Goal: Task Accomplishment & Management: Manage account settings

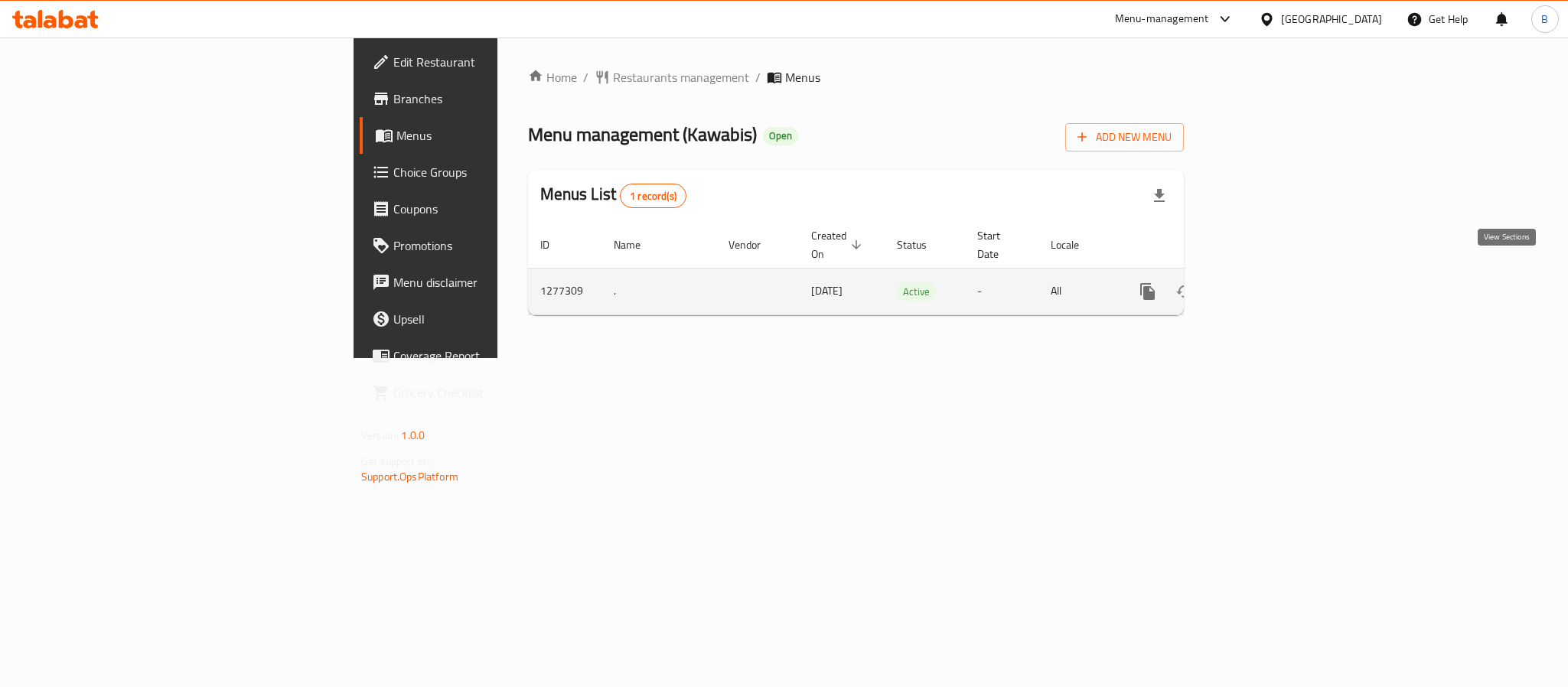
click at [1268, 282] on icon "enhanced table" at bounding box center [1258, 291] width 18 height 18
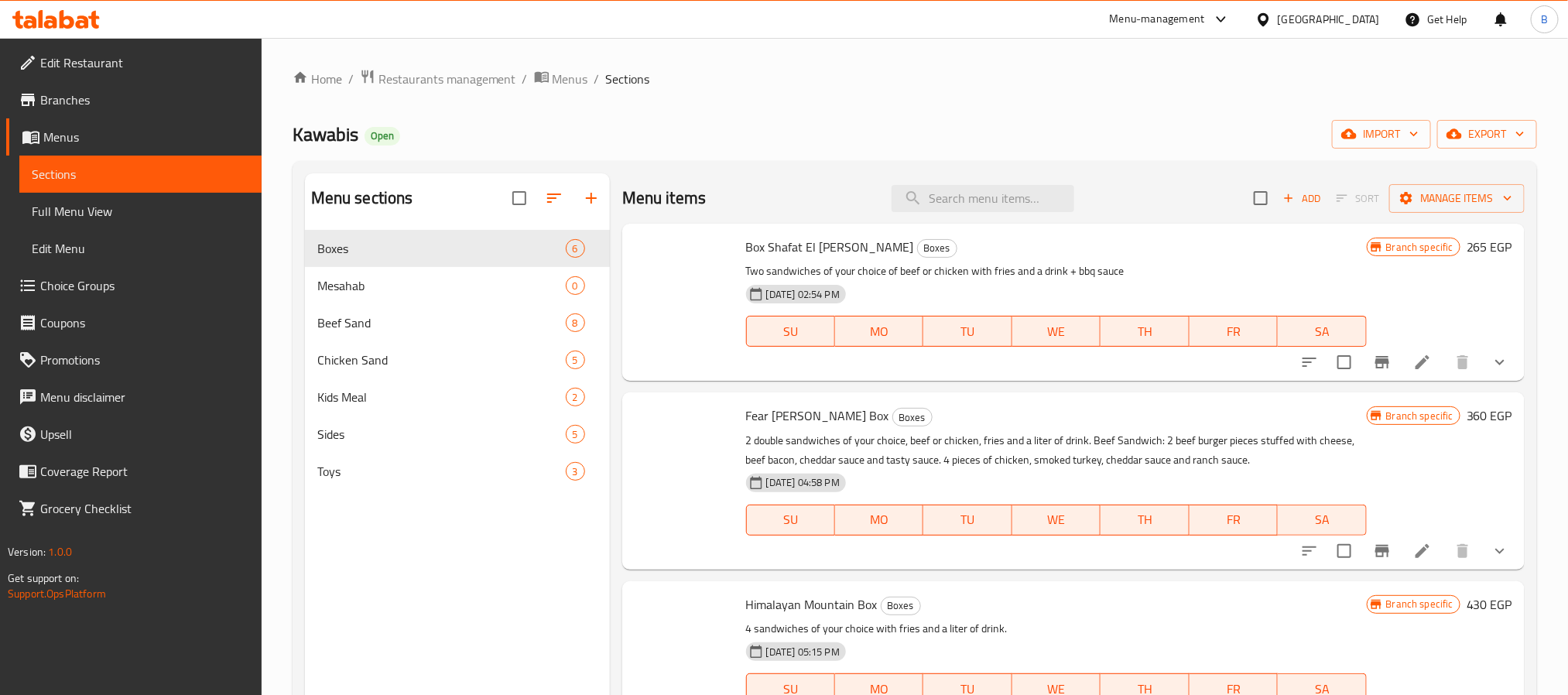
click at [968, 163] on div "Menu sections Boxes 6 Mesahab 0 Beef Sand 8 Chicken Sand 5 Kids Meal 2 Sides 5 …" at bounding box center [915, 521] width 1244 height 720
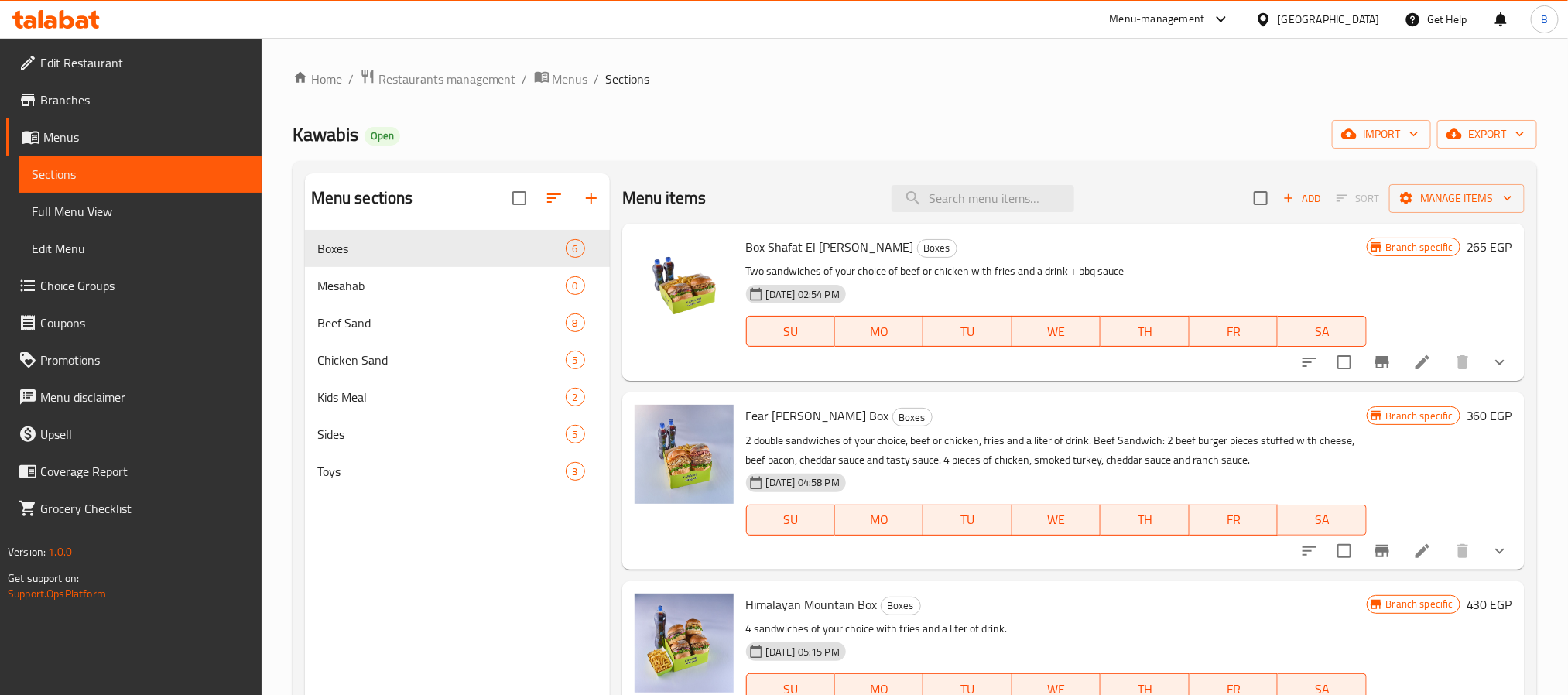
drag, startPoint x: 765, startPoint y: 256, endPoint x: 945, endPoint y: 251, distance: 180.1
click at [811, 256] on span "Box Shafat El Sarekh" at bounding box center [830, 246] width 168 height 23
click at [1015, 200] on input "search" at bounding box center [983, 199] width 183 height 27
paste input "3 pcs offer"
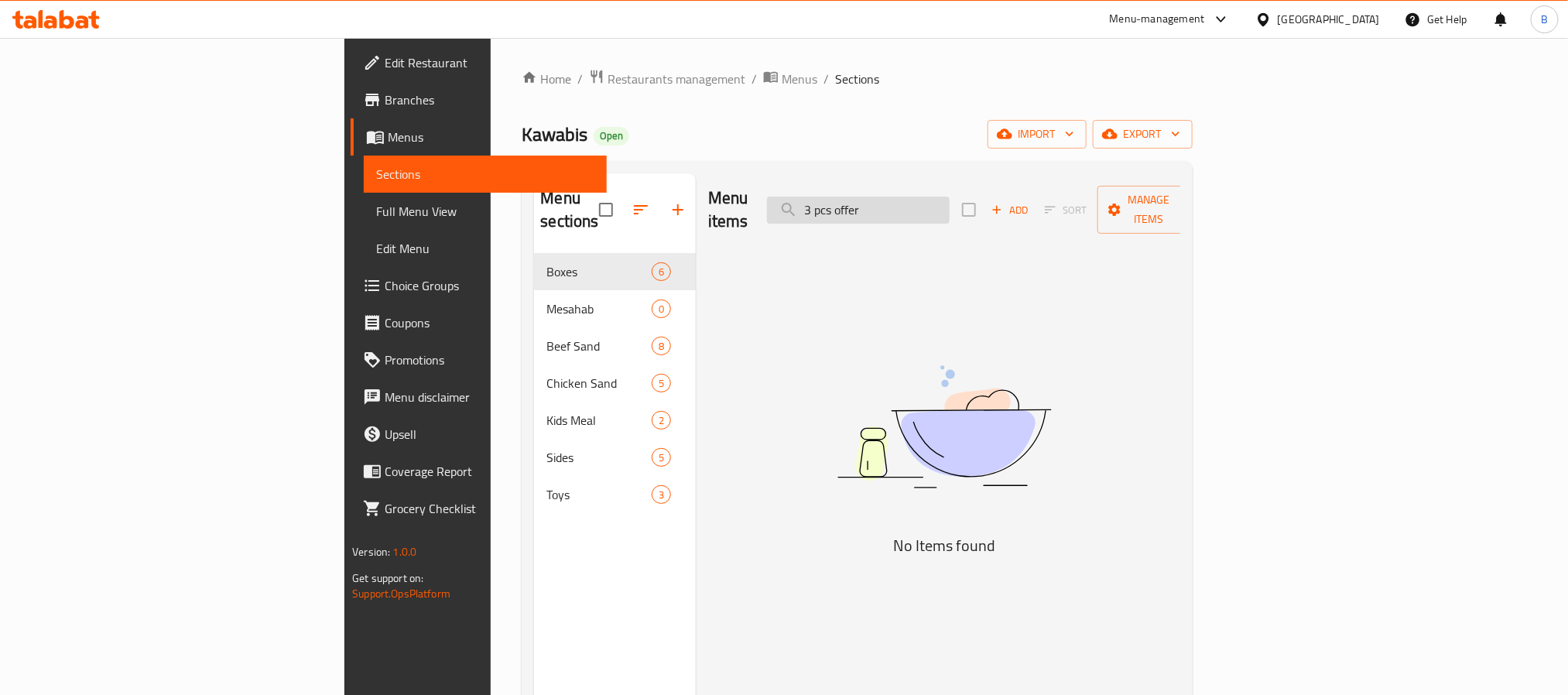
click at [945, 202] on input "3 pcs offer" at bounding box center [858, 210] width 183 height 27
type input "3 offer"
click at [939, 202] on input "3 offer" at bounding box center [858, 210] width 183 height 27
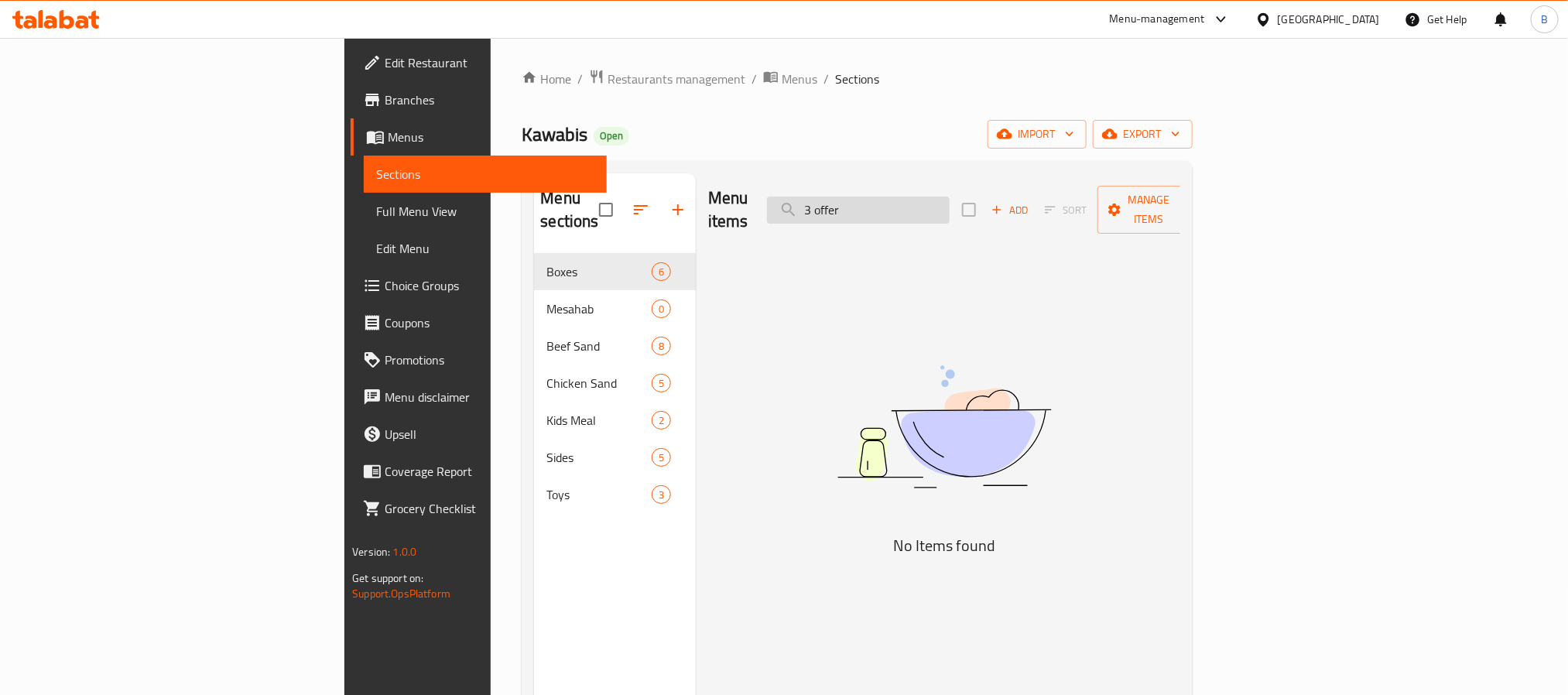
click at [939, 202] on input "3 offer" at bounding box center [858, 210] width 183 height 27
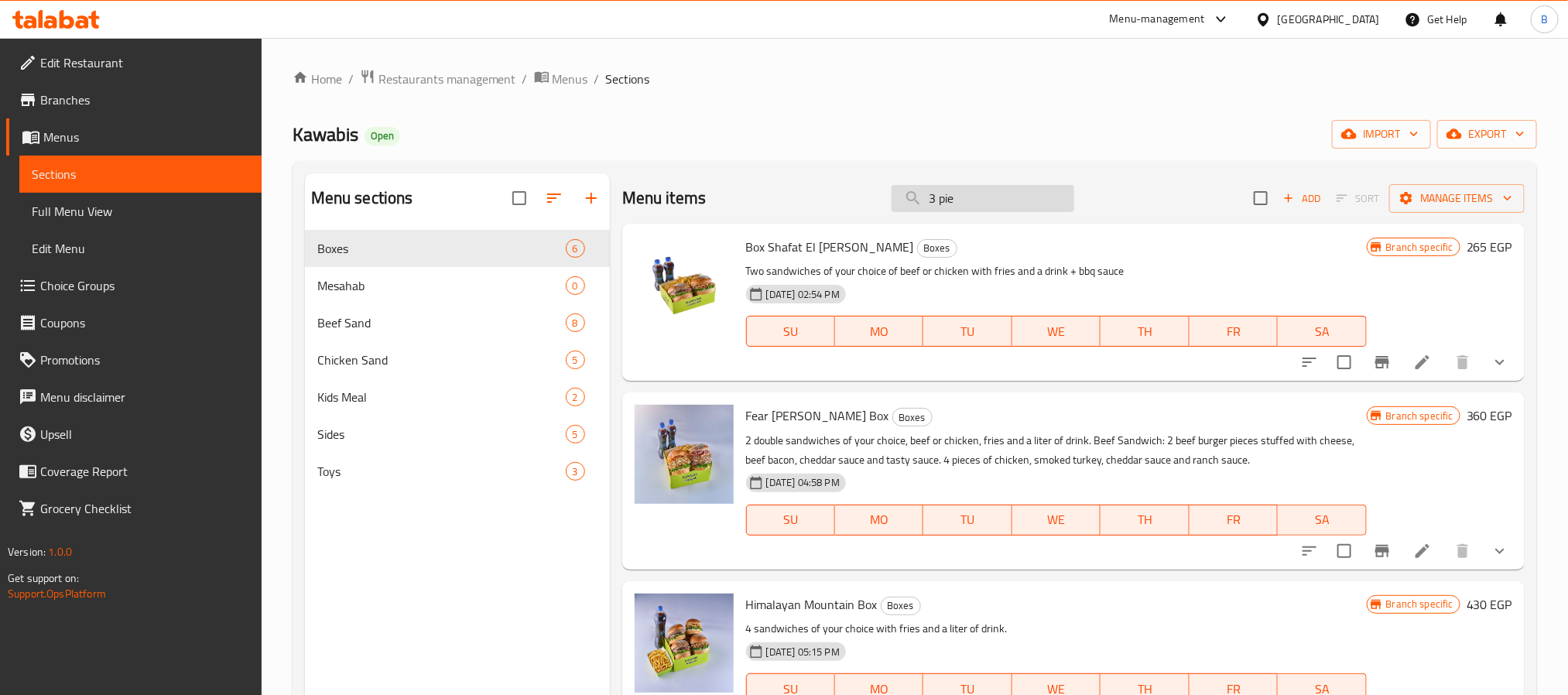
type input "3 piec"
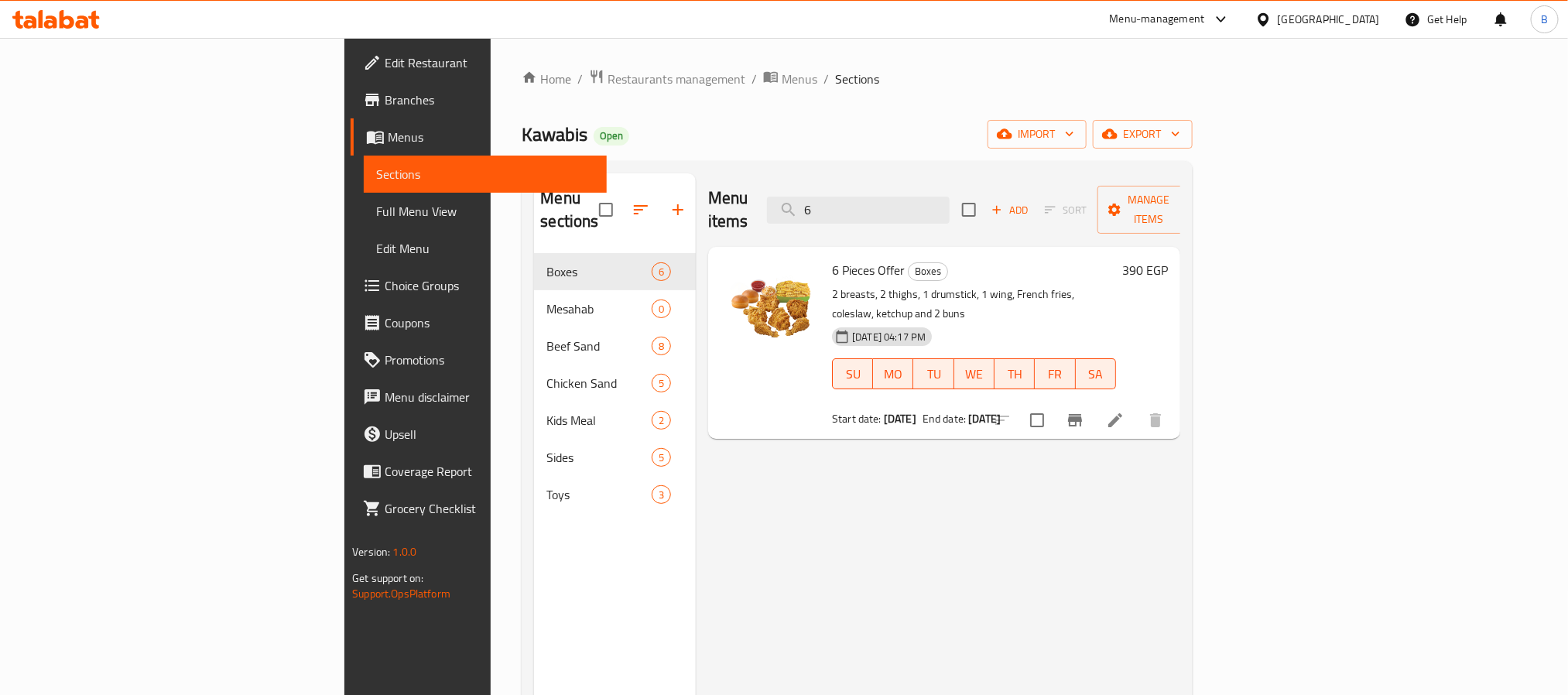
type input "6 p"
click at [944, 196] on input "6 p" at bounding box center [858, 210] width 183 height 27
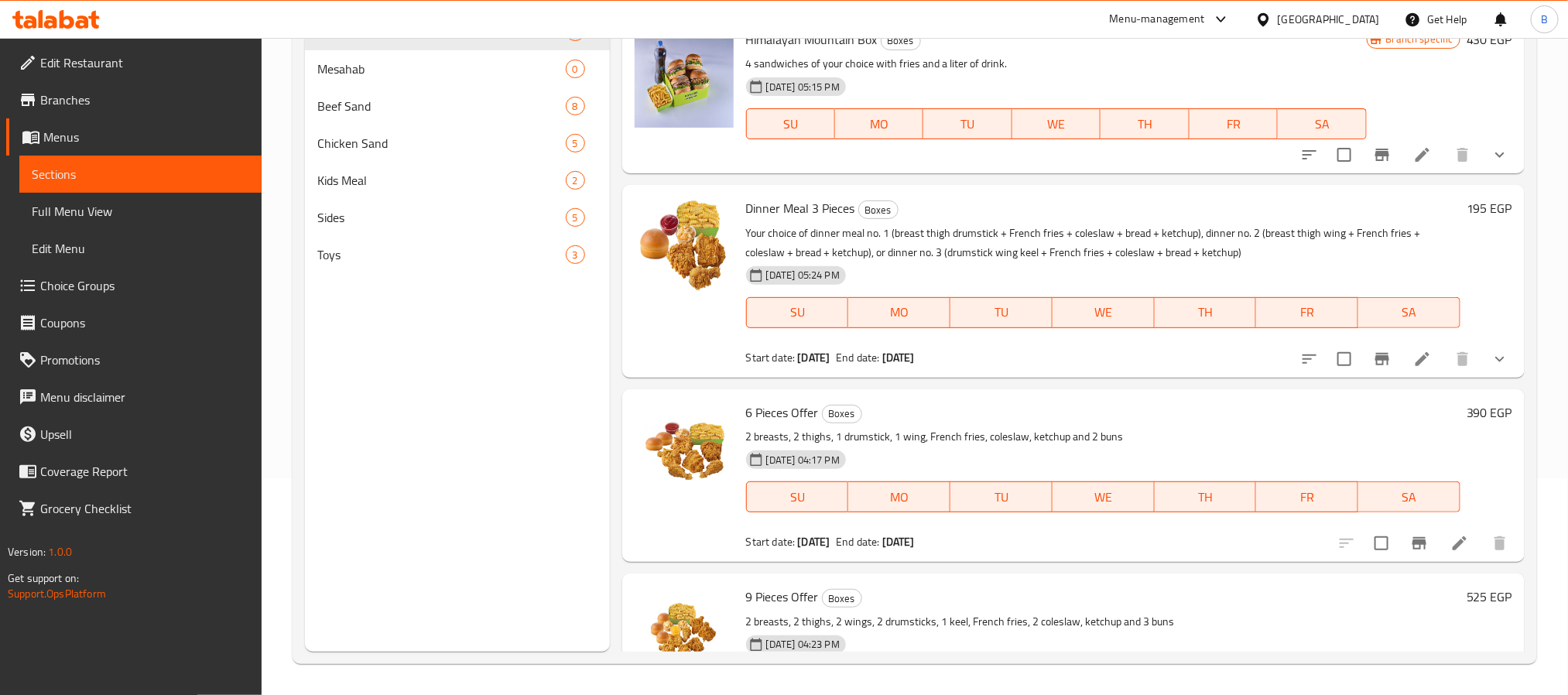
scroll to position [442, 0]
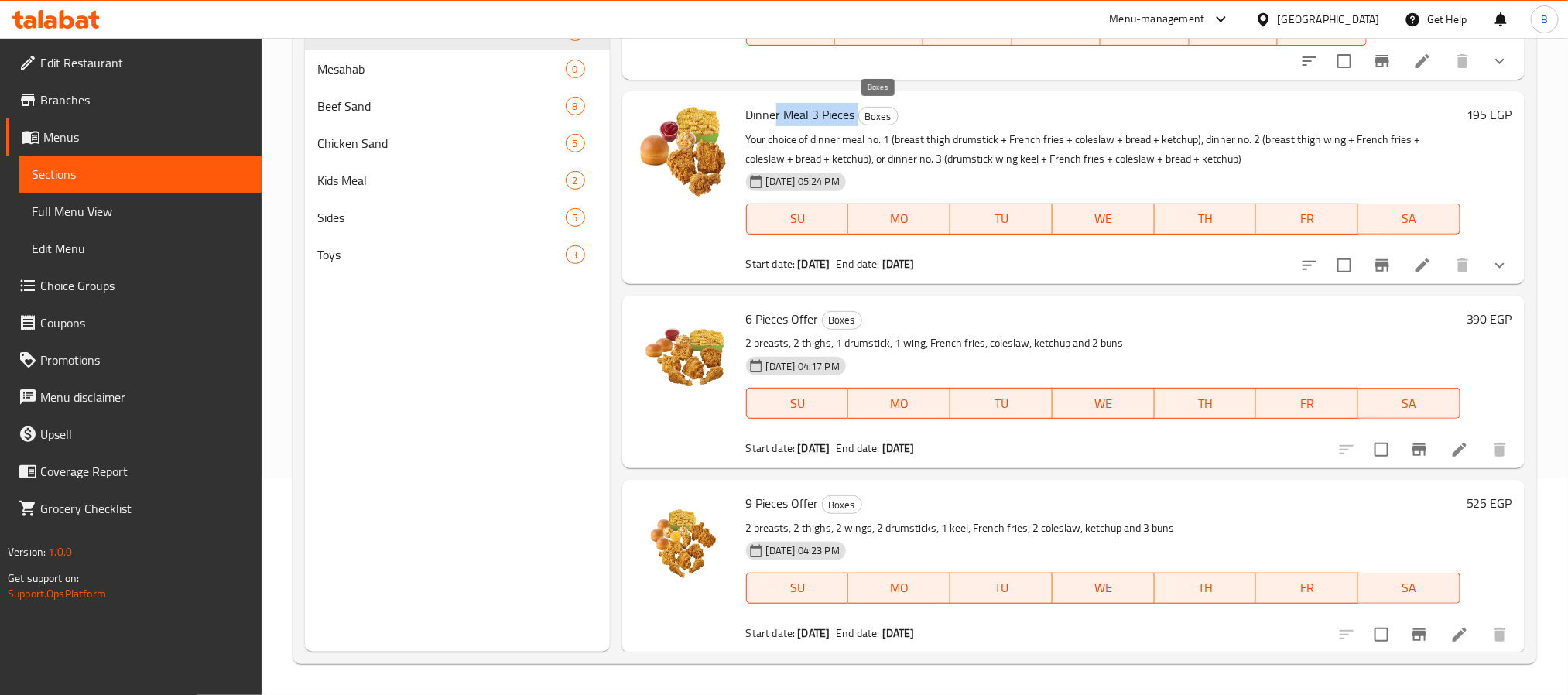
drag, startPoint x: 776, startPoint y: 124, endPoint x: 866, endPoint y: 121, distance: 90.0
click at [866, 121] on h6 "Dinner Meal 3 Pieces Boxes" at bounding box center [1103, 114] width 714 height 21
click at [847, 121] on span "Dinner Meal 3 Pieces" at bounding box center [801, 114] width 109 height 23
click at [776, 328] on span "6 Pieces Offer" at bounding box center [782, 318] width 73 height 23
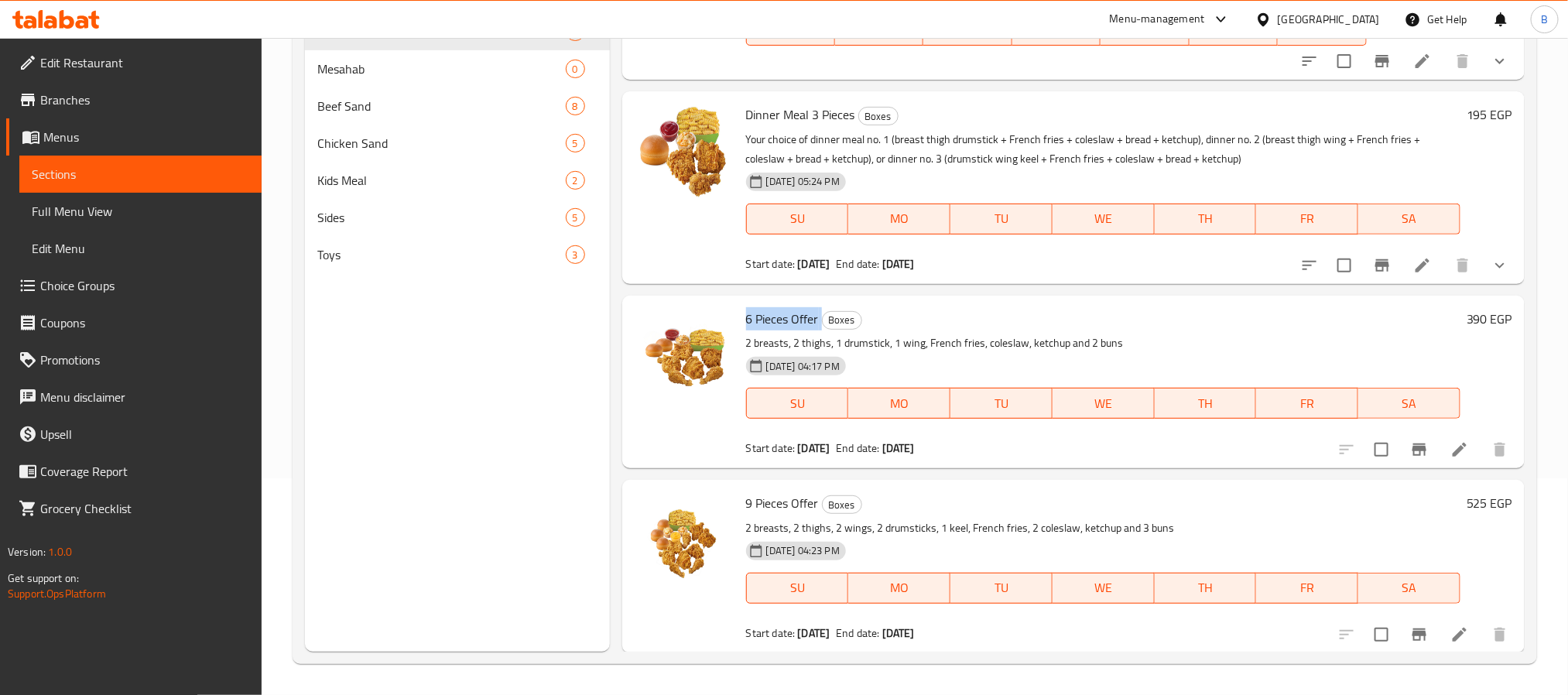
click at [776, 328] on span "6 Pieces Offer" at bounding box center [782, 318] width 73 height 23
click at [762, 504] on span "9 Pieces Offer" at bounding box center [782, 503] width 73 height 23
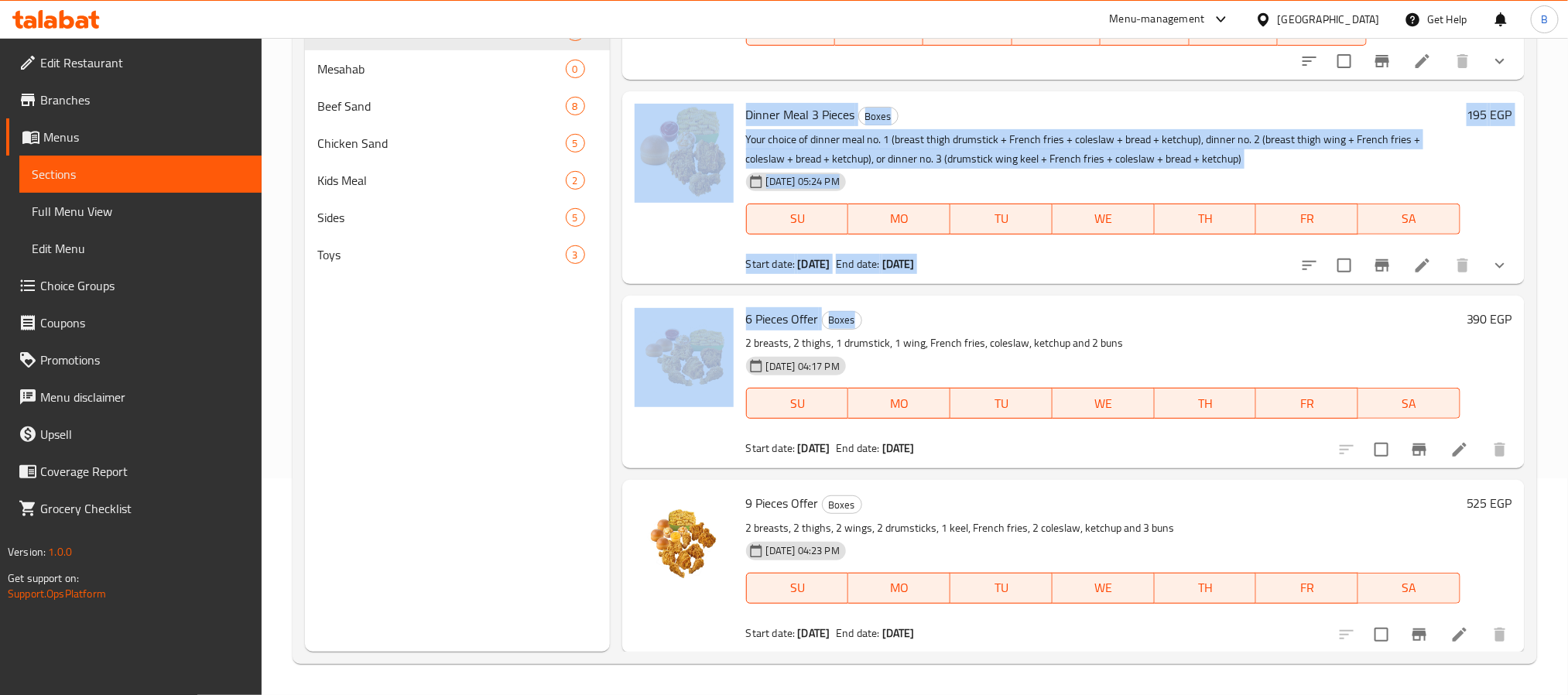
drag, startPoint x: 634, startPoint y: 275, endPoint x: 978, endPoint y: 284, distance: 344.1
click at [978, 284] on div "Menu items Add Sort Manage items Box Shafat El Sarekh Boxes Two sandwiches of y…" at bounding box center [1067, 304] width 915 height 695
click at [945, 249] on div "Dinner Meal 3 Pieces Boxes Your choice of dinner meal no. 1 (breast thigh drums…" at bounding box center [1103, 187] width 727 height 180
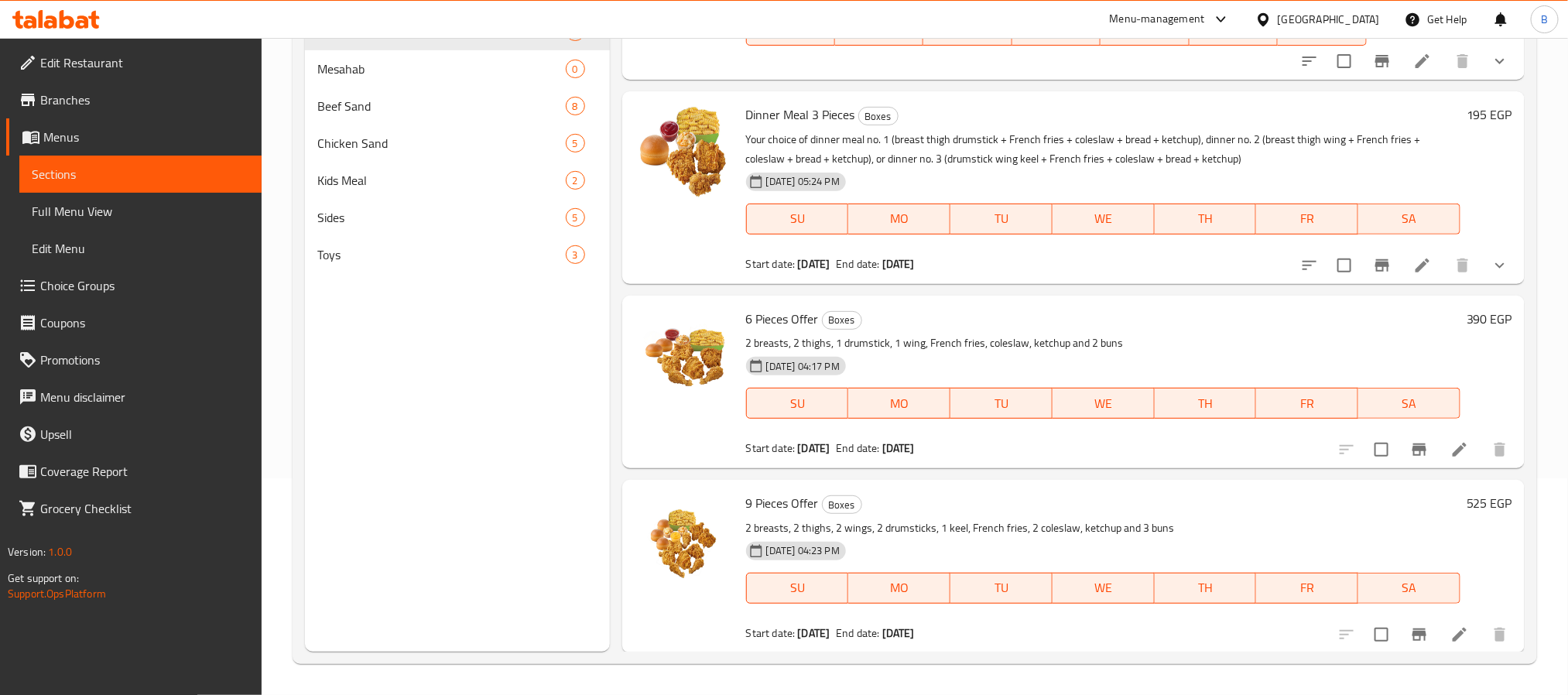
drag, startPoint x: 1004, startPoint y: 272, endPoint x: 773, endPoint y: 260, distance: 231.3
click at [773, 260] on div "Dinner Meal 3 Pieces Boxes Your choice of dinner meal no. 1 (breast thigh drums…" at bounding box center [1103, 187] width 727 height 180
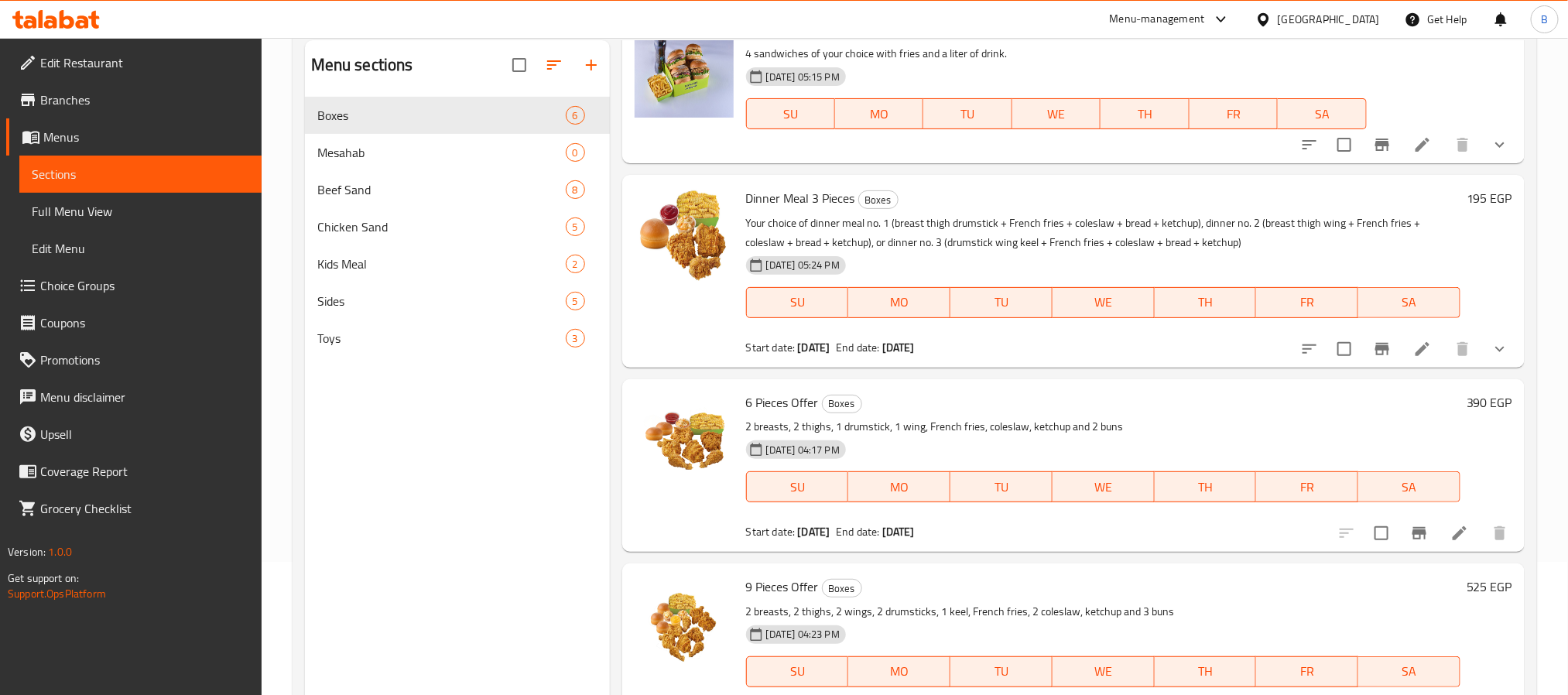
scroll to position [217, 0]
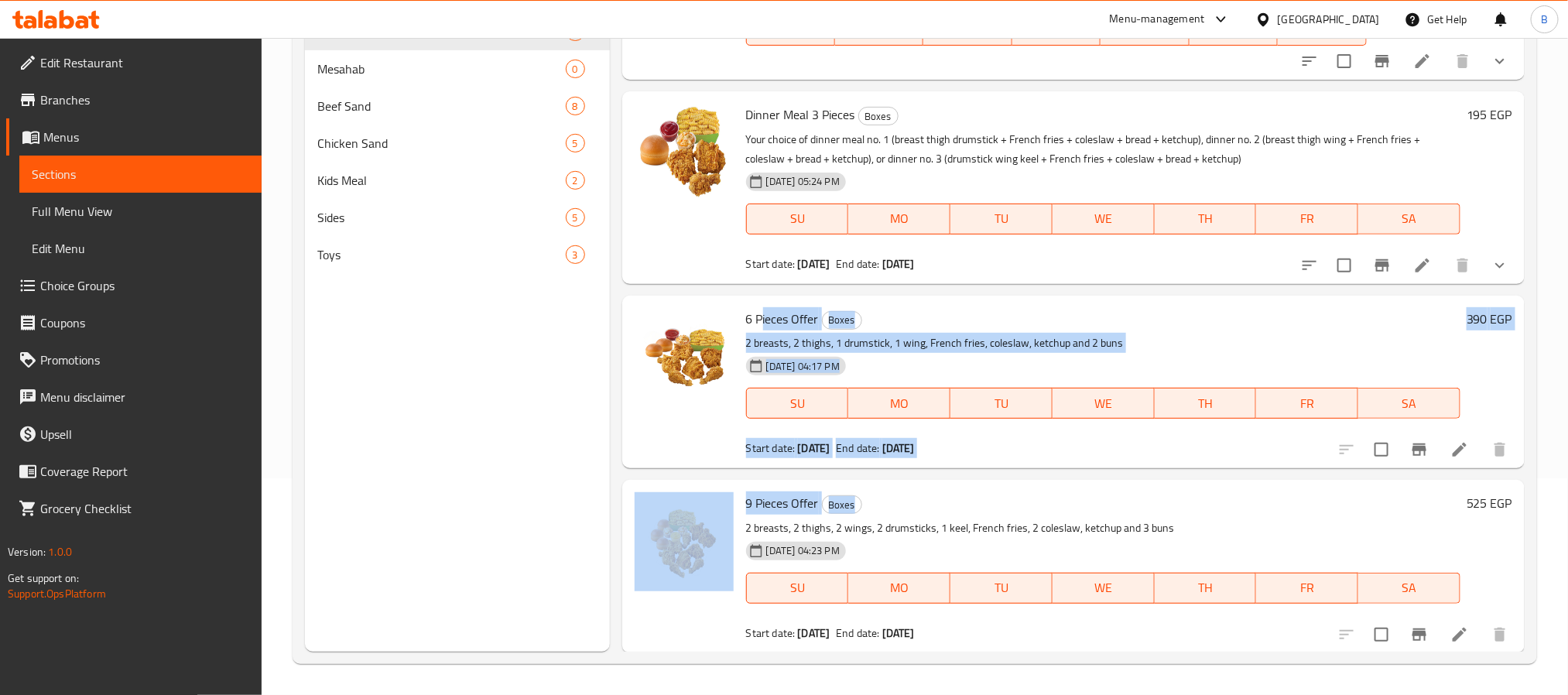
drag, startPoint x: 760, startPoint y: 321, endPoint x: 1149, endPoint y: 509, distance: 432.0
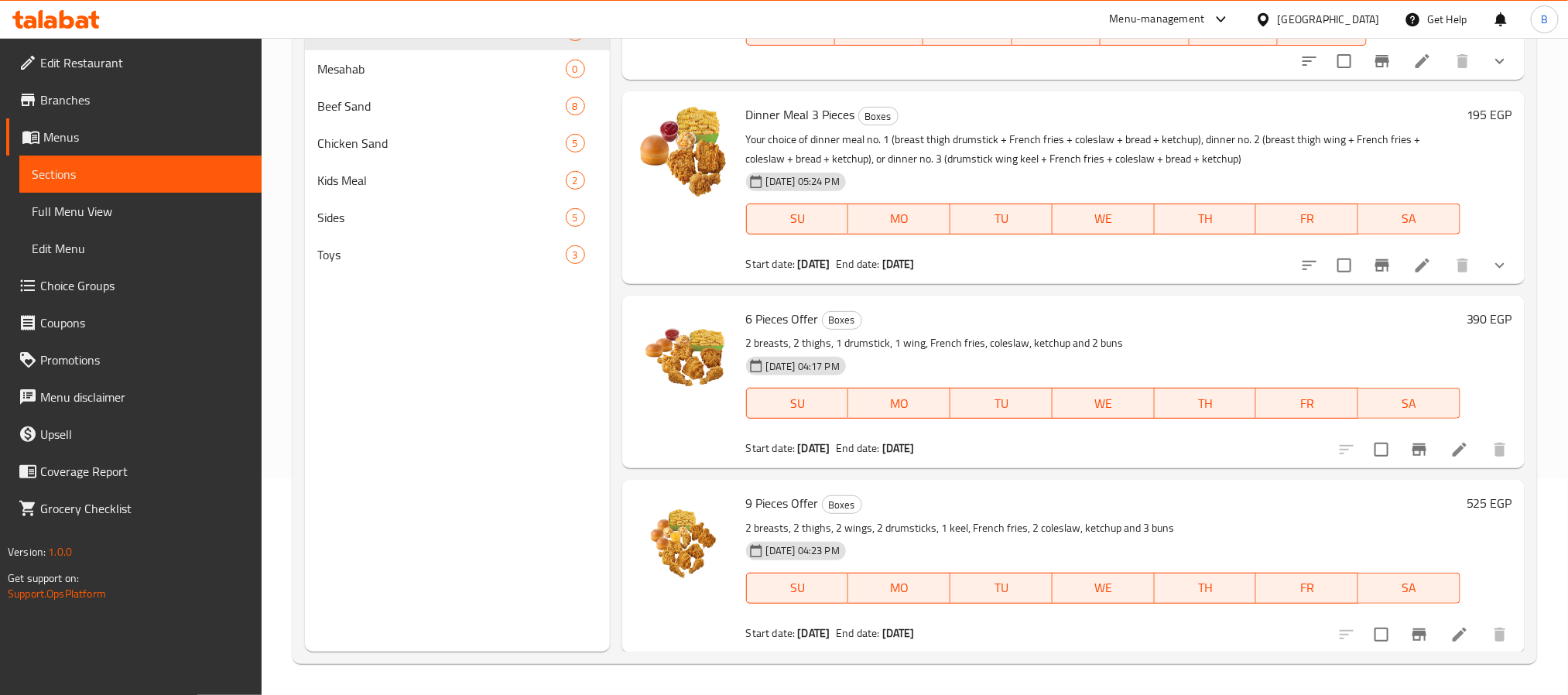
click at [1149, 509] on h6 "9 Pieces Offer Boxes" at bounding box center [1103, 503] width 714 height 21
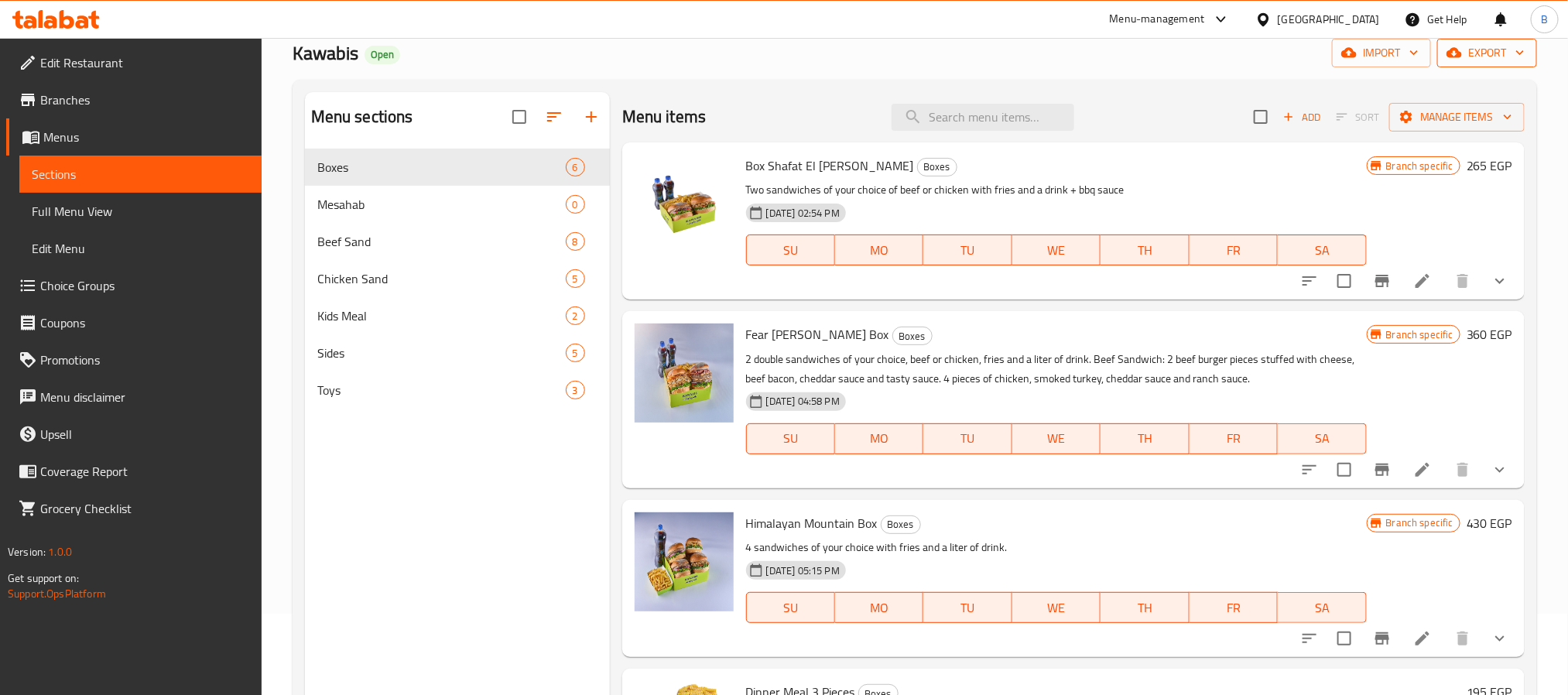
scroll to position [0, 0]
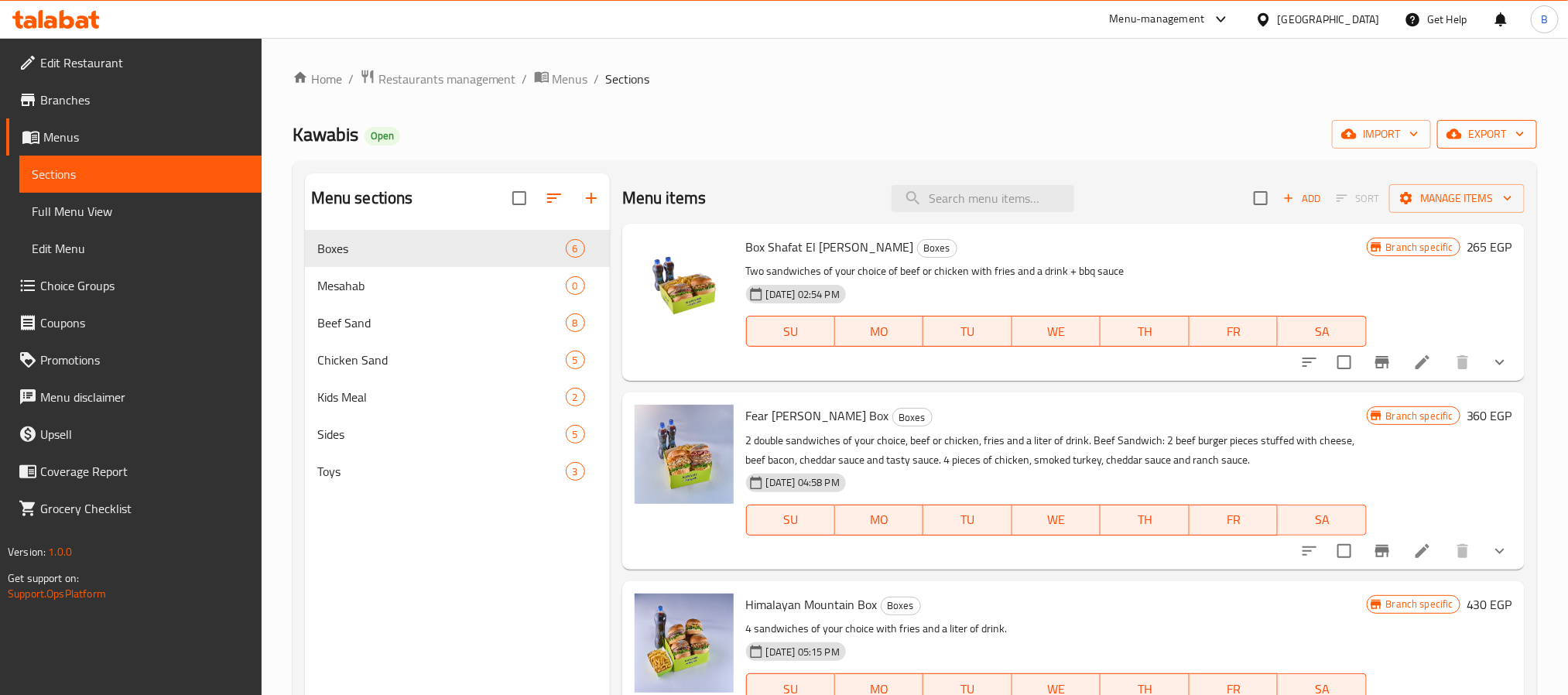
click at [1479, 123] on button "export" at bounding box center [1487, 135] width 100 height 28
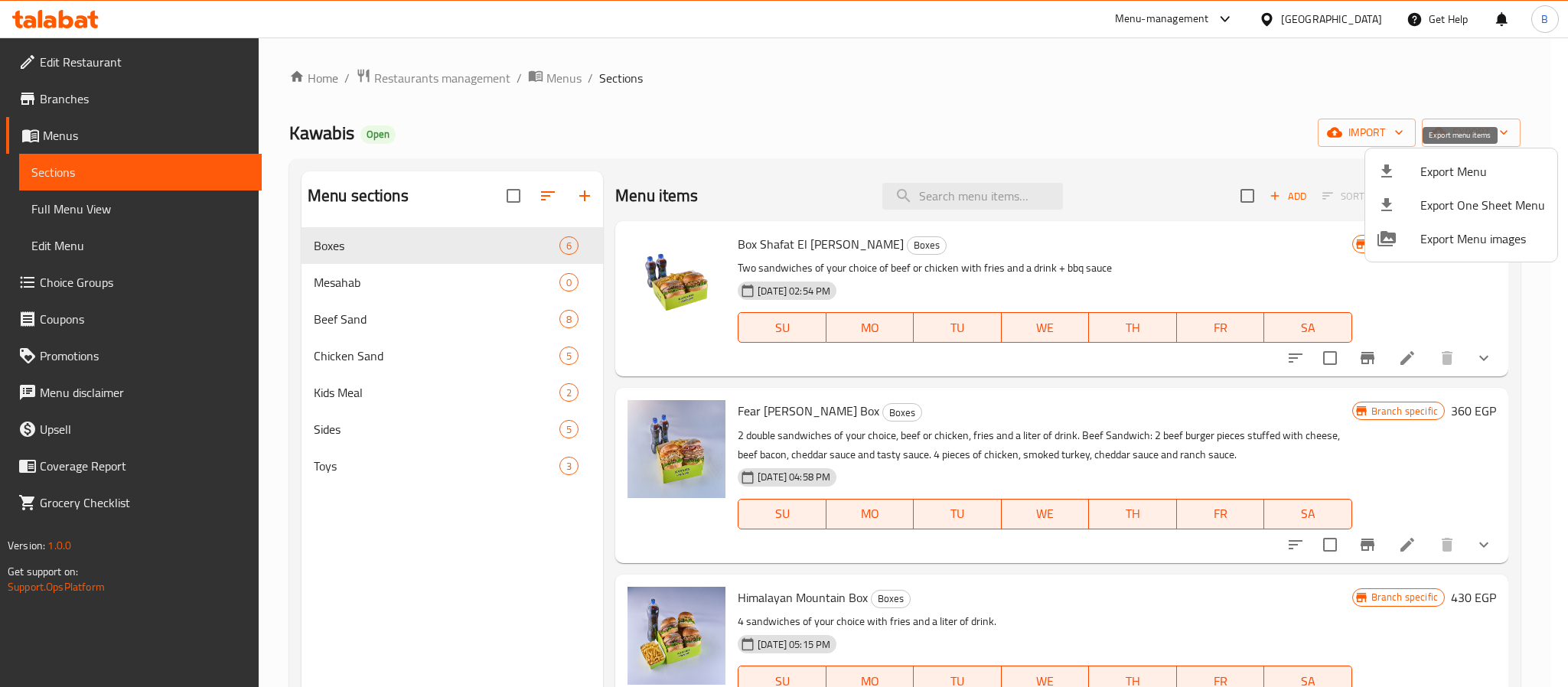
click at [1422, 175] on span "Export Menu" at bounding box center [1483, 171] width 124 height 18
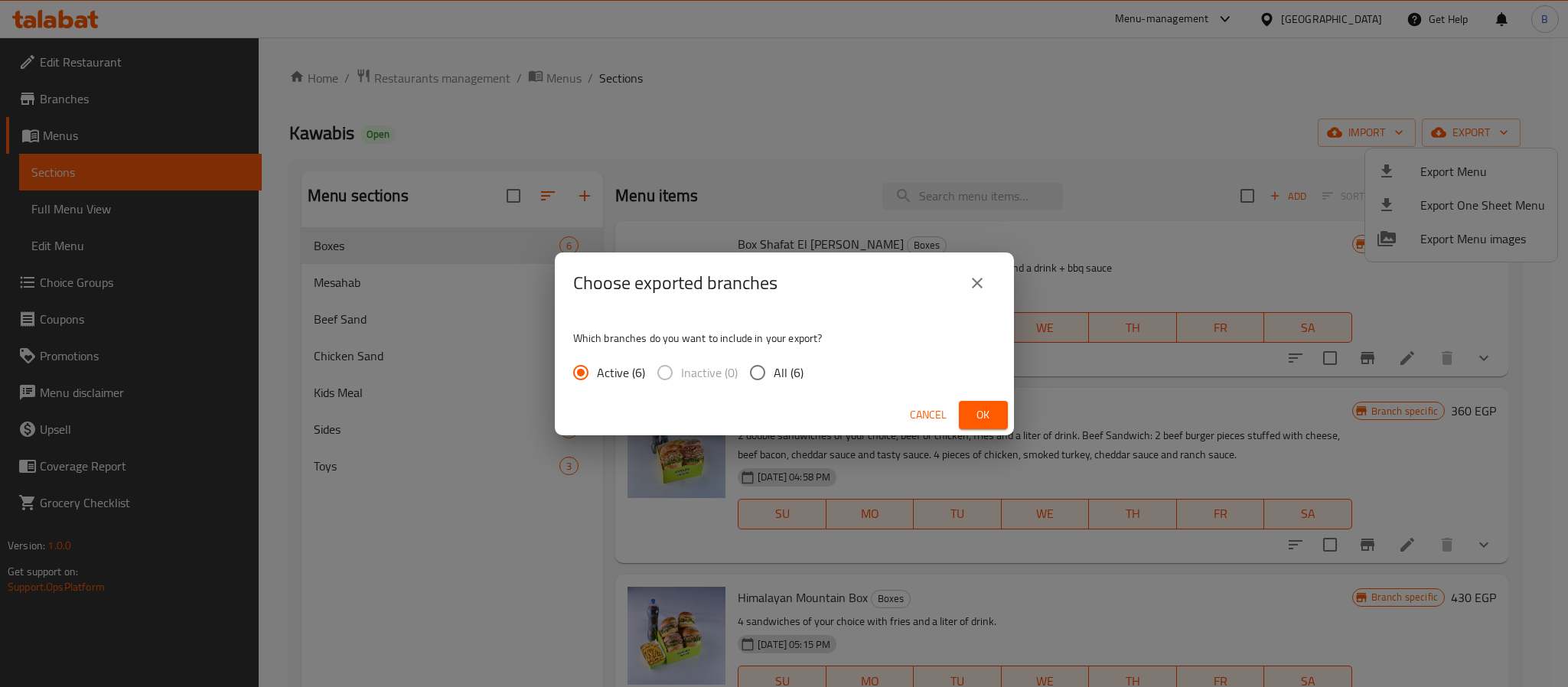
click at [795, 366] on span "All (6)" at bounding box center [789, 372] width 30 height 18
click at [774, 366] on input "All (6)" at bounding box center [757, 372] width 32 height 32
radio input "true"
click at [985, 415] on span "Ok" at bounding box center [983, 415] width 24 height 19
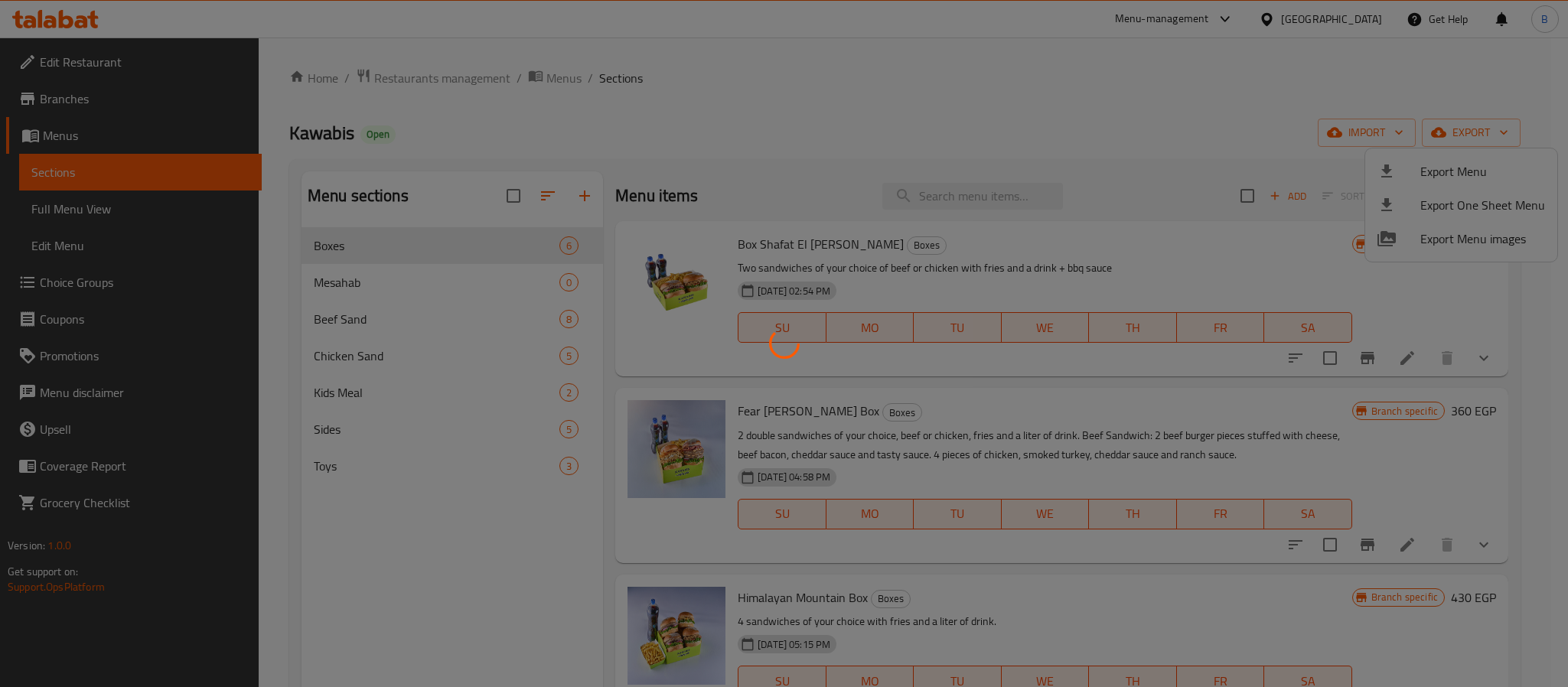
click at [540, 81] on div "Export Menu Export One Sheet Menu Export Menu images" at bounding box center [784, 344] width 1568 height 687
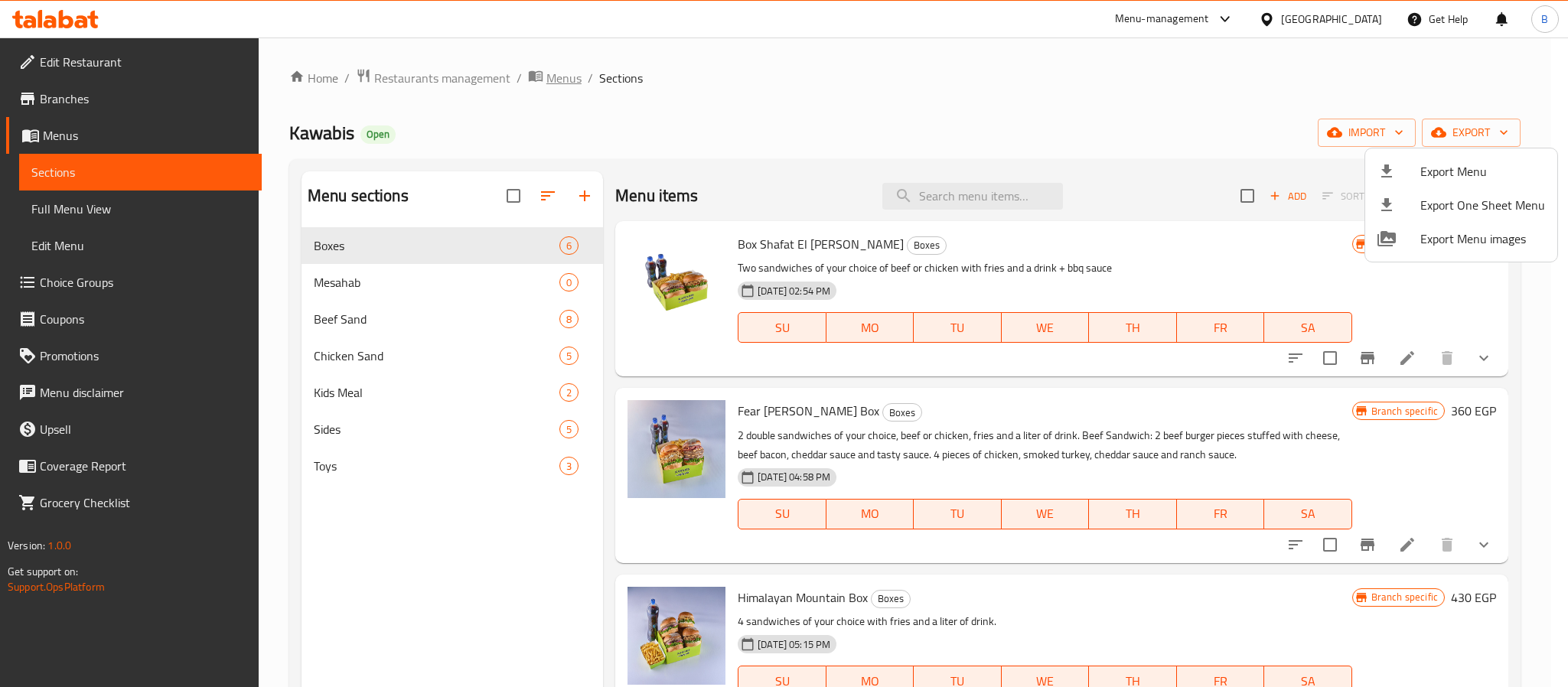
click at [577, 88] on div at bounding box center [784, 344] width 1568 height 687
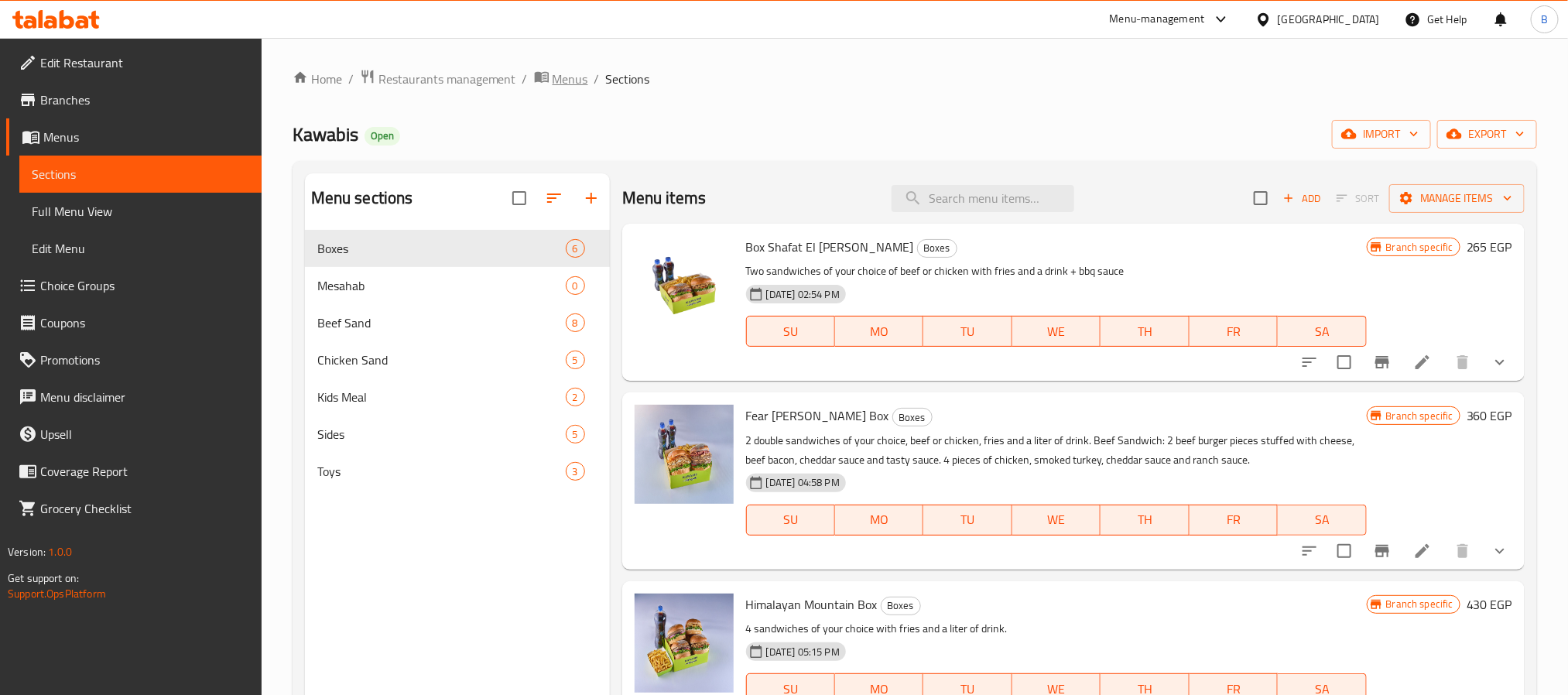
click at [572, 80] on span "Menus" at bounding box center [570, 78] width 36 height 18
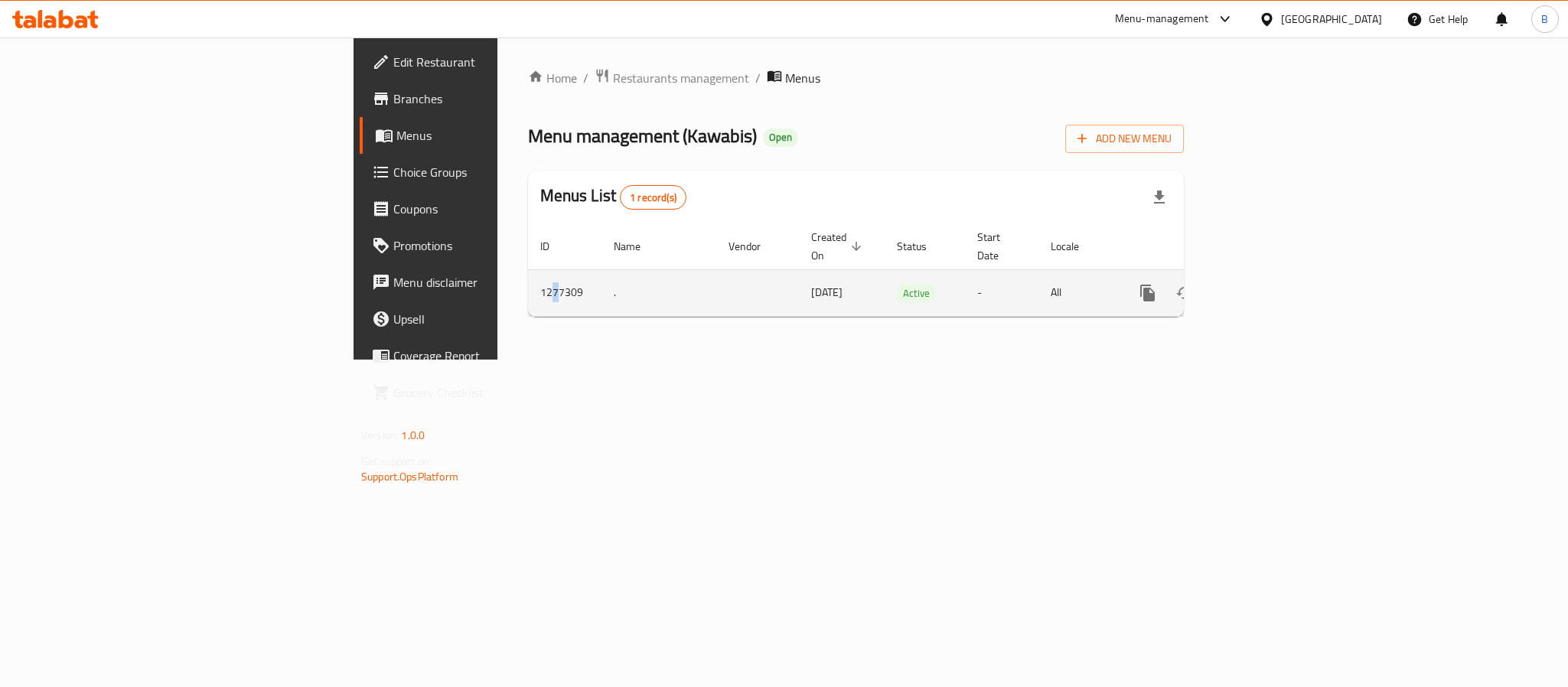
click at [528, 275] on td "1277309" at bounding box center [565, 293] width 74 height 47
click at [1268, 284] on icon "enhanced table" at bounding box center [1258, 293] width 18 height 18
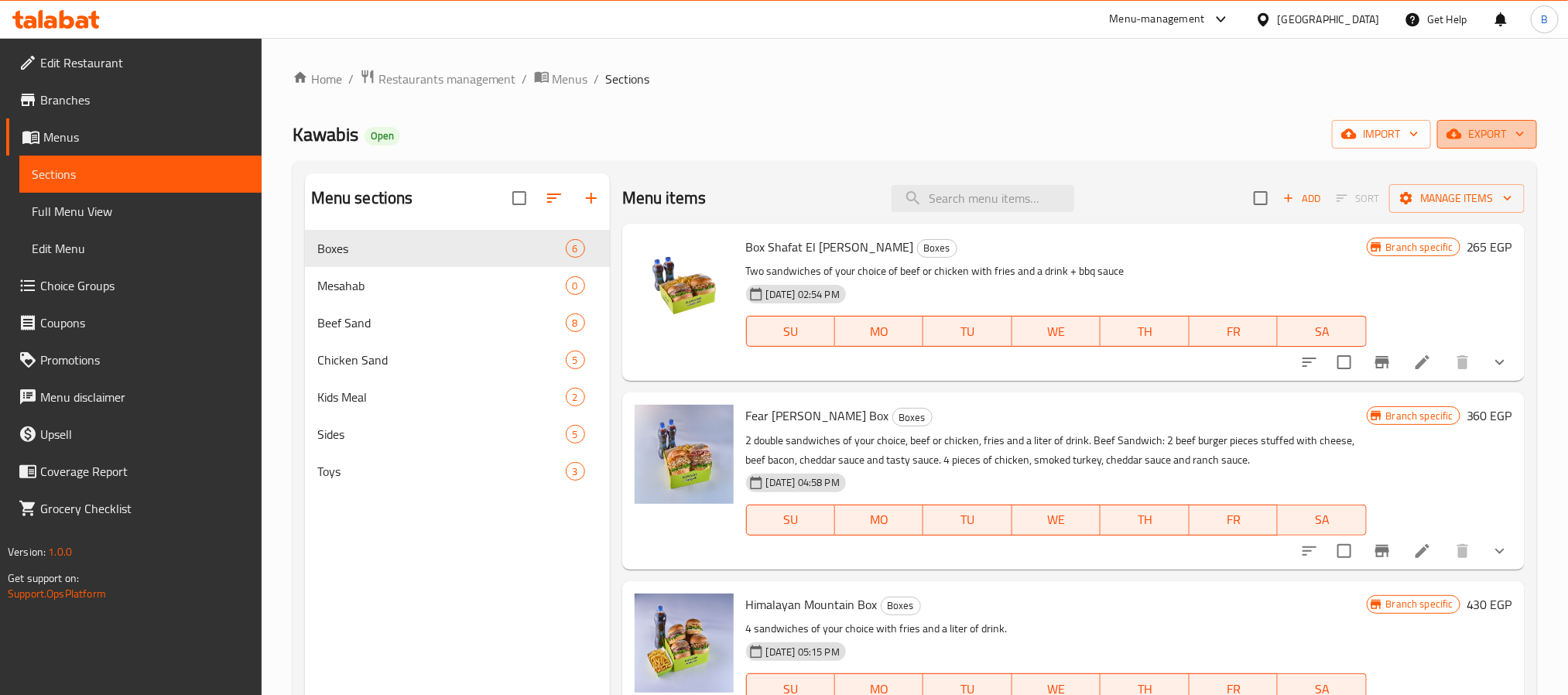
click at [1453, 149] on button "export" at bounding box center [1487, 135] width 100 height 28
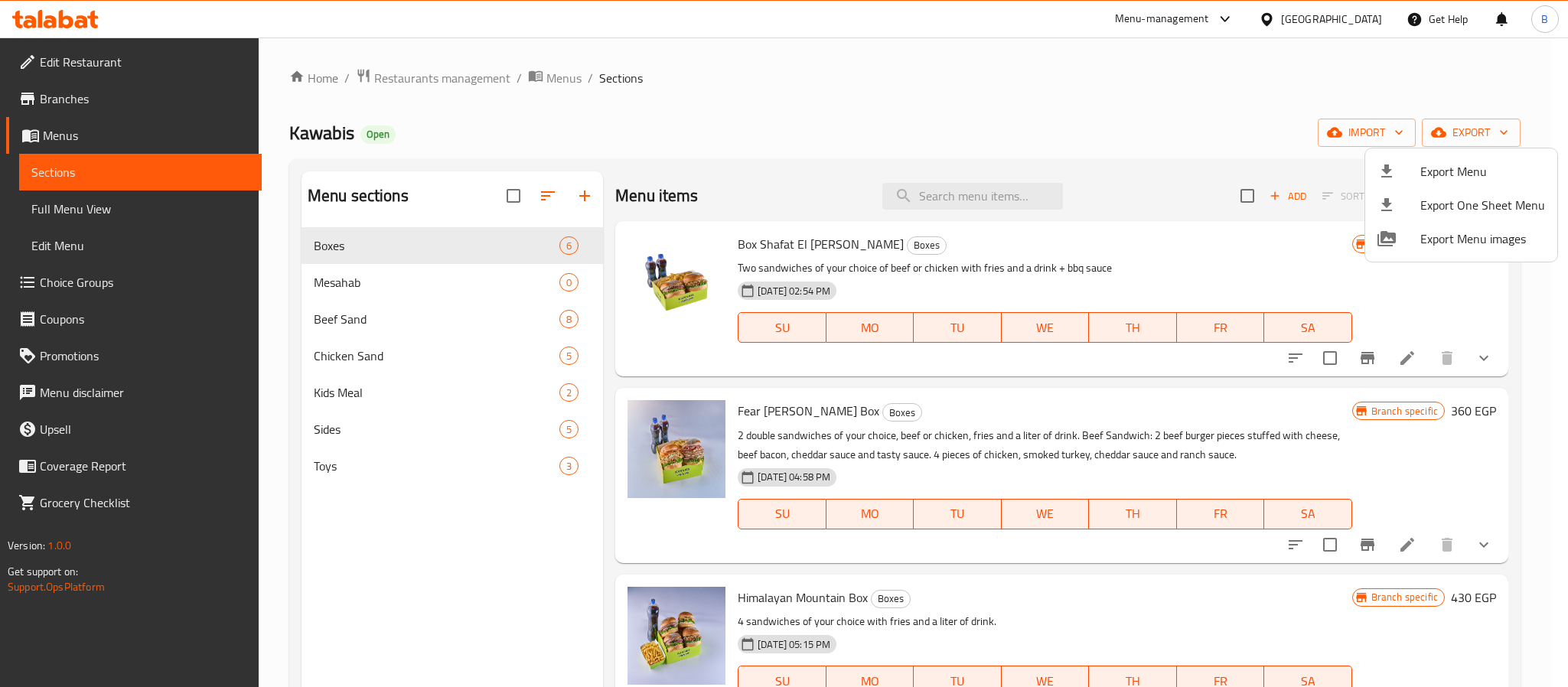
click at [1045, 138] on div at bounding box center [784, 344] width 1568 height 687
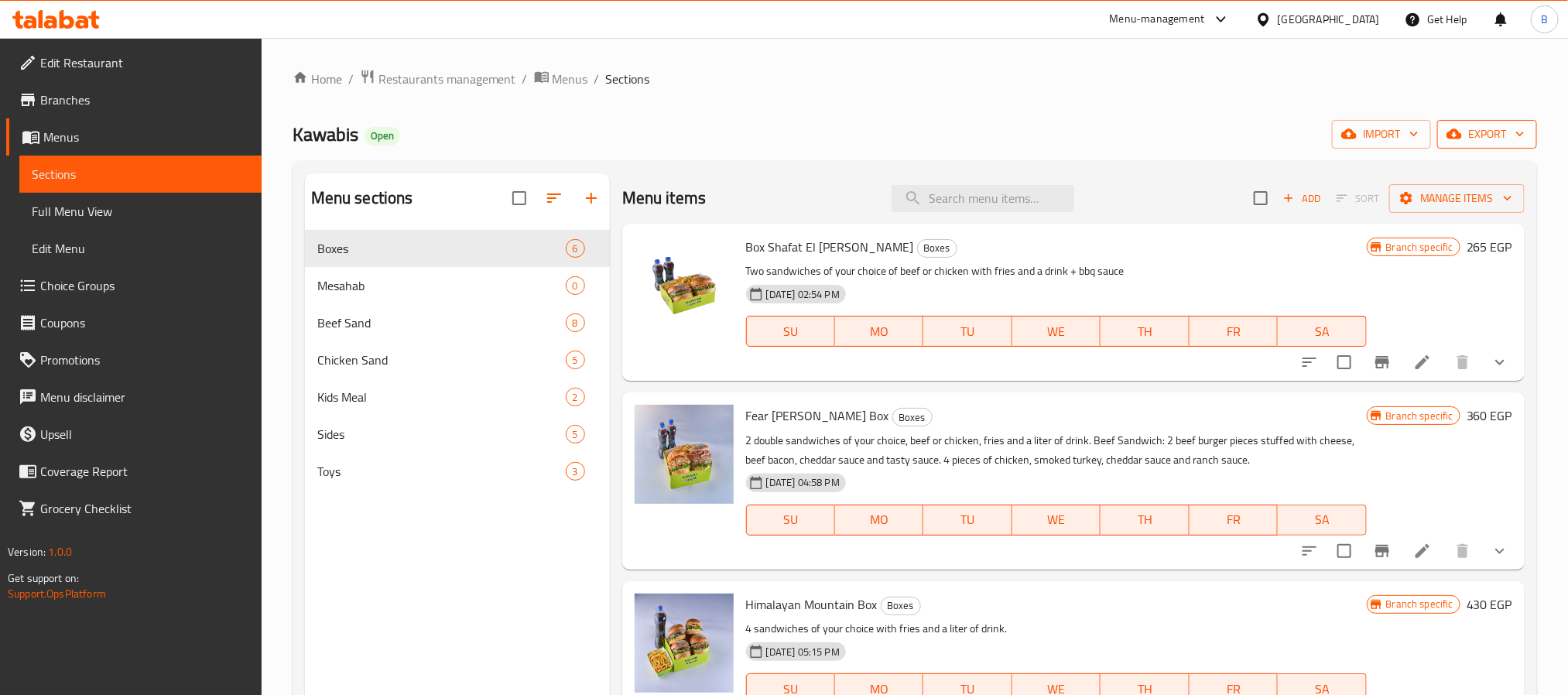
click at [1464, 139] on span "export" at bounding box center [1487, 135] width 75 height 19
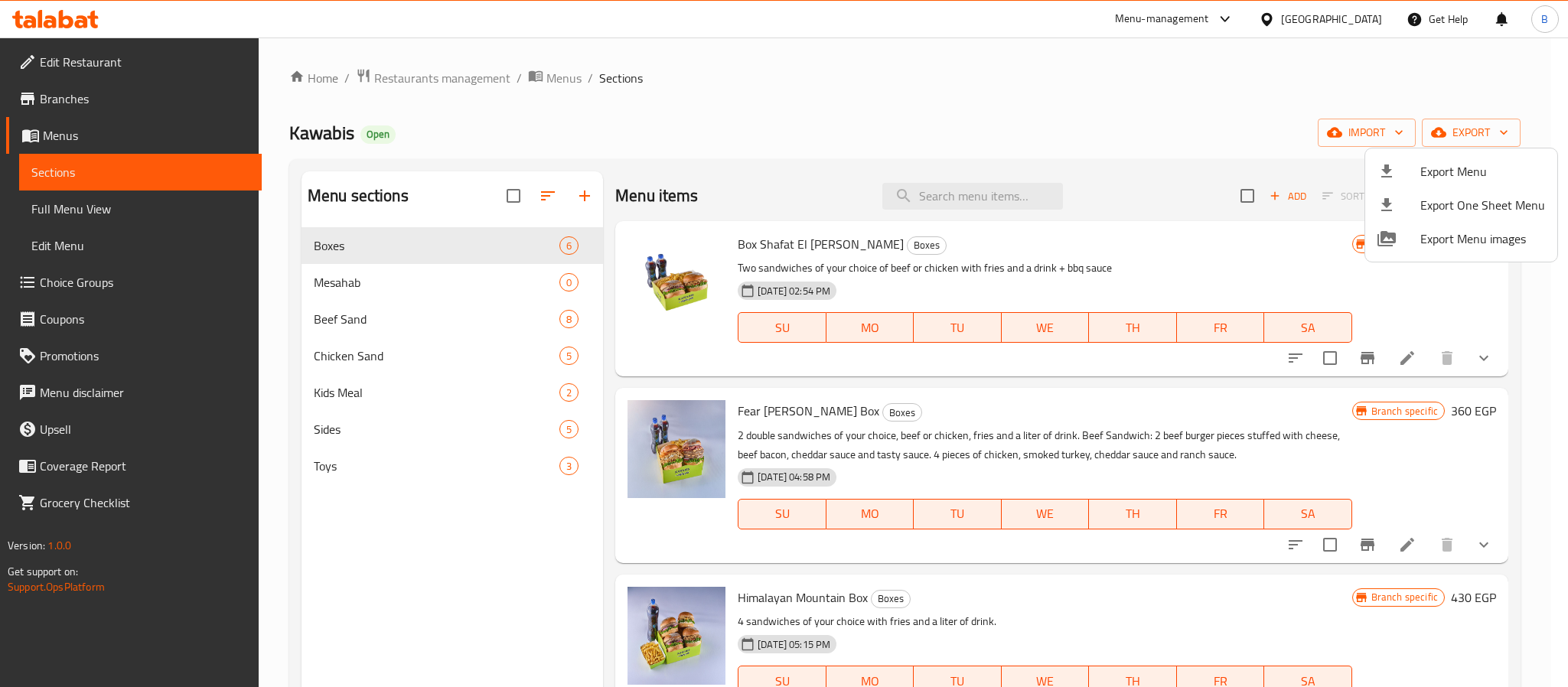
click at [590, 511] on div at bounding box center [784, 344] width 1568 height 687
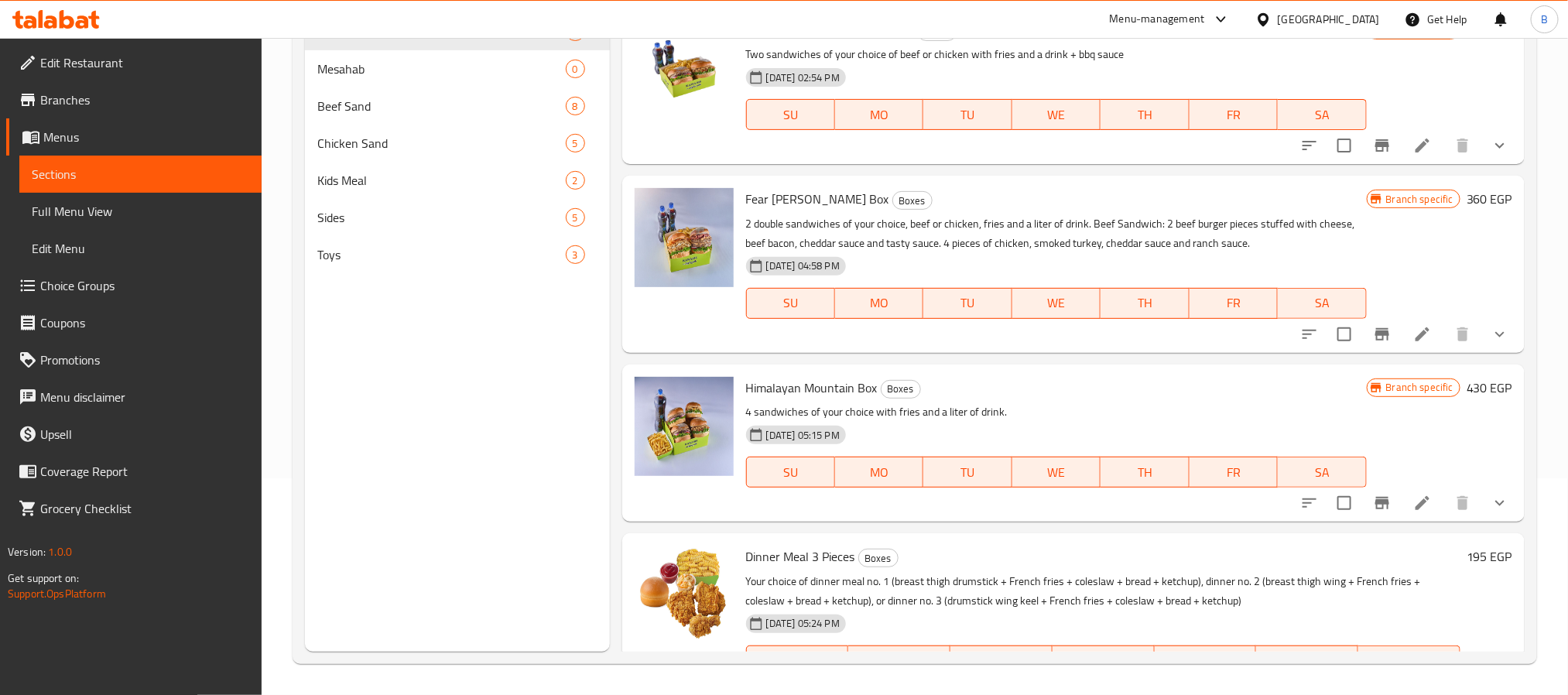
scroll to position [442, 0]
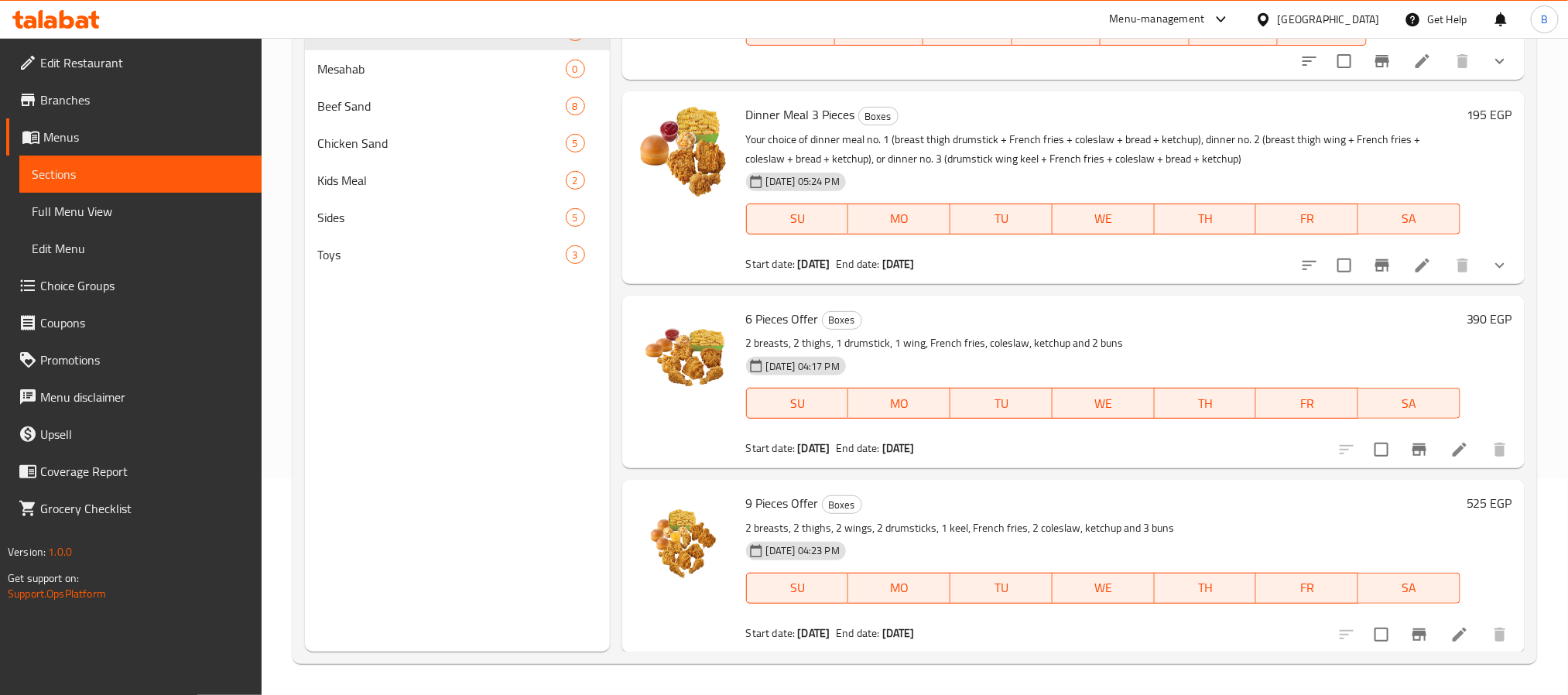
click at [847, 344] on p "2 breasts, 2 thighs, 1 drumstick, 1 wing, French fries, coleslaw, ketchup and 2…" at bounding box center [1103, 344] width 714 height 19
click at [751, 321] on span "6 Pieces Offer" at bounding box center [782, 318] width 73 height 23
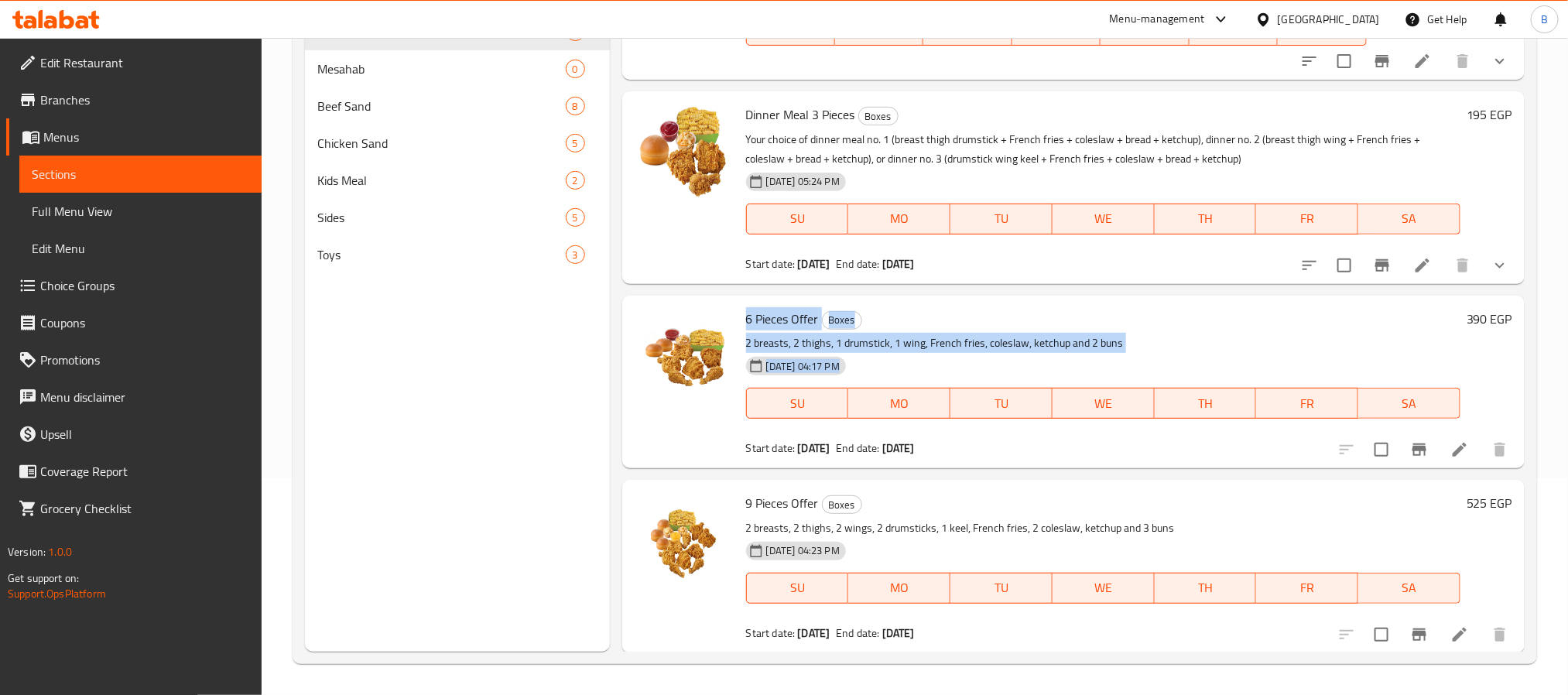
drag, startPoint x: 740, startPoint y: 321, endPoint x: 1131, endPoint y: 351, distance: 392.1
click at [1131, 351] on div "6 Pieces Offer Boxes 2 breasts, 2 thighs, 1 drumstick, 1 wing, French fries, co…" at bounding box center [1103, 382] width 727 height 161
click at [1131, 351] on div "30-07-2025 04:17 PM SU MO TU WE TH FR SA" at bounding box center [1103, 393] width 727 height 84
drag, startPoint x: 1131, startPoint y: 351, endPoint x: 720, endPoint y: 305, distance: 413.6
click at [720, 305] on div "6 Pieces Offer Boxes 2 breasts, 2 thighs, 1 drumstick, 1 wing, French fries, co…" at bounding box center [1073, 382] width 890 height 161
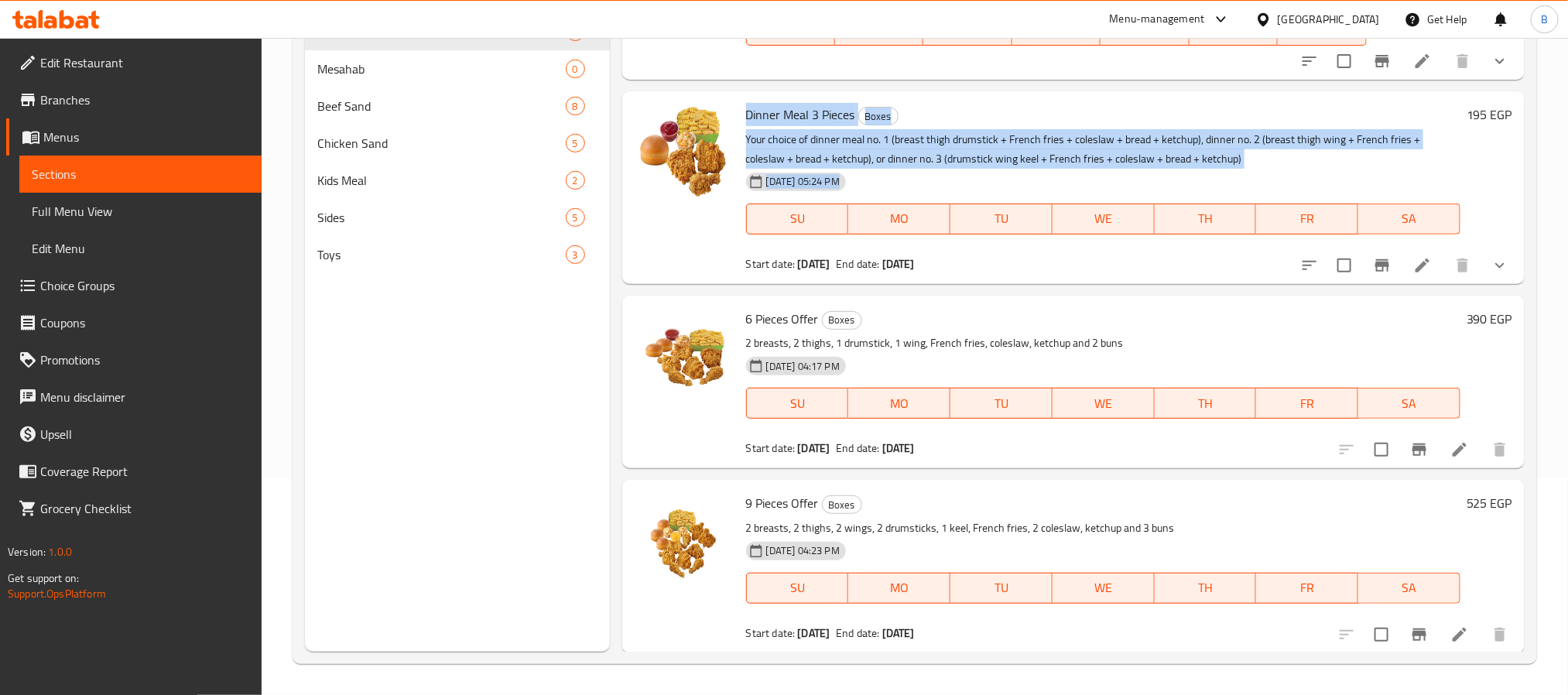
drag, startPoint x: 1298, startPoint y: 174, endPoint x: 746, endPoint y: 116, distance: 555.0
click at [746, 116] on div "Dinner Meal 3 Pieces Boxes Your choice of dinner meal no. 1 (breast thigh drums…" at bounding box center [1103, 187] width 727 height 180
click at [1225, 146] on p "Your choice of dinner meal no. 1 (breast thigh drumstick + French fries + coles…" at bounding box center [1103, 149] width 714 height 39
drag, startPoint x: 1245, startPoint y: 156, endPoint x: 736, endPoint y: 114, distance: 510.7
click at [736, 114] on div "Dinner Meal 3 Pieces Boxes Your choice of dinner meal no. 1 (breast thigh drums…" at bounding box center [1073, 187] width 890 height 180
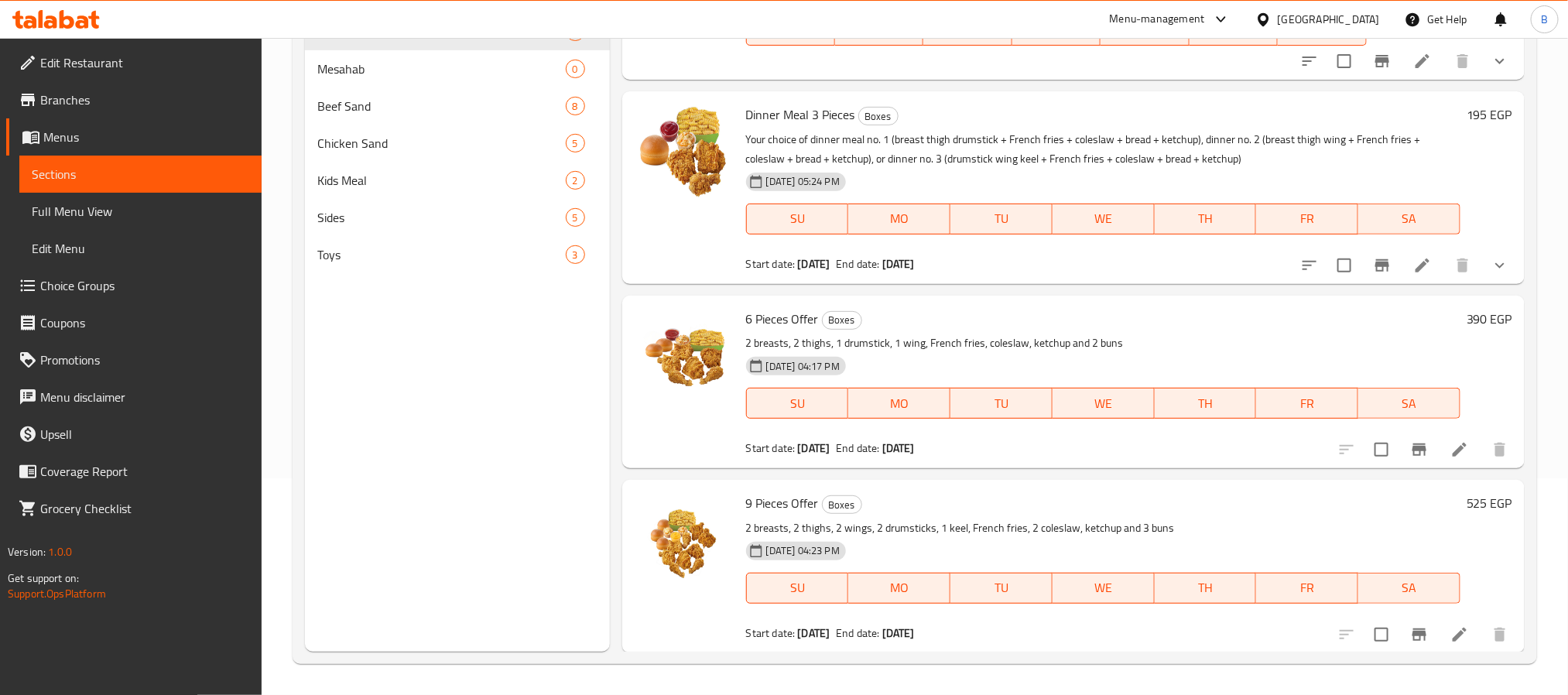
click at [775, 328] on span "6 Pieces Offer" at bounding box center [782, 318] width 73 height 23
copy h6 "6 Pieces Offer"
click at [786, 504] on span "9 Pieces Offer" at bounding box center [782, 503] width 73 height 23
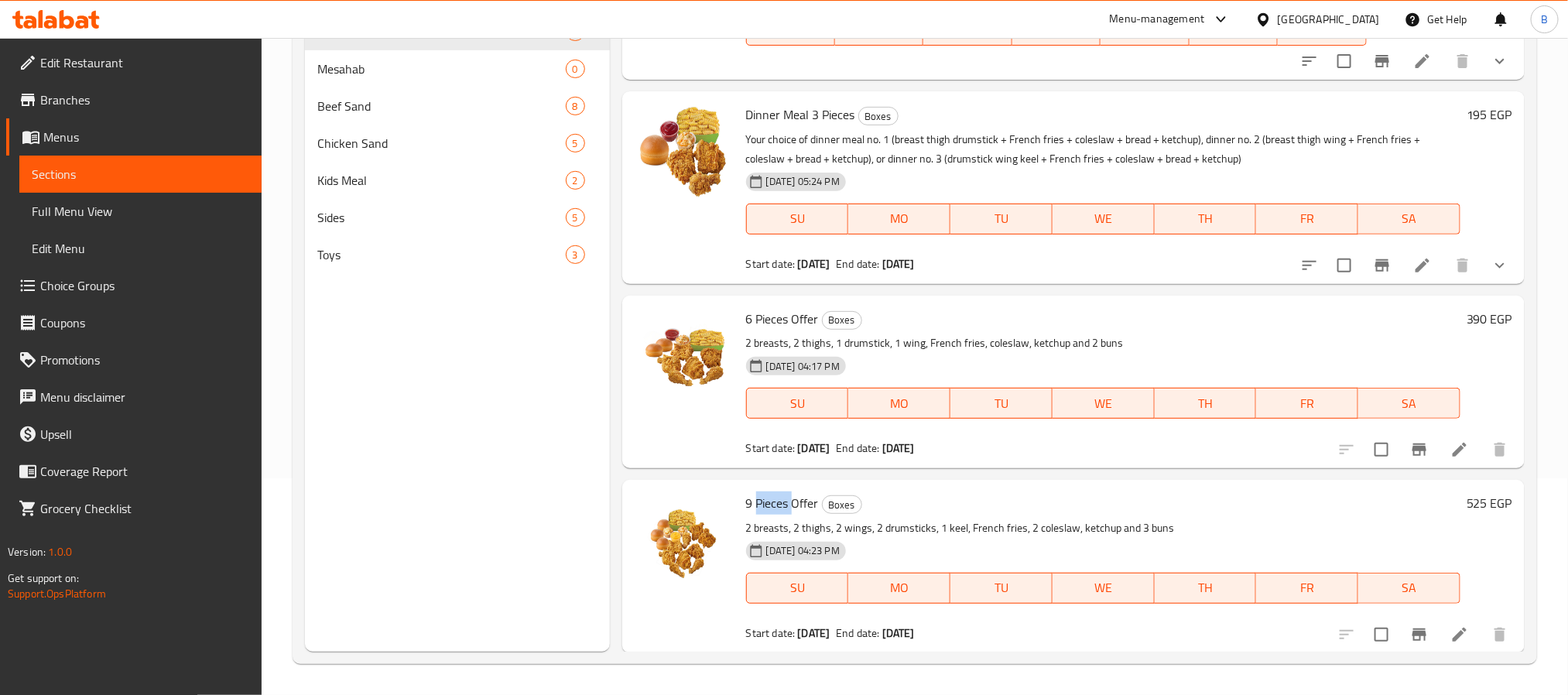
click at [786, 504] on span "9 Pieces Offer" at bounding box center [782, 503] width 73 height 23
copy h6 "9 Pieces Offer"
click at [786, 504] on span "9 Pieces Offer" at bounding box center [782, 503] width 73 height 23
click at [1412, 449] on icon "Branch-specific-item" at bounding box center [1419, 450] width 14 height 13
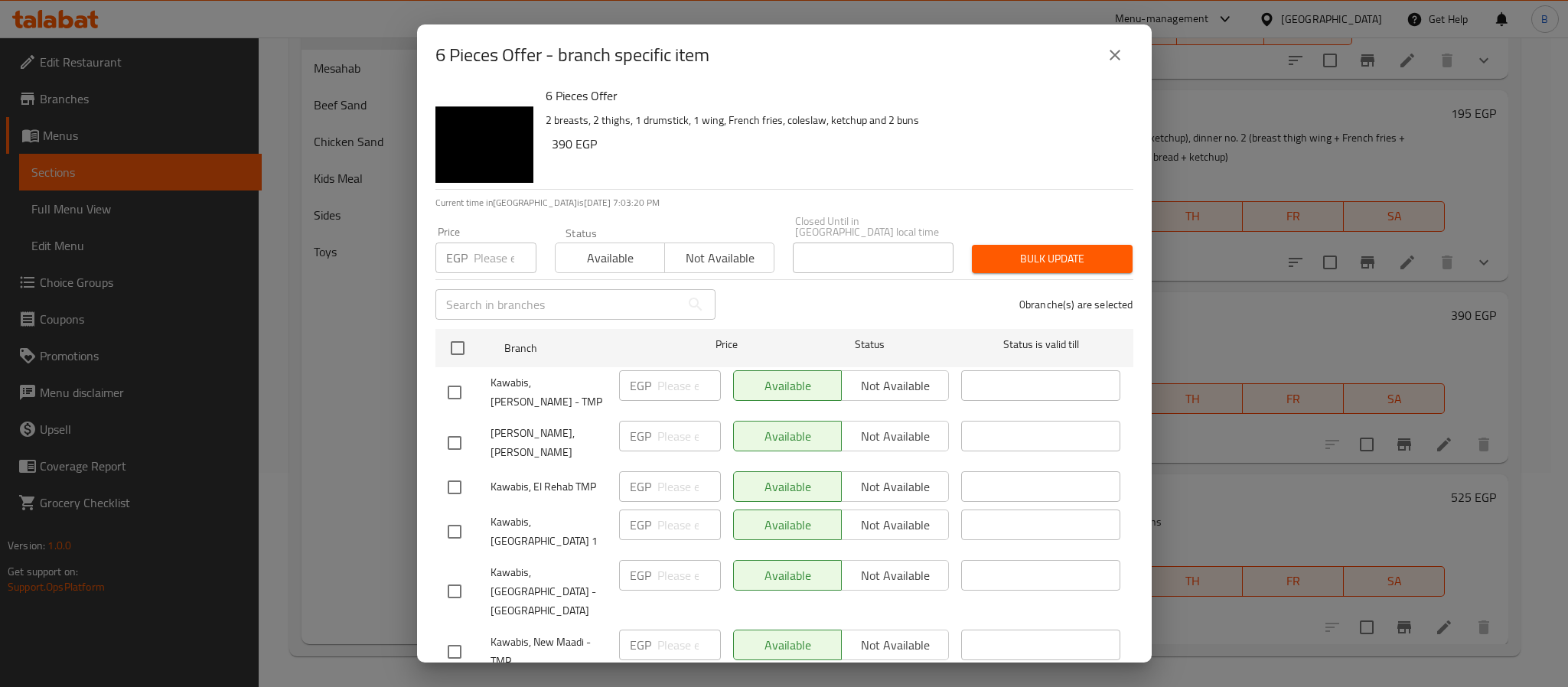
scroll to position [0, 0]
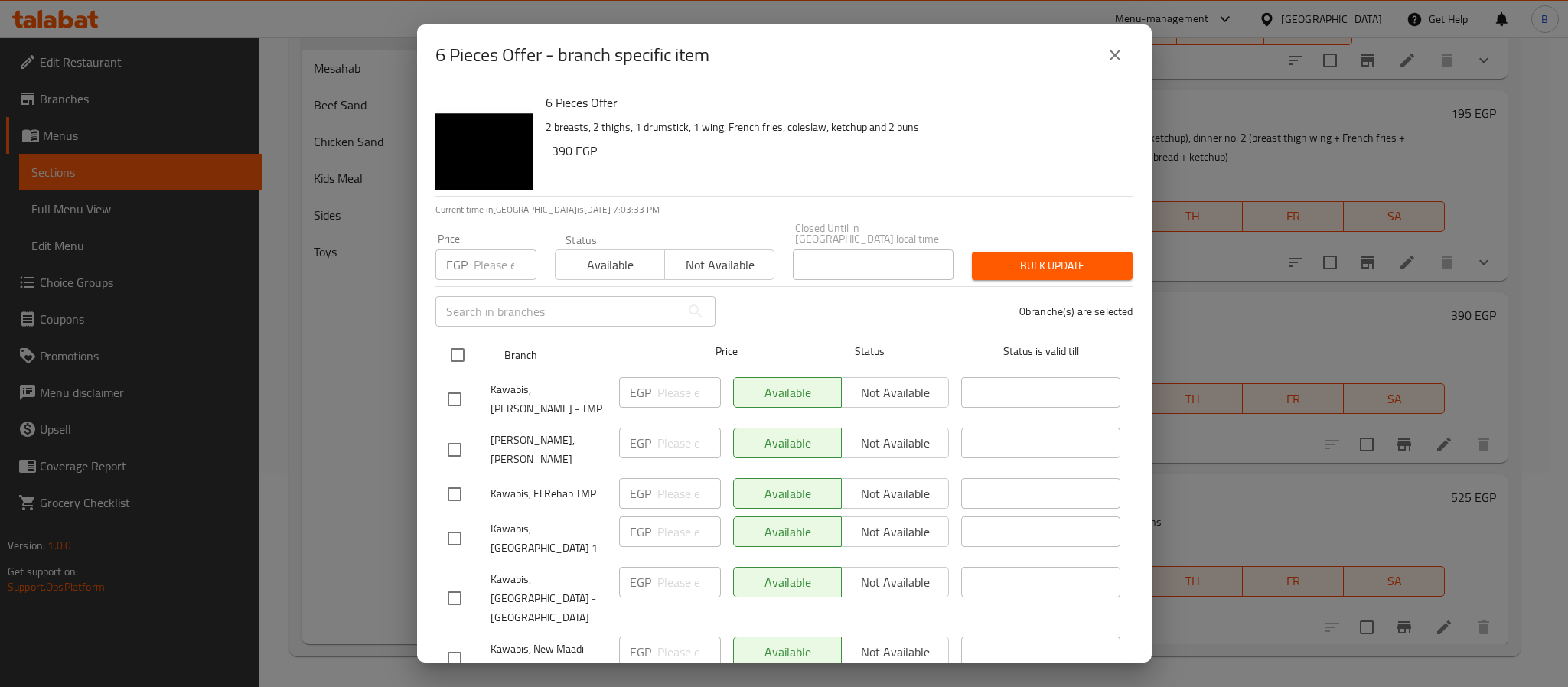
click at [462, 354] on input "checkbox" at bounding box center [457, 354] width 32 height 32
checkbox input "true"
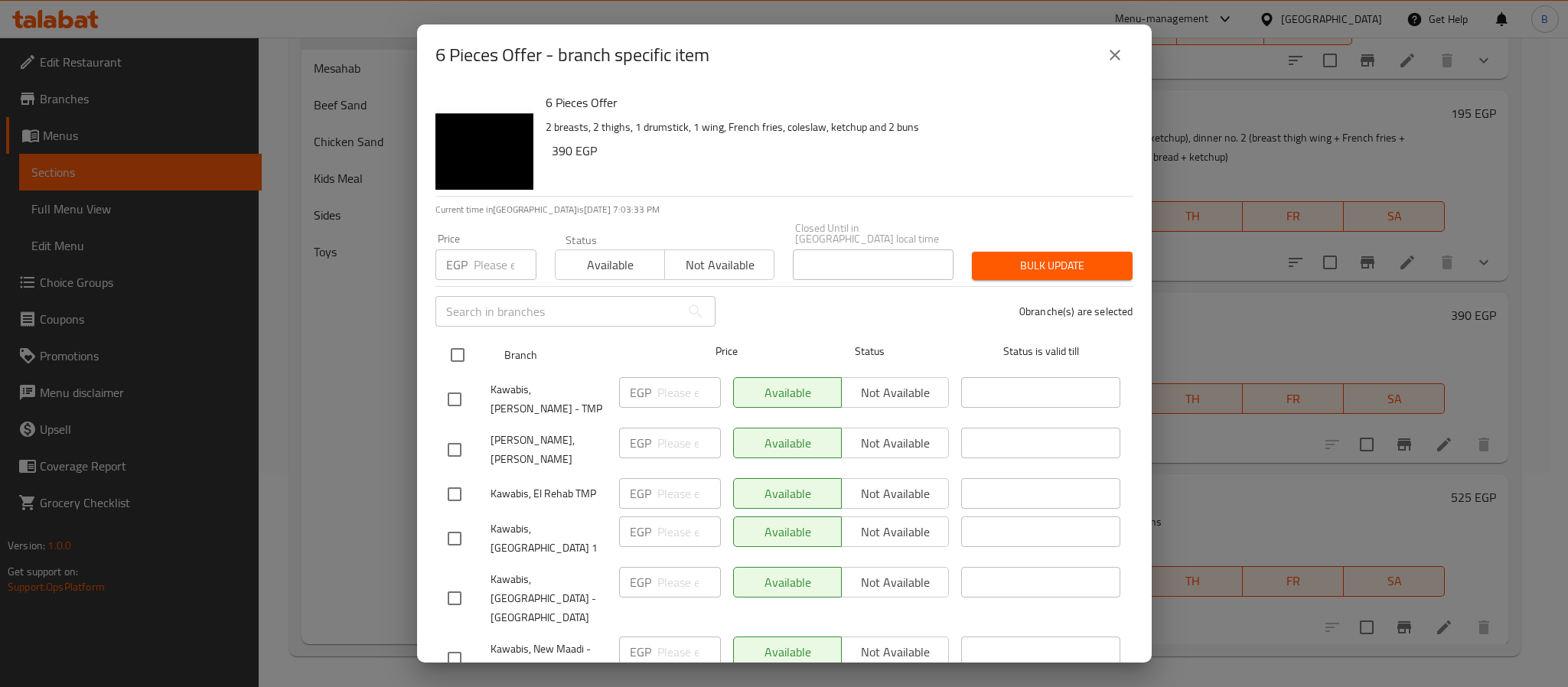
checkbox input "true"
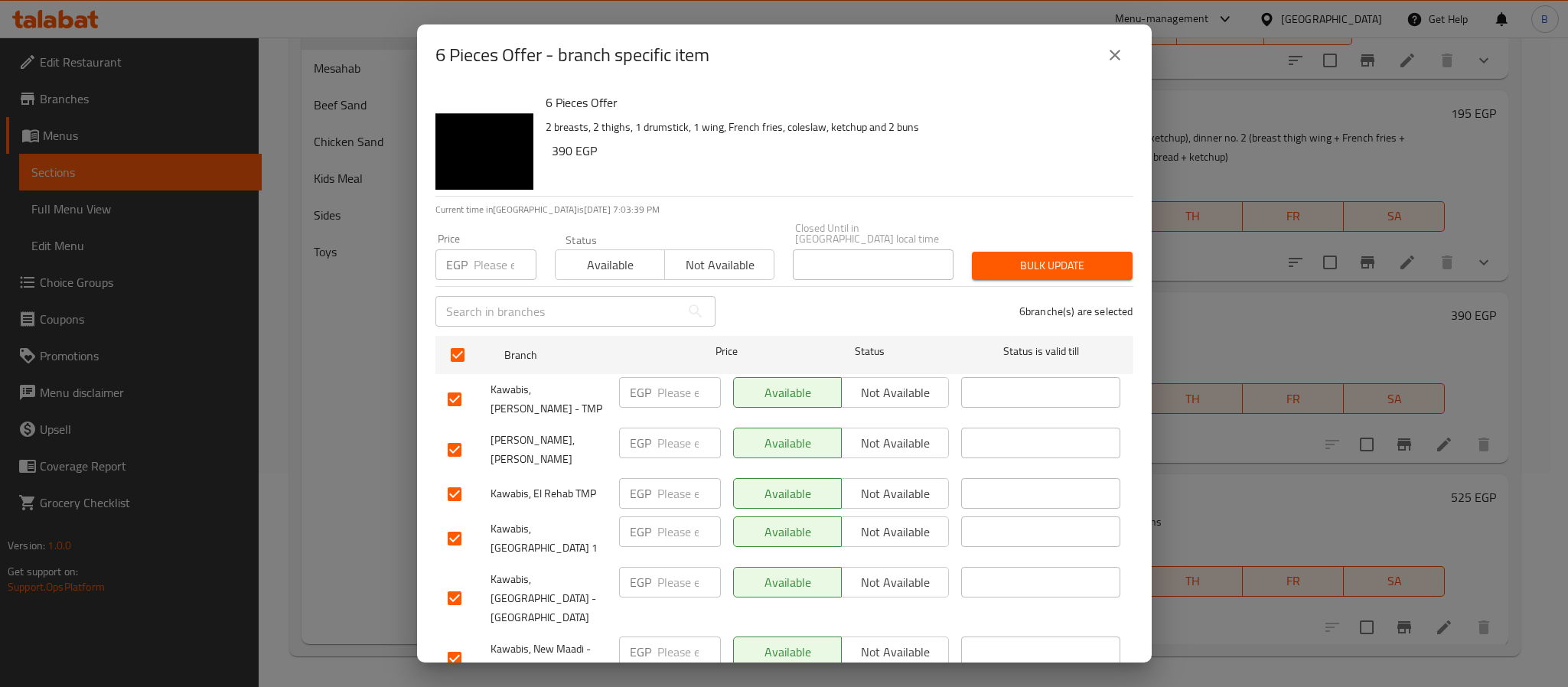
click at [496, 255] on input "number" at bounding box center [505, 264] width 63 height 31
type input "415"
click at [1032, 257] on span "Bulk update" at bounding box center [1052, 266] width 136 height 19
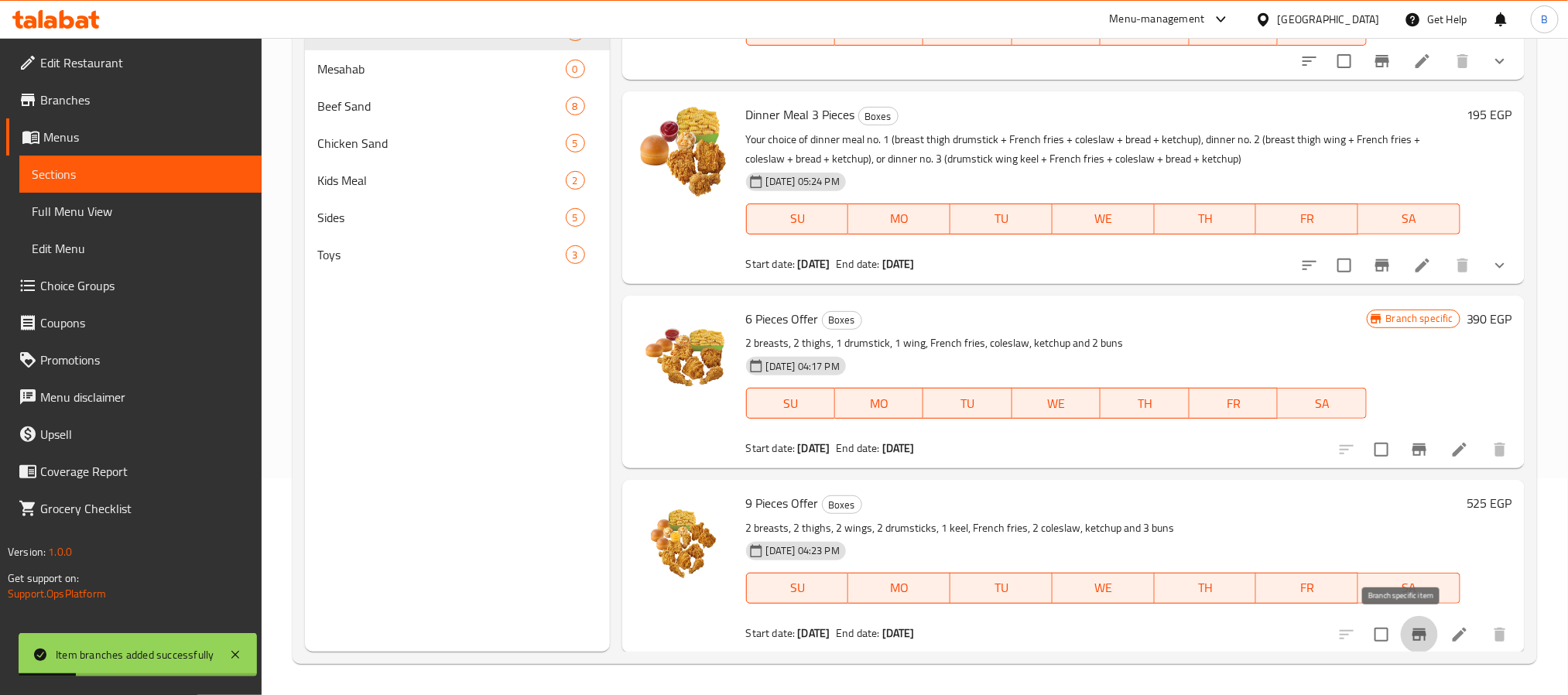
click at [1410, 627] on icon "Branch-specific-item" at bounding box center [1418, 634] width 18 height 18
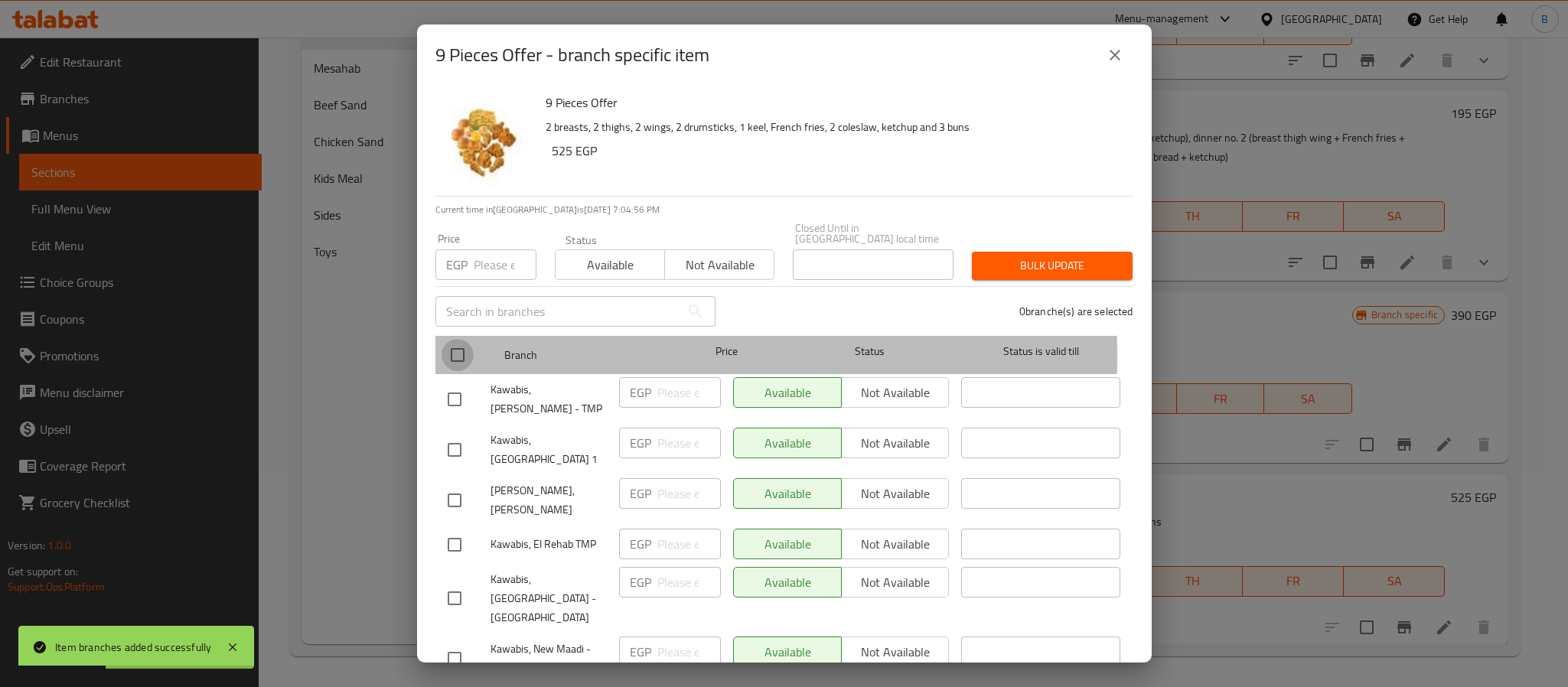
click at [441, 345] on input "checkbox" at bounding box center [457, 354] width 32 height 32
checkbox input "true"
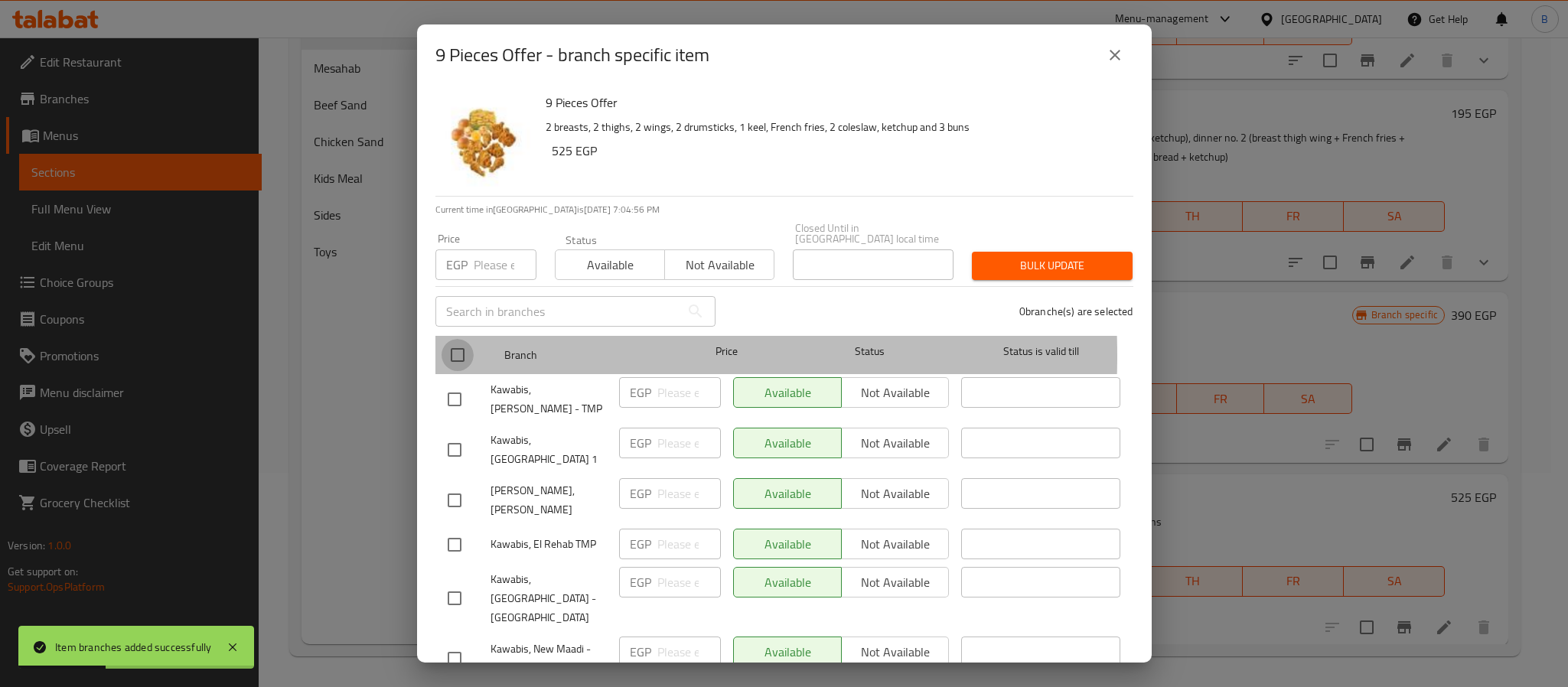
checkbox input "true"
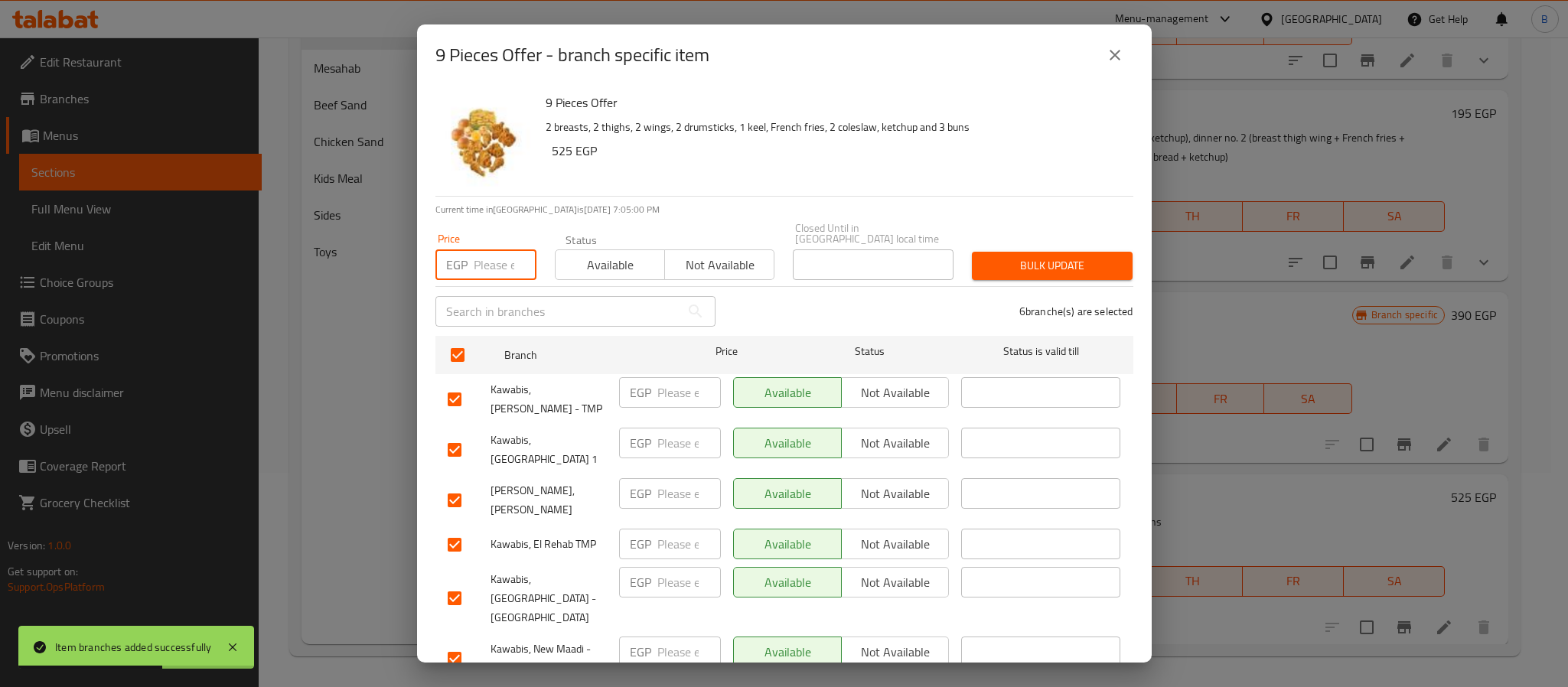
click at [499, 264] on input "number" at bounding box center [505, 264] width 63 height 31
type input "560"
click at [967, 284] on div "6 branche(s) are selected" at bounding box center [933, 311] width 418 height 55
click at [976, 267] on button "Bulk update" at bounding box center [1052, 266] width 160 height 28
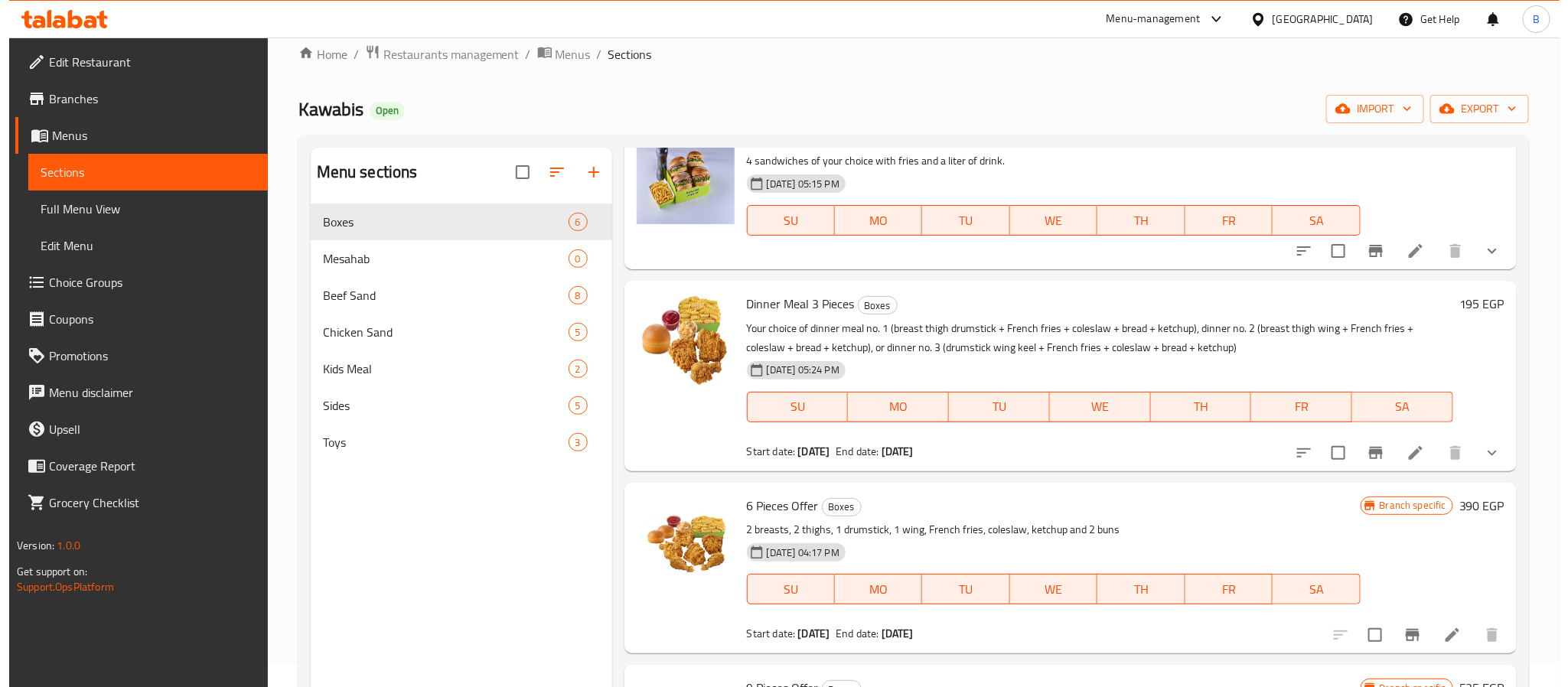
scroll to position [214, 0]
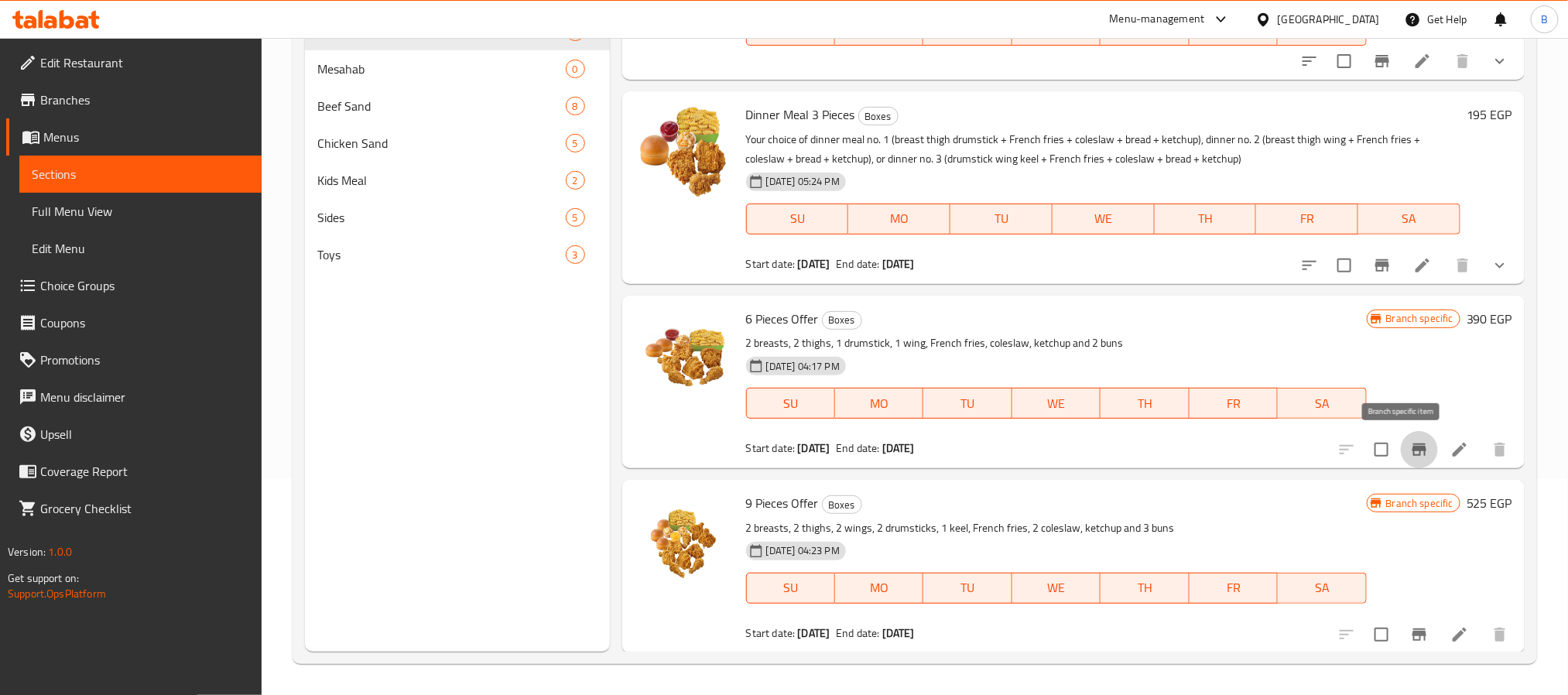
click at [1412, 453] on icon "Branch-specific-item" at bounding box center [1419, 450] width 14 height 13
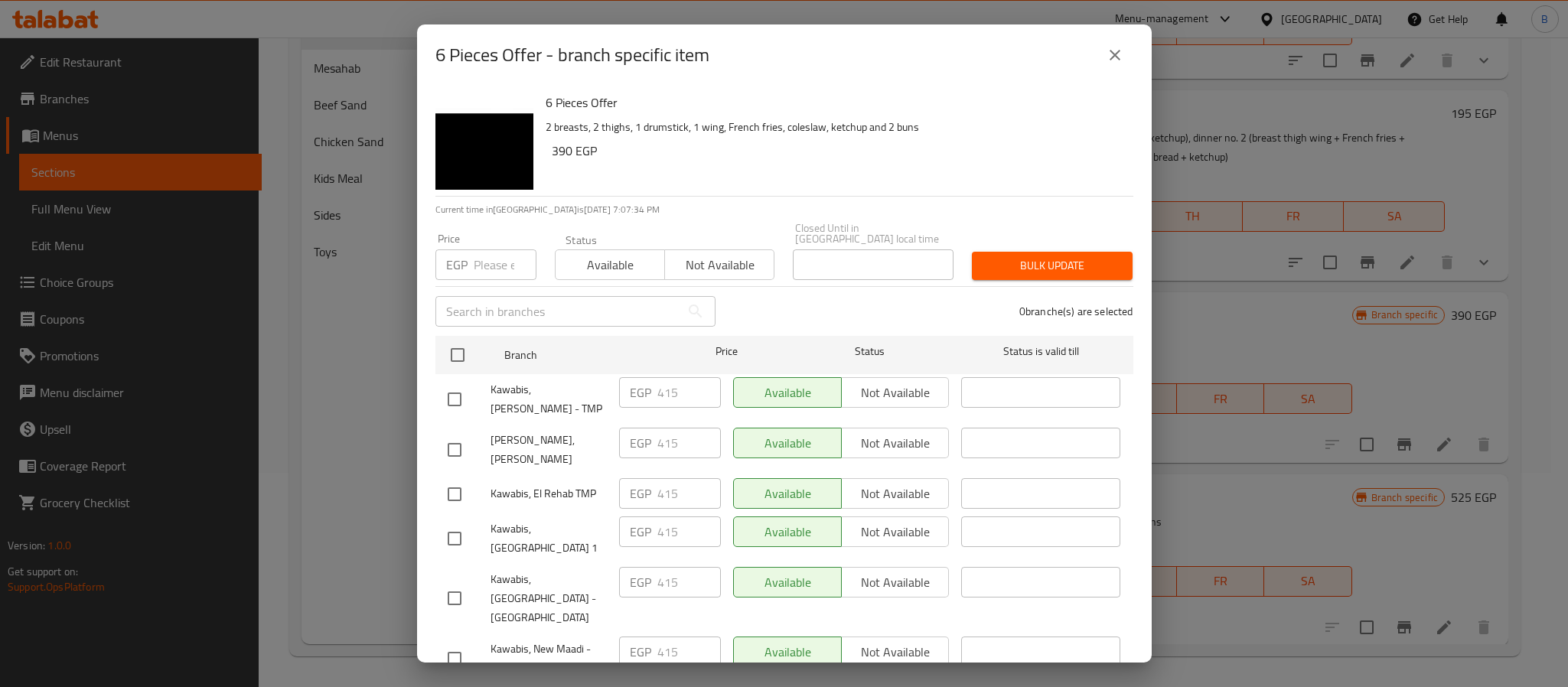
scroll to position [38, 0]
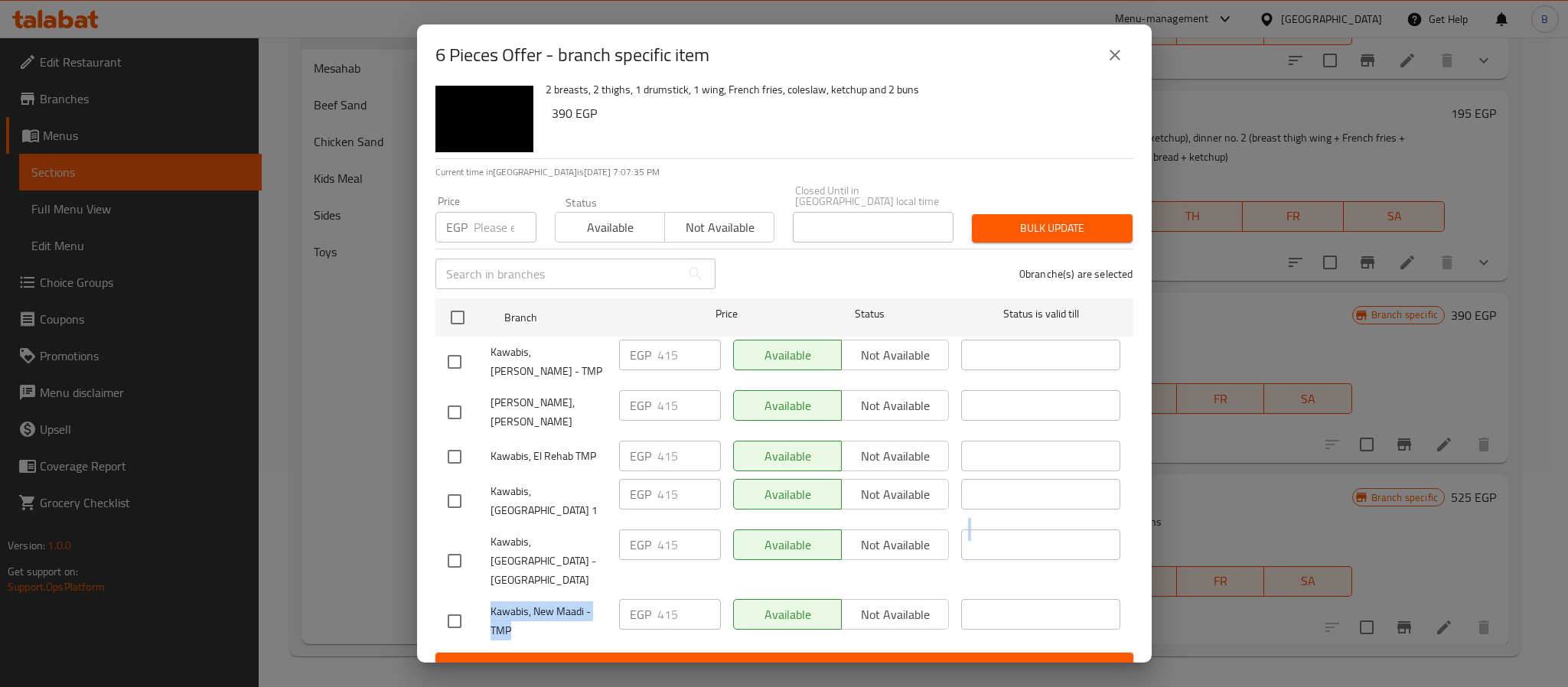
click at [681, 598] on ul "Branch Price Status Status is valid till Kawabis, Masaken Sheraton - TMP EGP 41…" at bounding box center [785, 473] width 698 height 361
click at [1128, 49] on button "close" at bounding box center [1115, 55] width 37 height 37
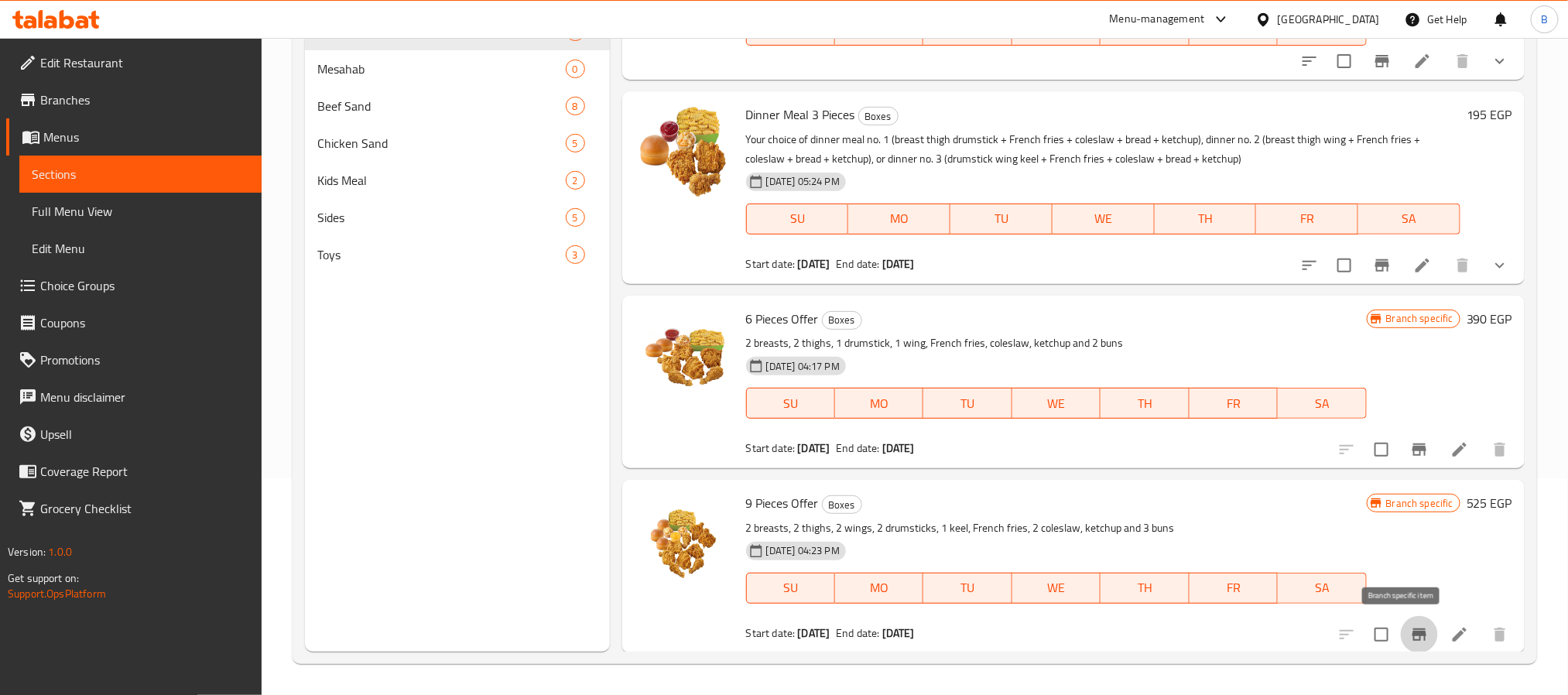
click at [1412, 640] on icon "Branch-specific-item" at bounding box center [1419, 635] width 14 height 13
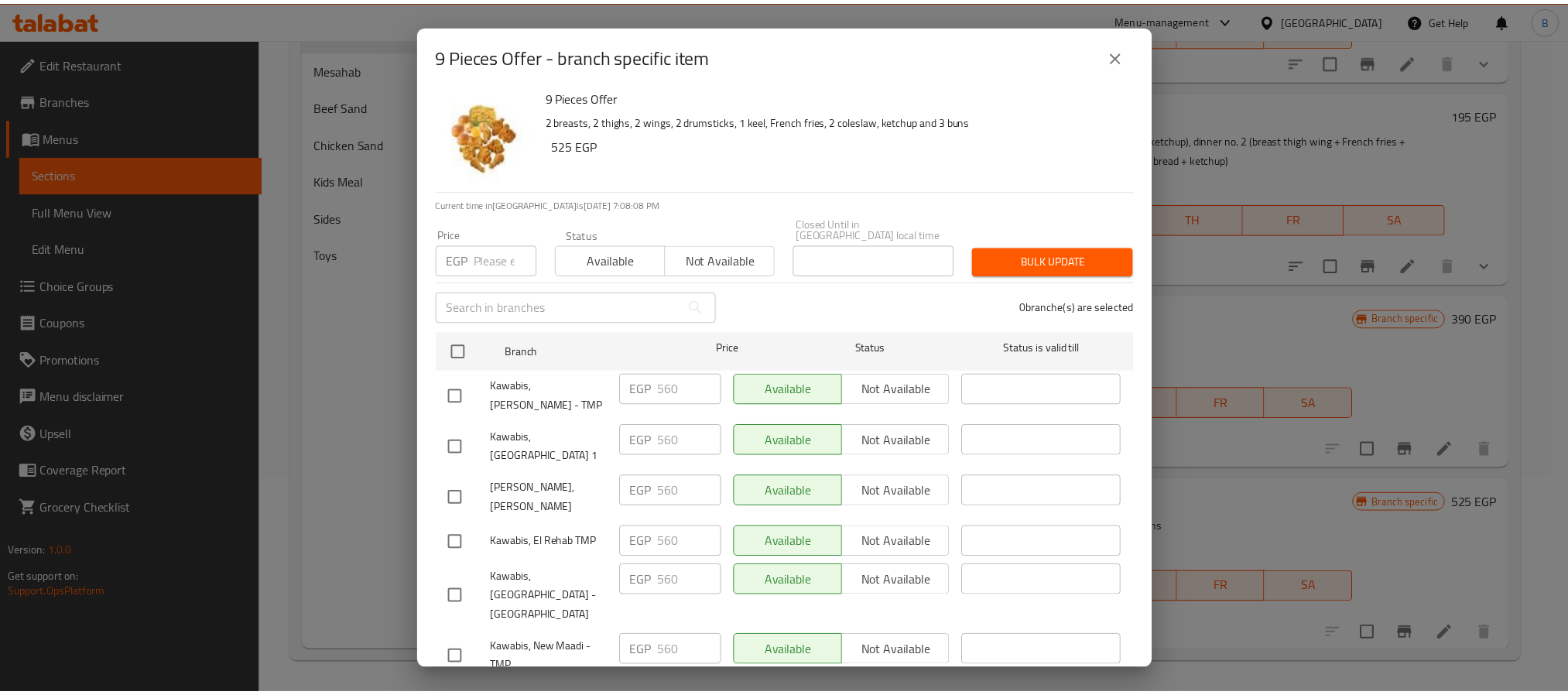
scroll to position [0, 0]
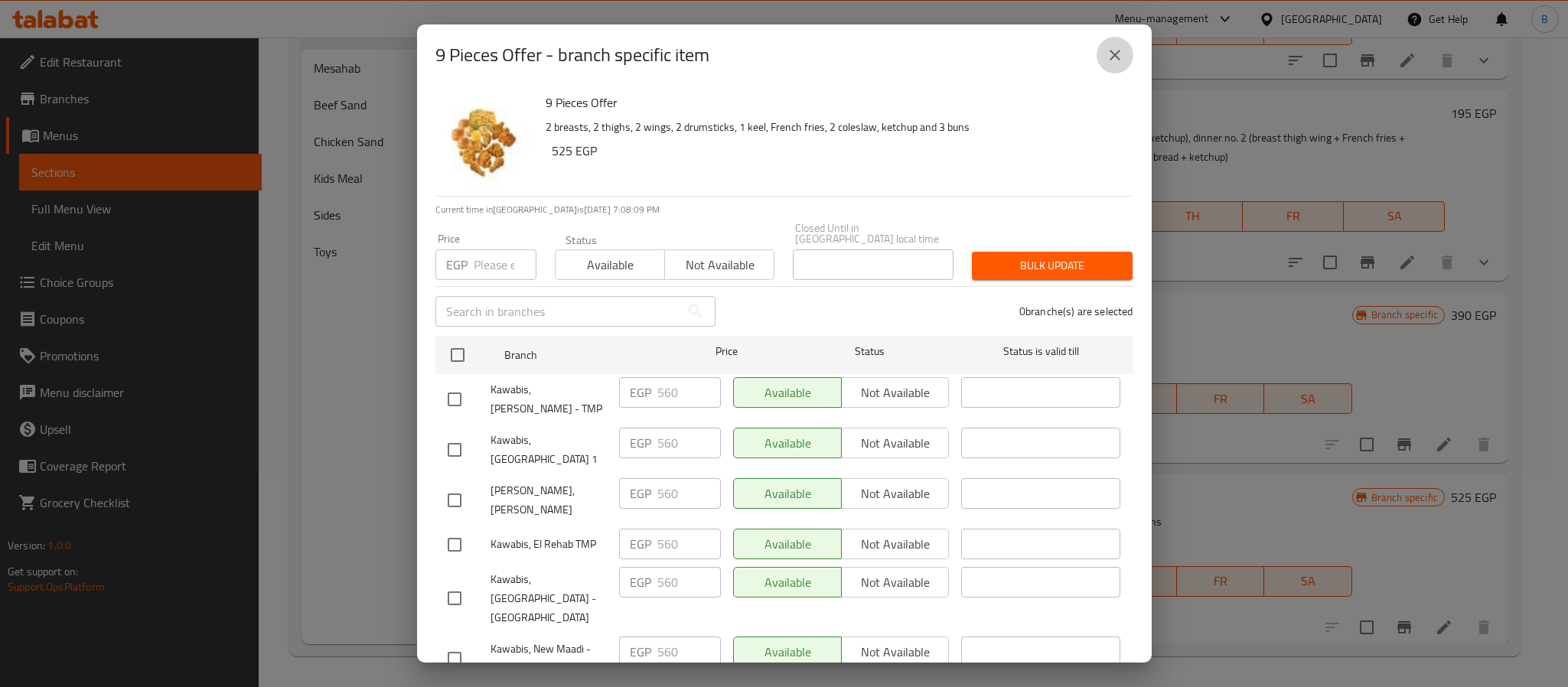
click at [1106, 63] on icon "close" at bounding box center [1115, 55] width 18 height 18
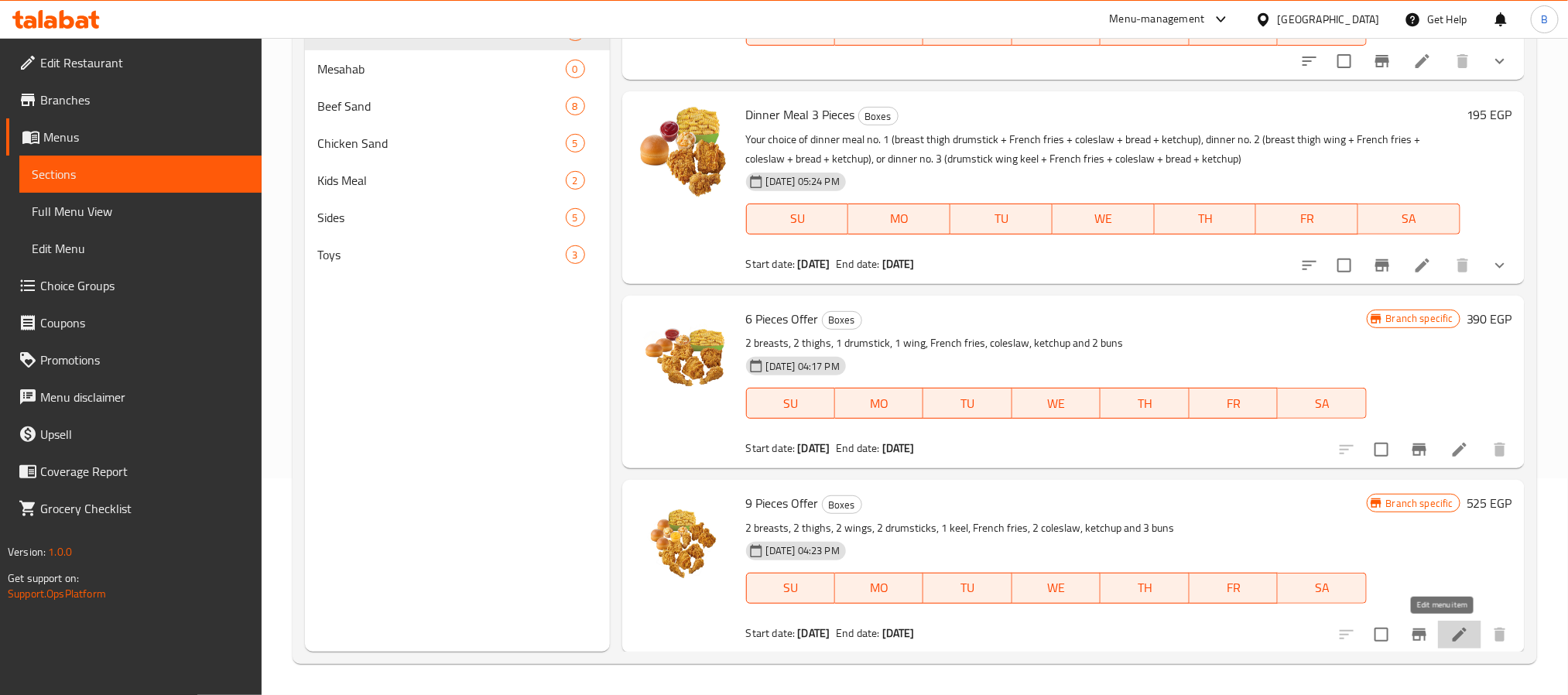
click at [1450, 632] on icon at bounding box center [1459, 634] width 18 height 18
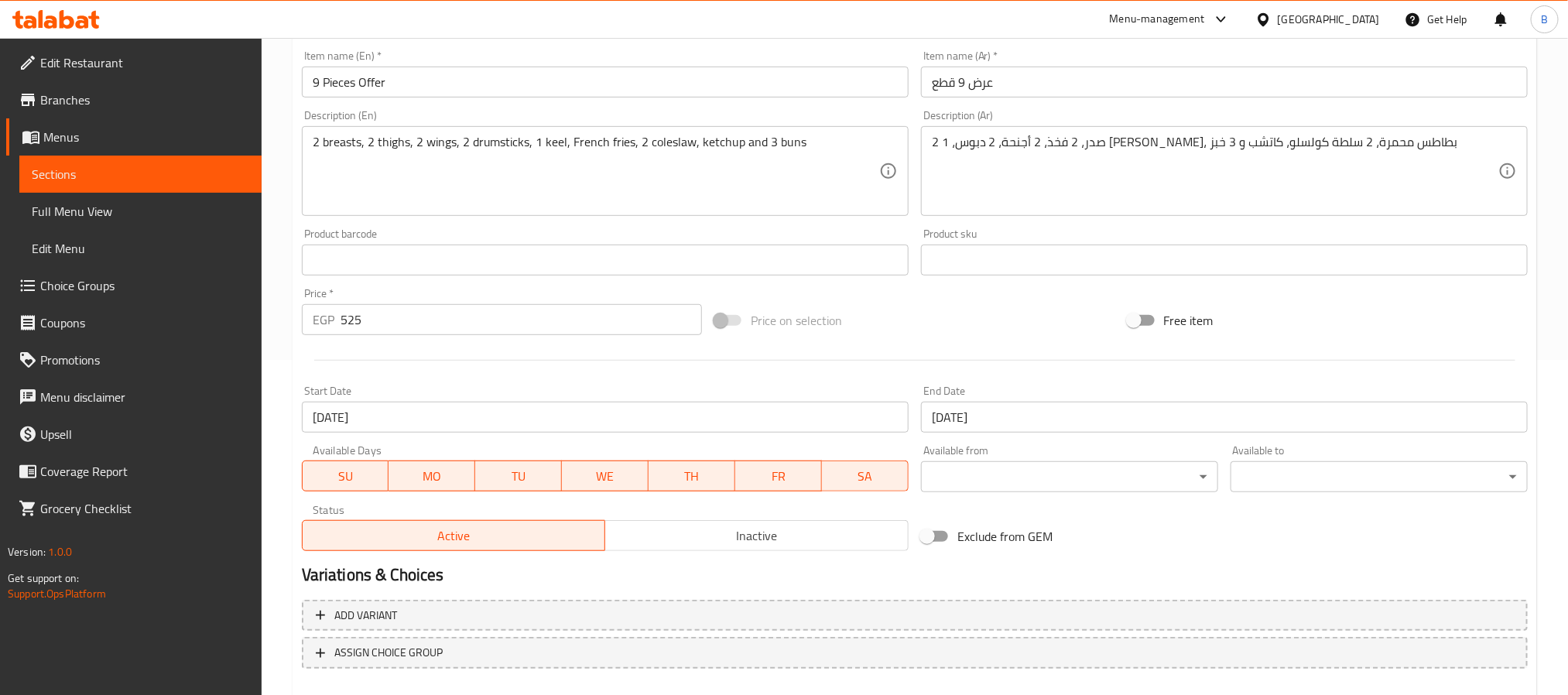
scroll to position [419, 0]
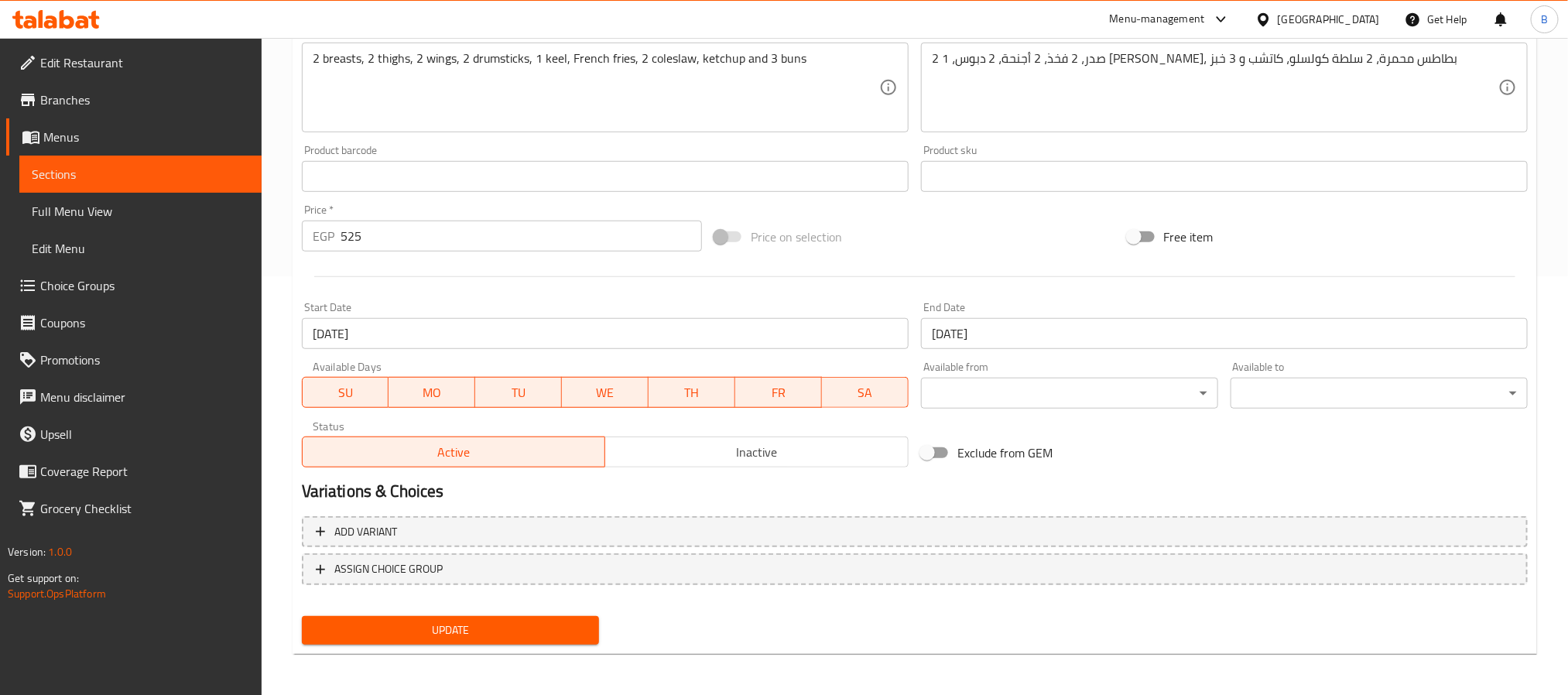
click at [661, 342] on input "30-07-2025" at bounding box center [605, 333] width 607 height 31
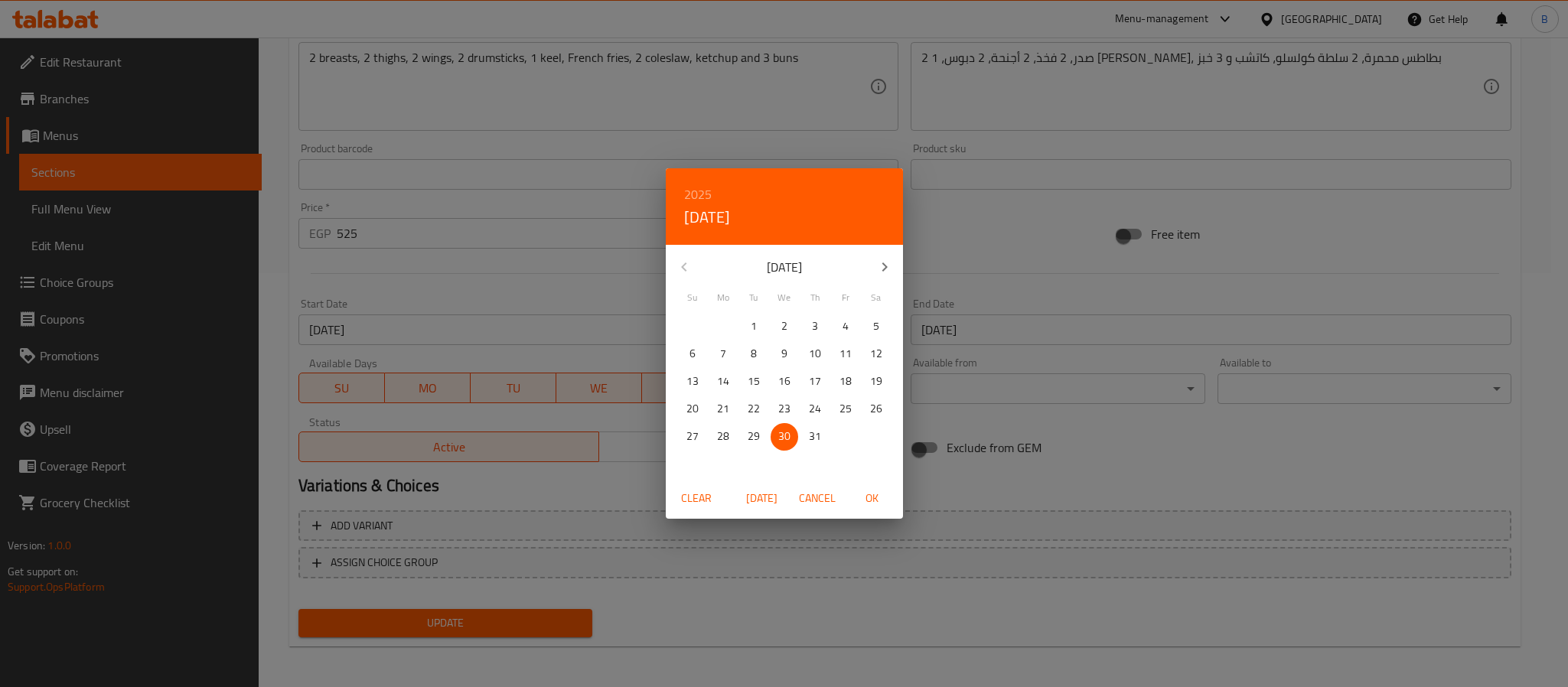
click at [761, 494] on span "Today" at bounding box center [762, 498] width 37 height 19
click at [871, 495] on span "OK" at bounding box center [872, 498] width 37 height 19
type input "[DATE]"
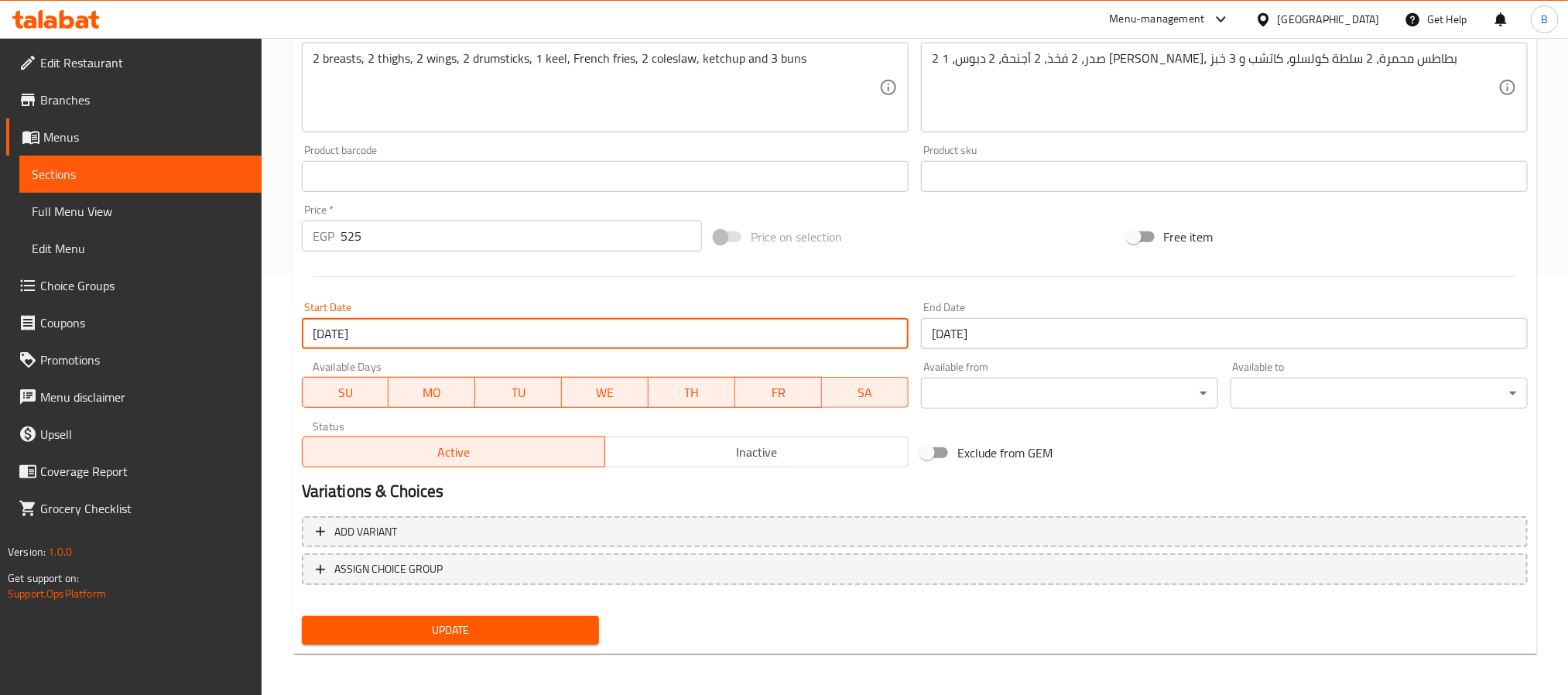
click at [903, 265] on div at bounding box center [915, 277] width 1238 height 38
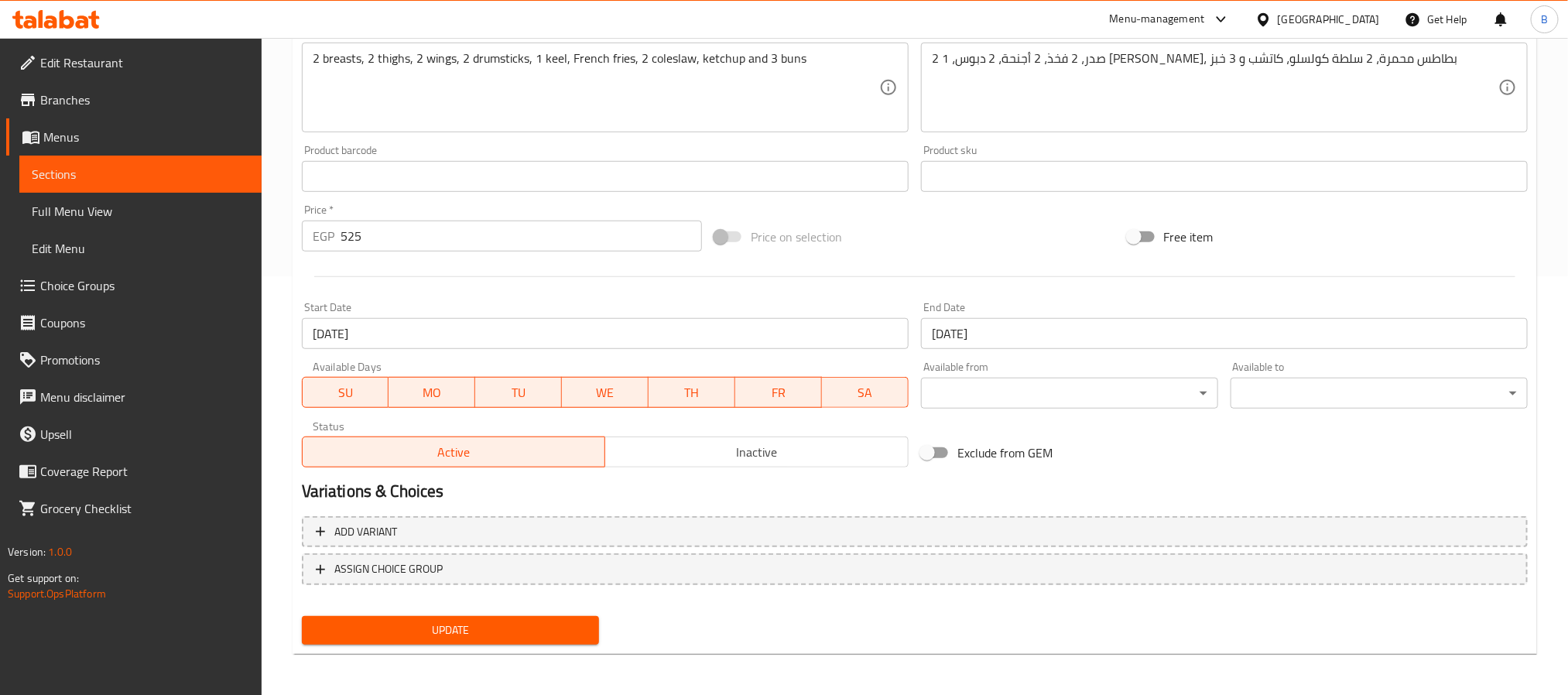
click at [1059, 323] on input "[DATE]" at bounding box center [1224, 333] width 607 height 31
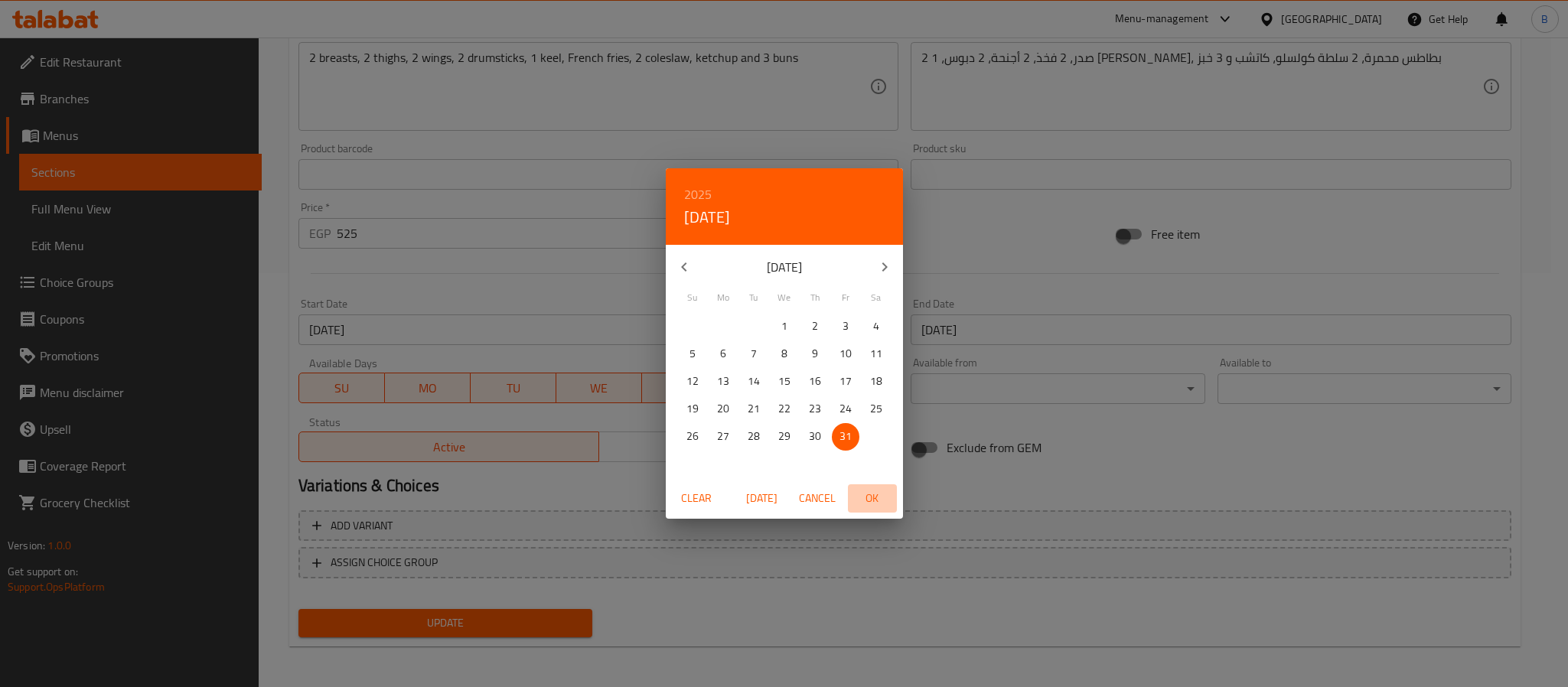
click at [875, 506] on span "OK" at bounding box center [872, 498] width 37 height 19
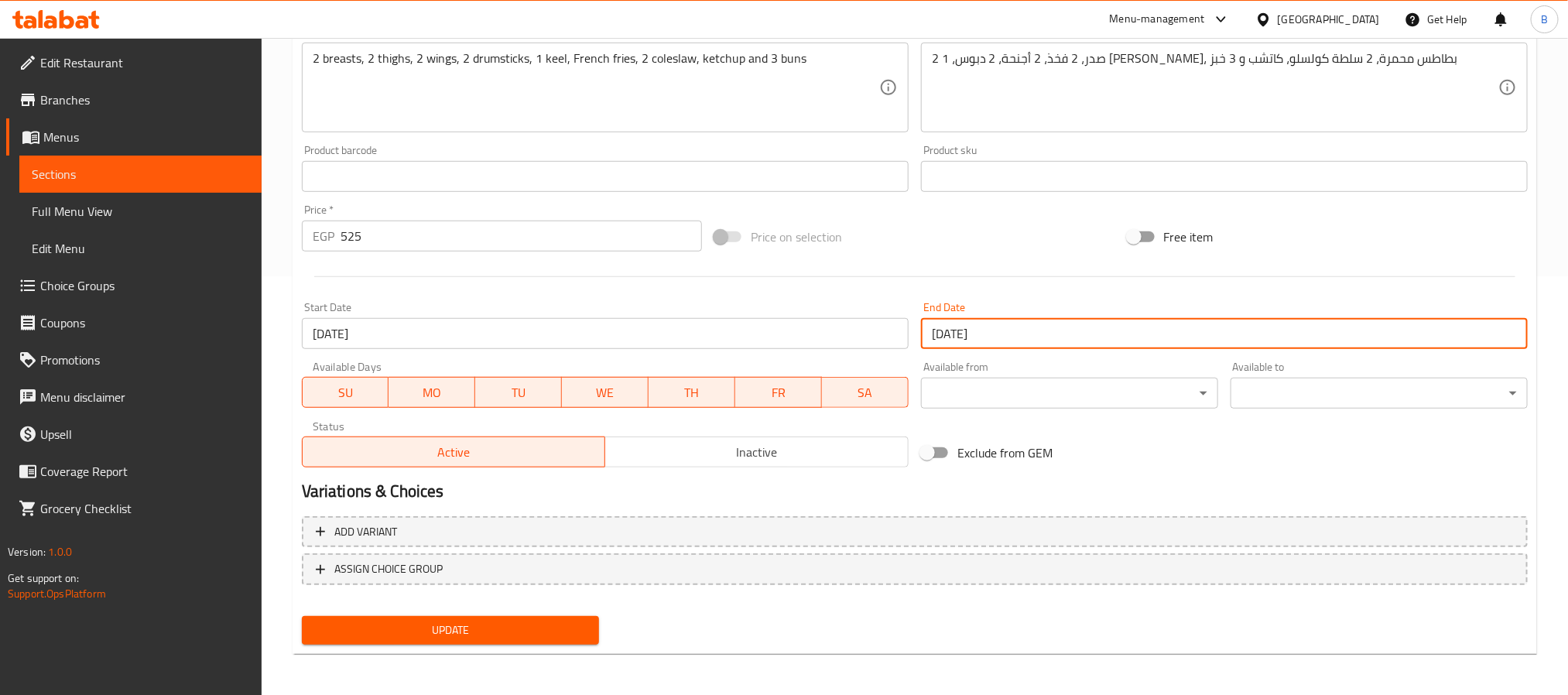
click at [472, 621] on span "Update" at bounding box center [450, 631] width 272 height 19
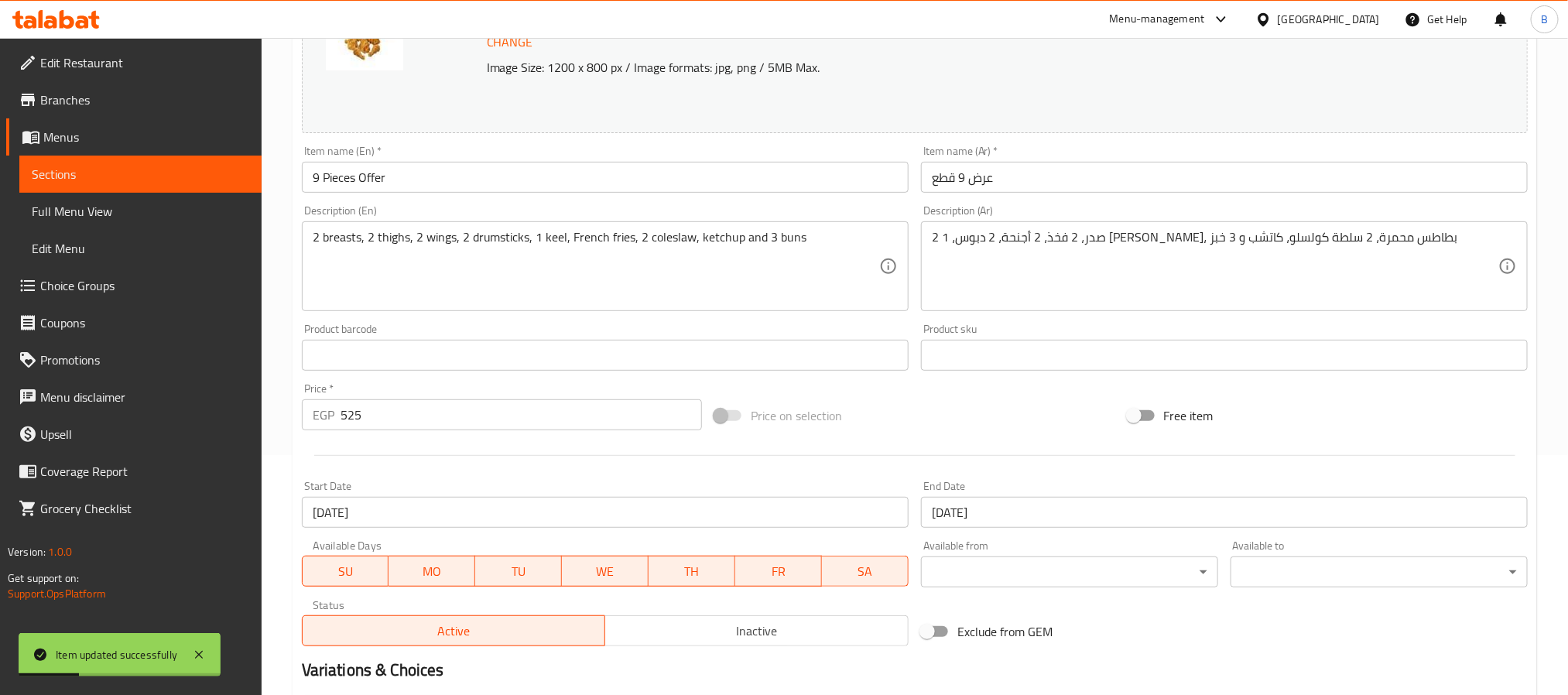
scroll to position [0, 0]
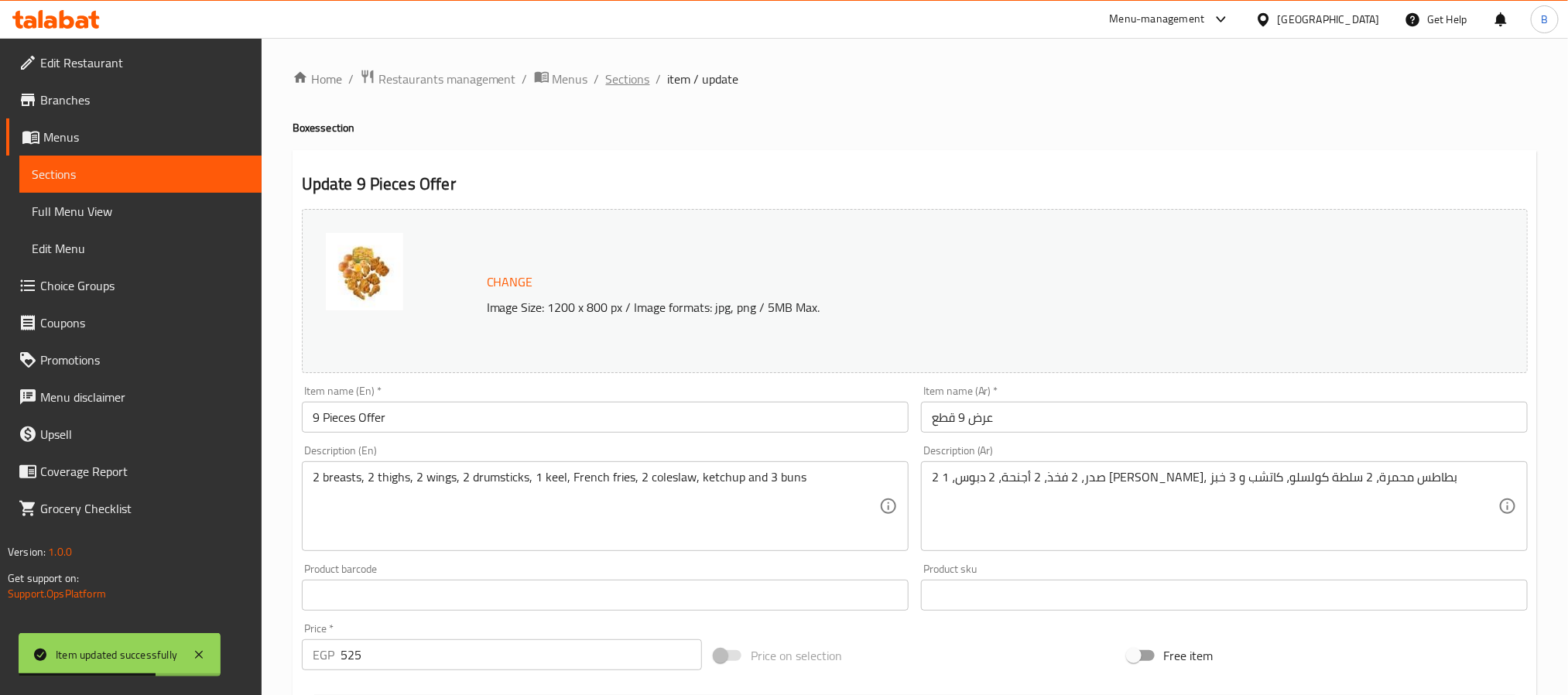
click at [613, 72] on span "Sections" at bounding box center [628, 78] width 44 height 18
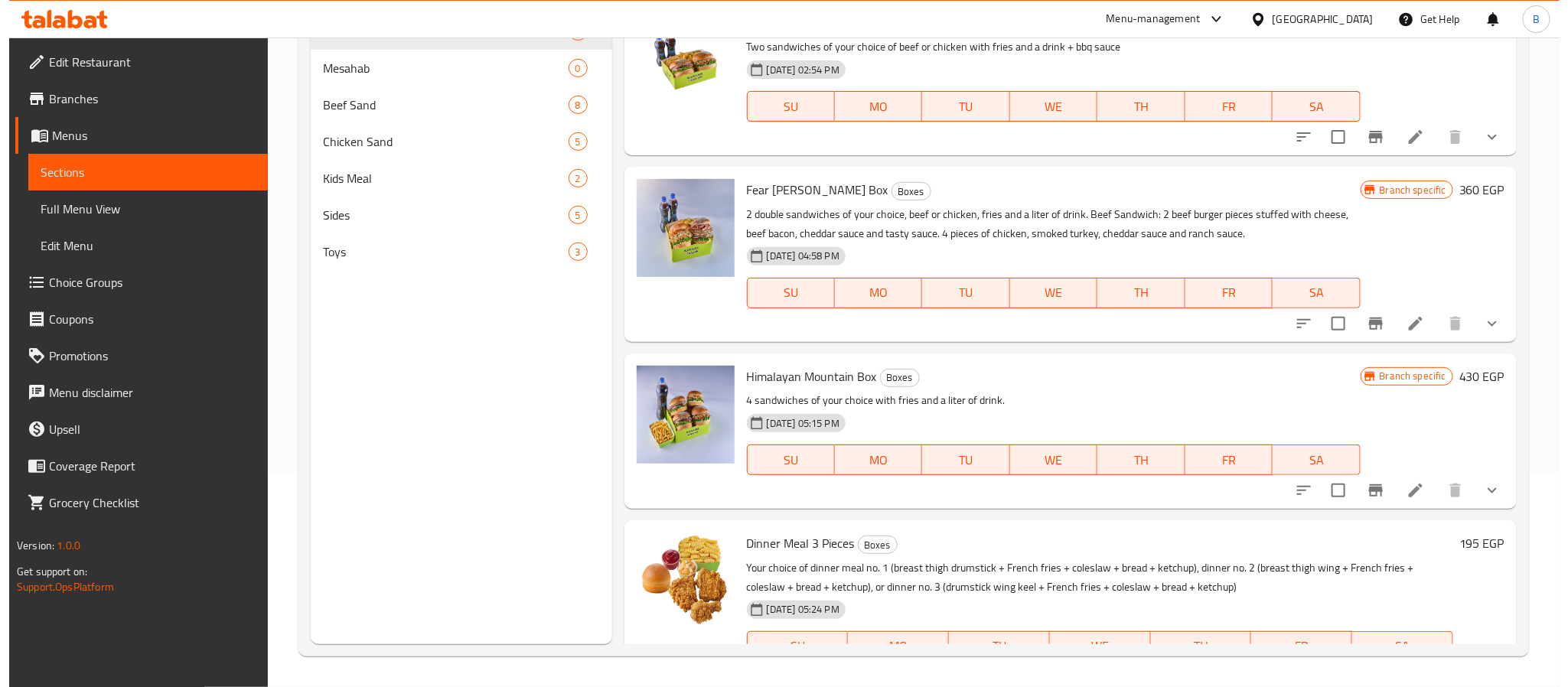
scroll to position [437, 0]
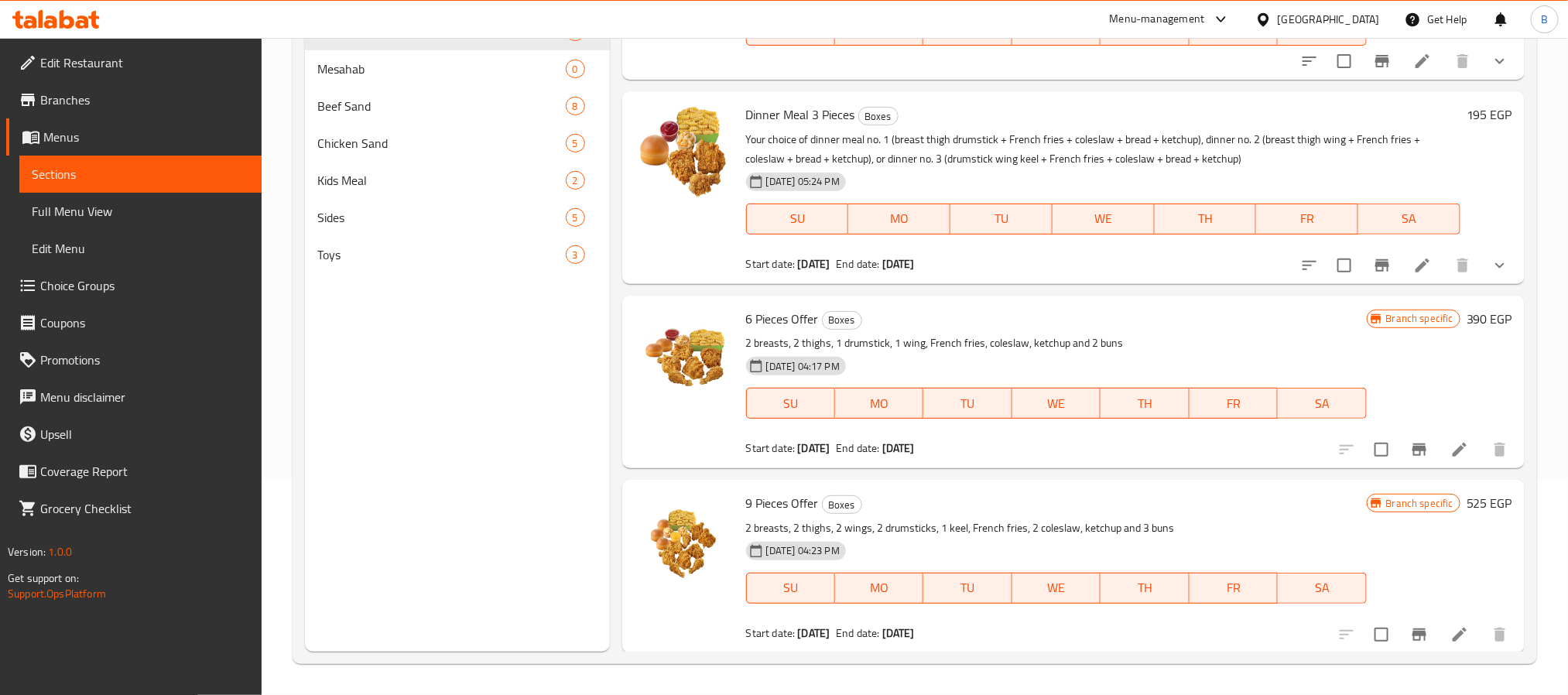
drag, startPoint x: 835, startPoint y: 142, endPoint x: 834, endPoint y: 127, distance: 15.0
click at [835, 142] on p "Your choice of dinner meal no. 1 (breast thigh drumstick + French fries + coles…" at bounding box center [1103, 149] width 714 height 39
click at [834, 127] on div "Dinner Meal 3 Pieces Boxes Your choice of dinner meal no. 1 (breast thigh drums…" at bounding box center [1103, 187] width 727 height 180
click at [834, 126] on div "Dinner Meal 3 Pieces Boxes Your choice of dinner meal no. 1 (breast thigh drums…" at bounding box center [1103, 187] width 727 height 180
click at [829, 126] on div "Dinner Meal 3 Pieces Boxes Your choice of dinner meal no. 1 (breast thigh drums…" at bounding box center [1103, 187] width 727 height 180
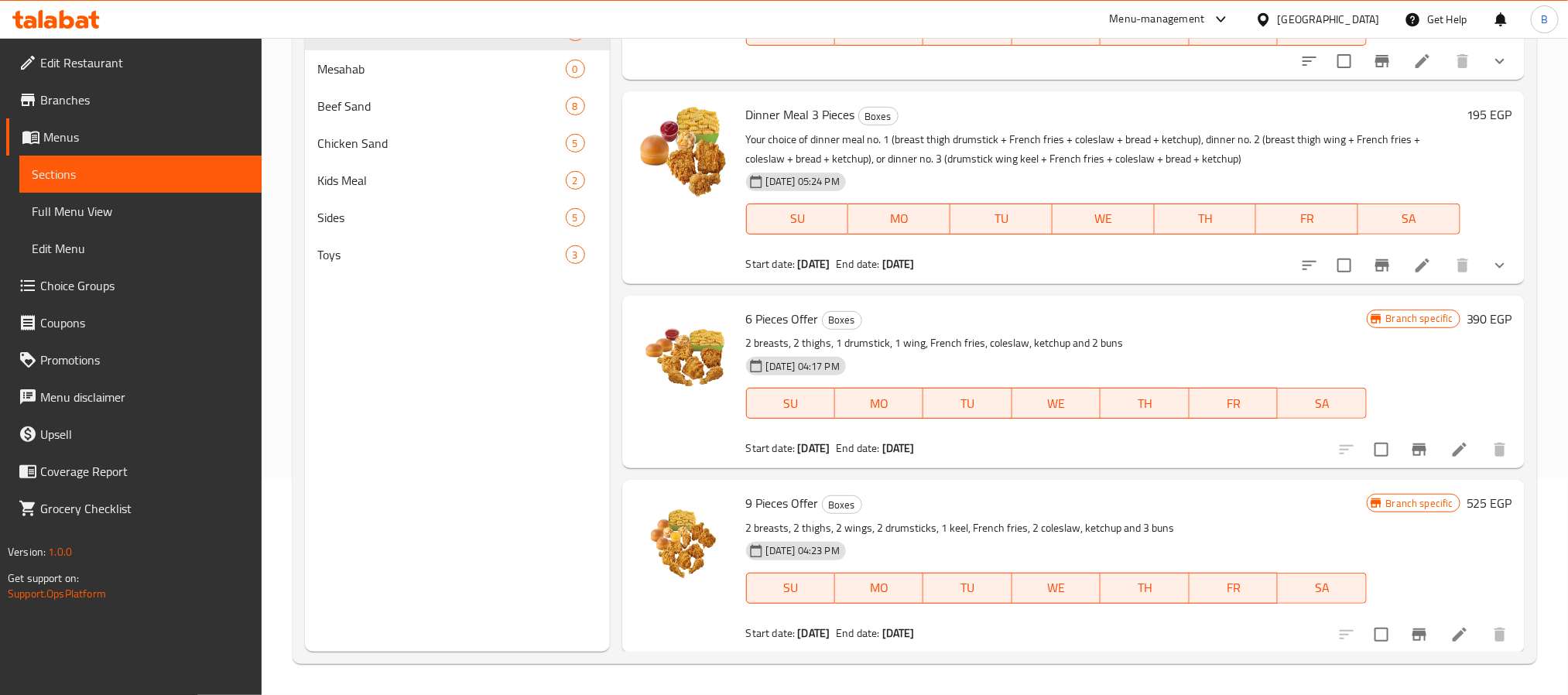
click at [825, 117] on span "Dinner Meal 3 Pieces" at bounding box center [801, 114] width 109 height 23
copy h6 "Dinner Meal 3 Pieces"
click at [1406, 463] on button "Branch-specific-item" at bounding box center [1419, 450] width 37 height 37
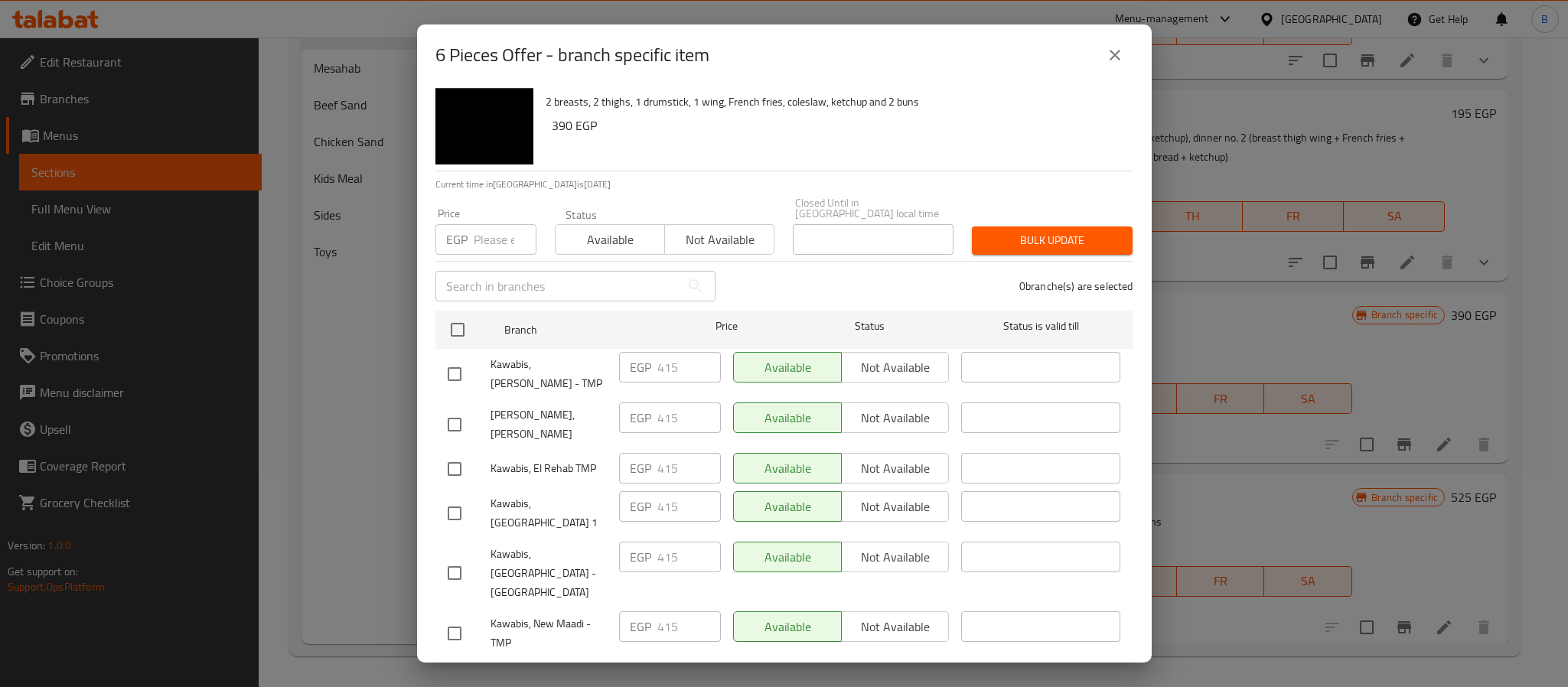
scroll to position [38, 0]
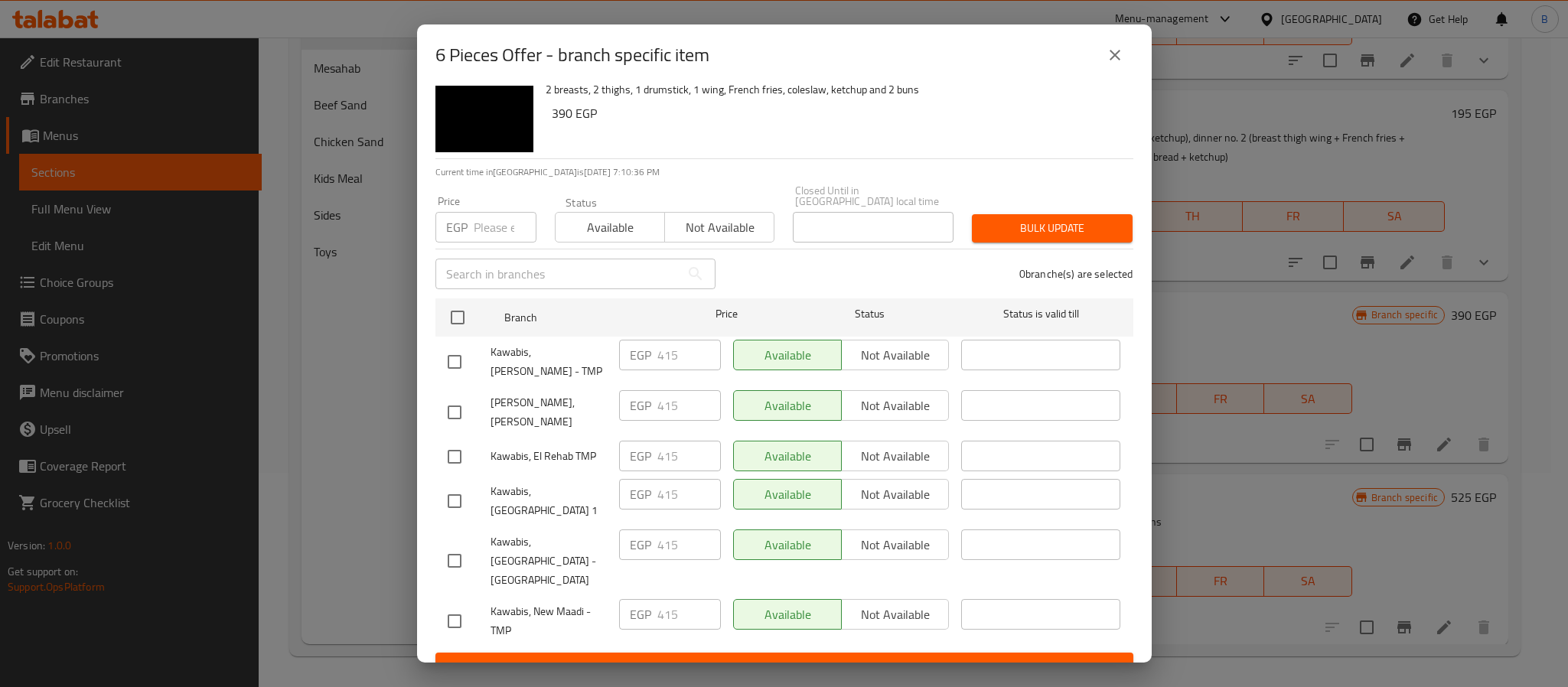
click at [1106, 62] on icon "close" at bounding box center [1115, 55] width 18 height 18
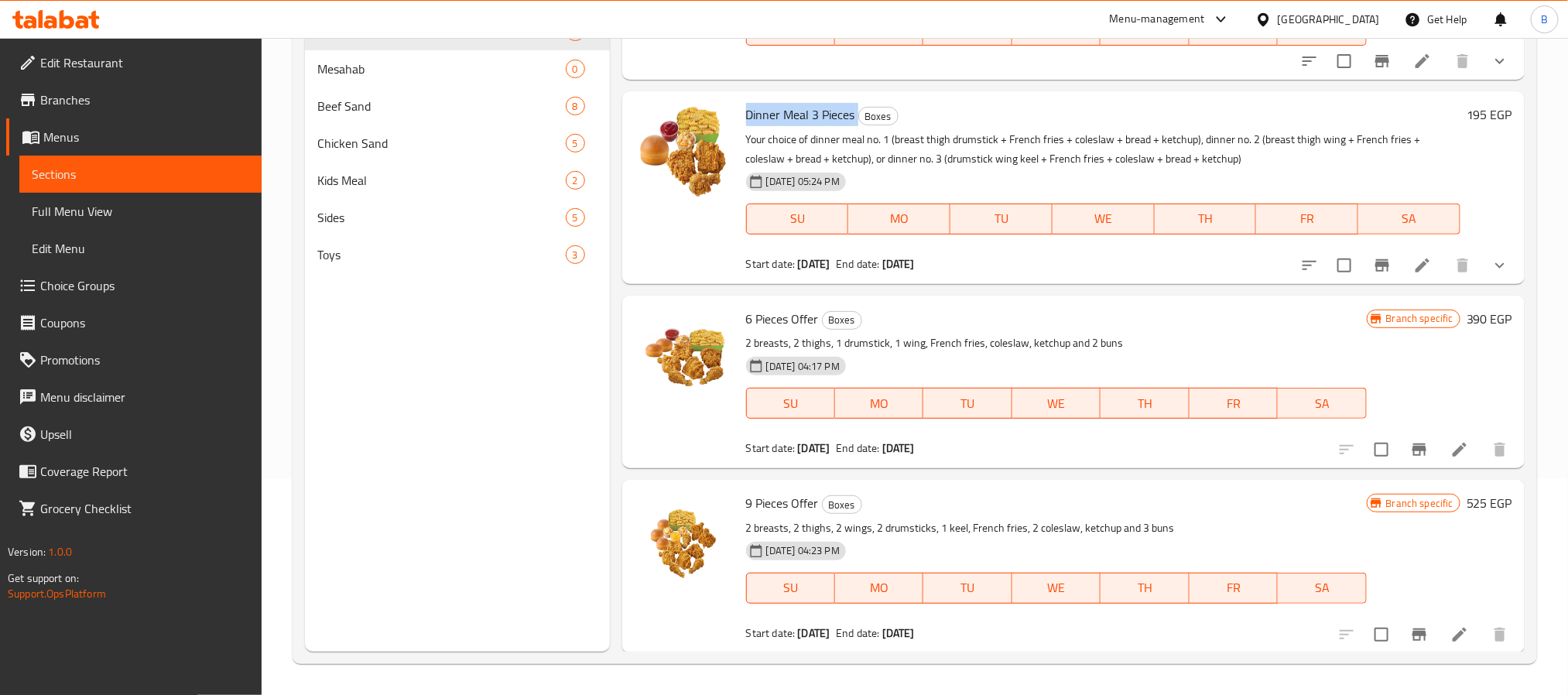
click at [1412, 630] on icon "Branch-specific-item" at bounding box center [1419, 635] width 14 height 13
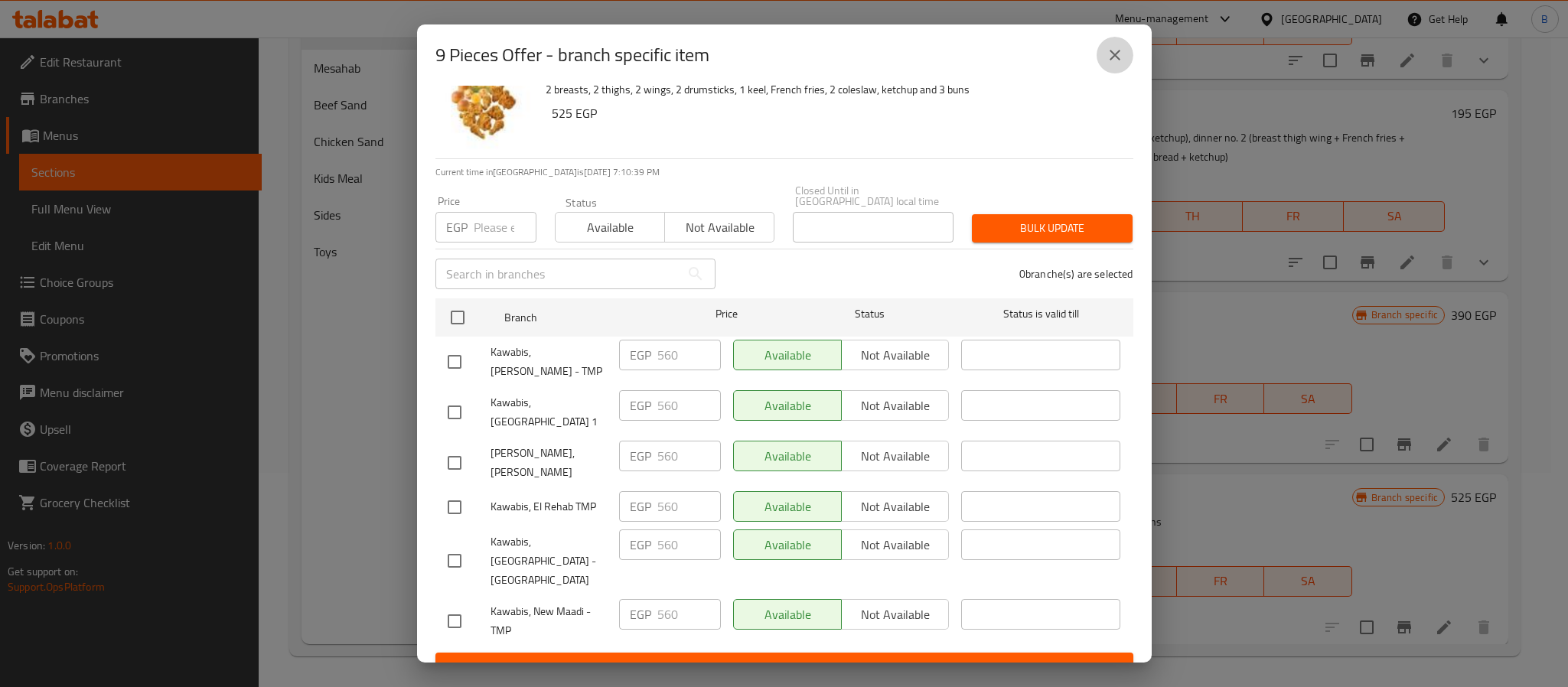
click at [1121, 53] on icon "close" at bounding box center [1115, 55] width 18 height 18
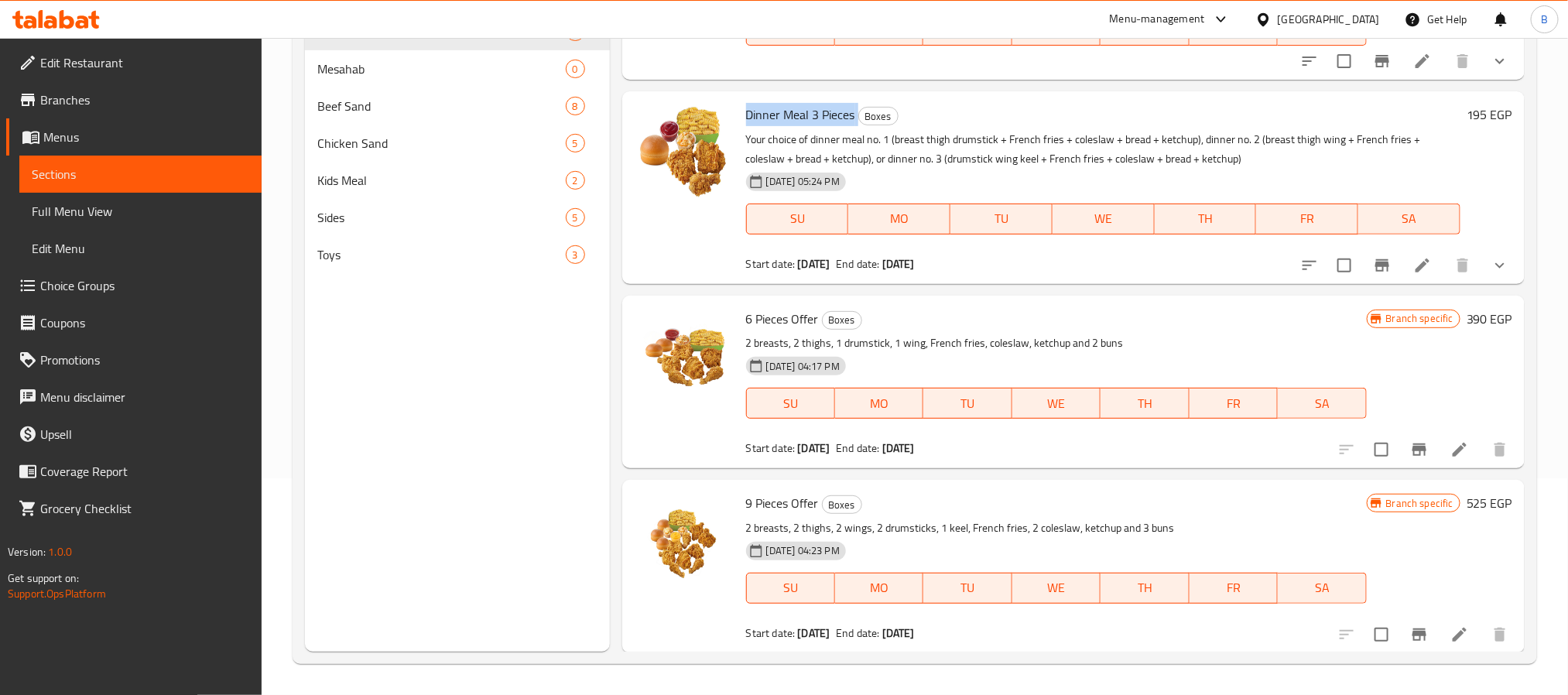
scroll to position [101, 0]
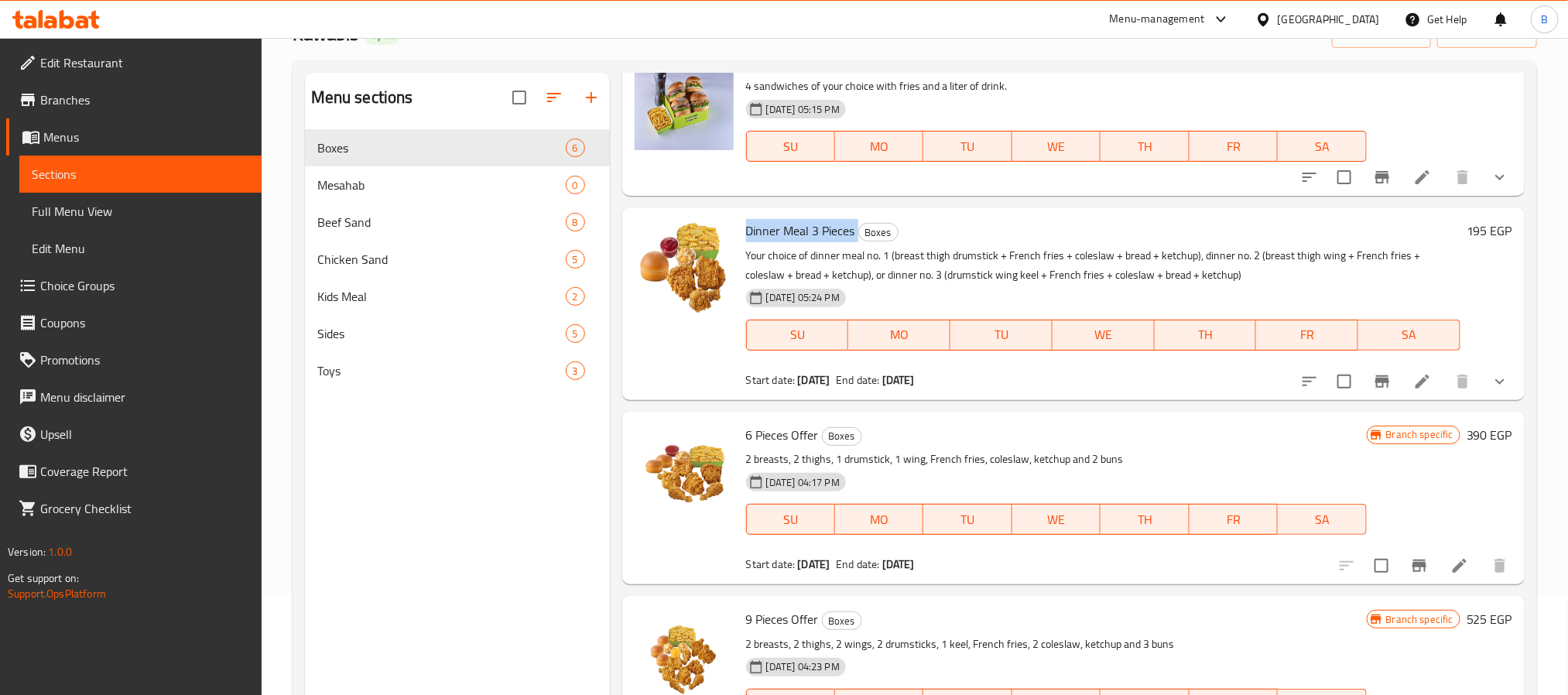
click at [172, 104] on span "Branches" at bounding box center [145, 99] width 209 height 18
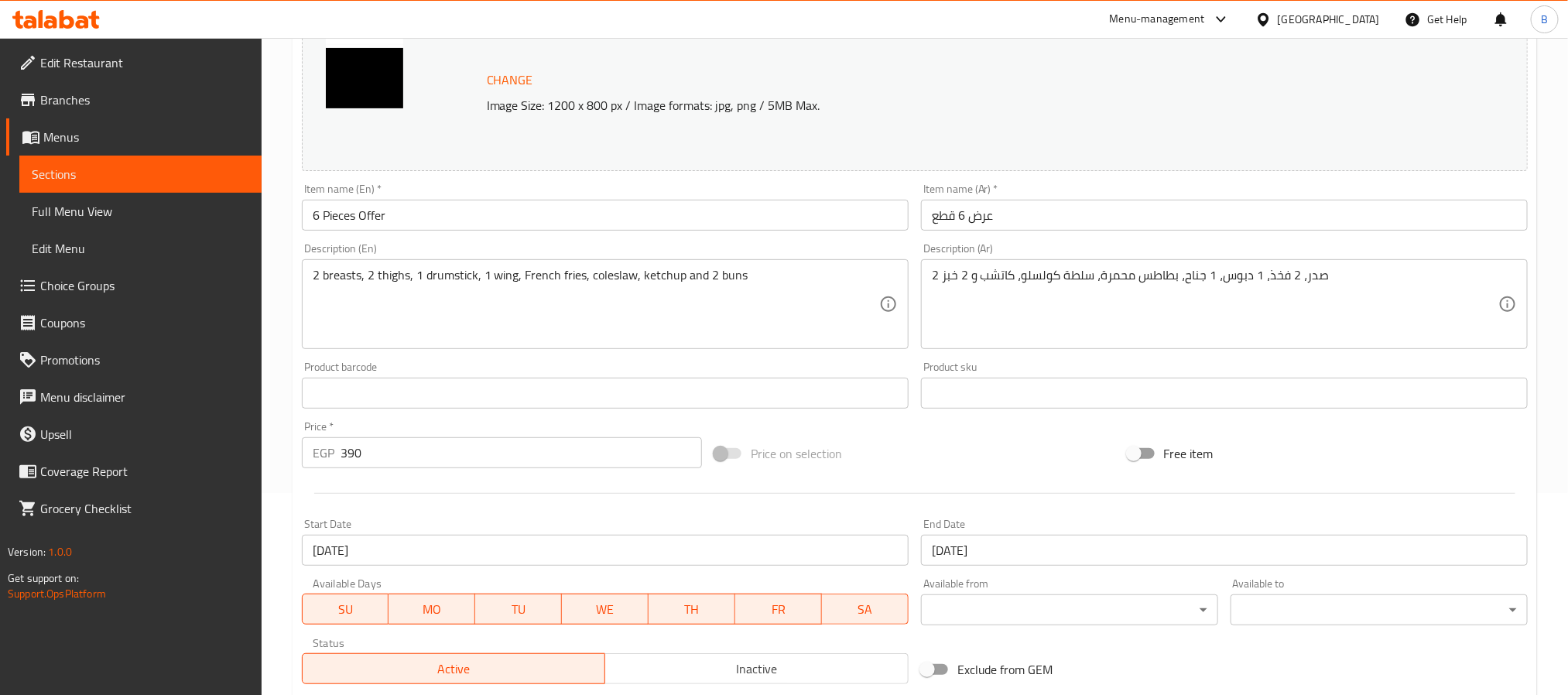
scroll to position [419, 0]
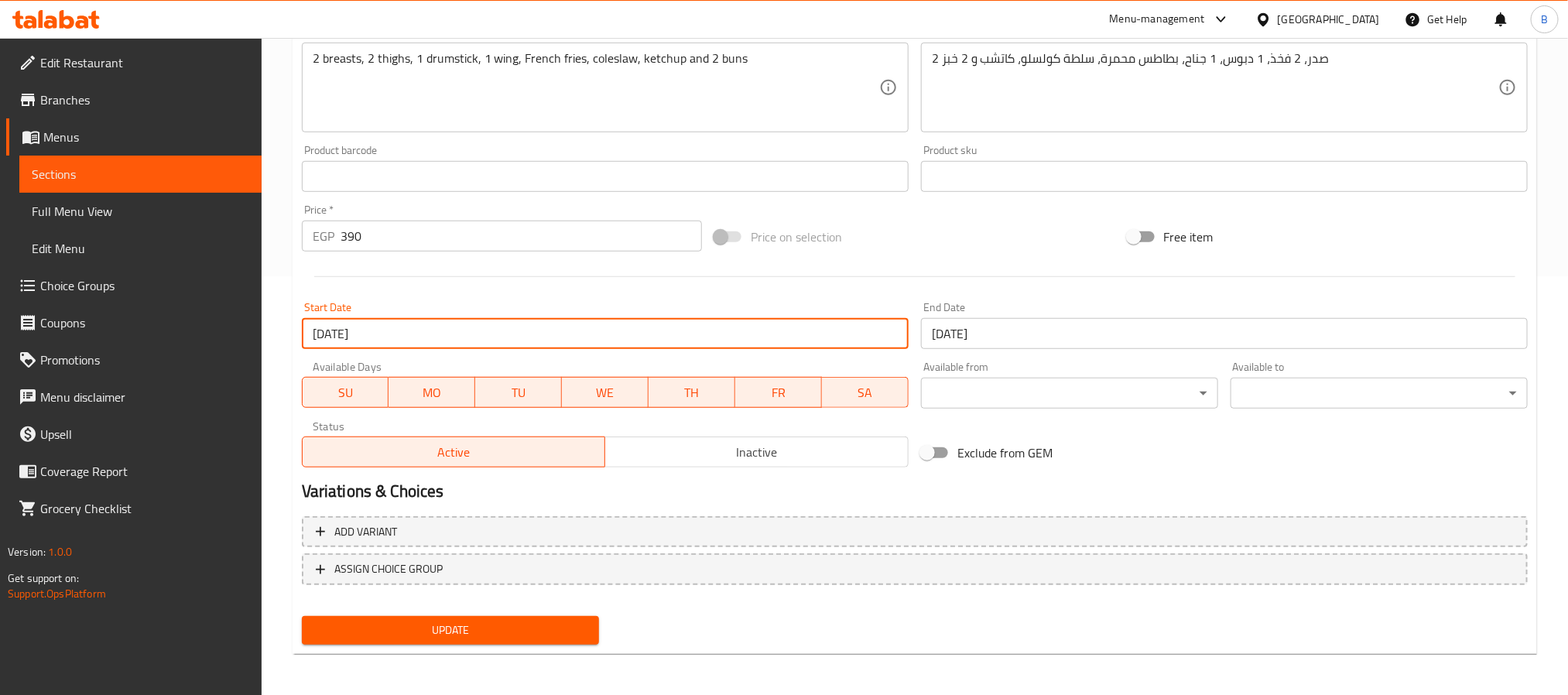
click at [775, 336] on input "30-07-2025" at bounding box center [605, 333] width 607 height 31
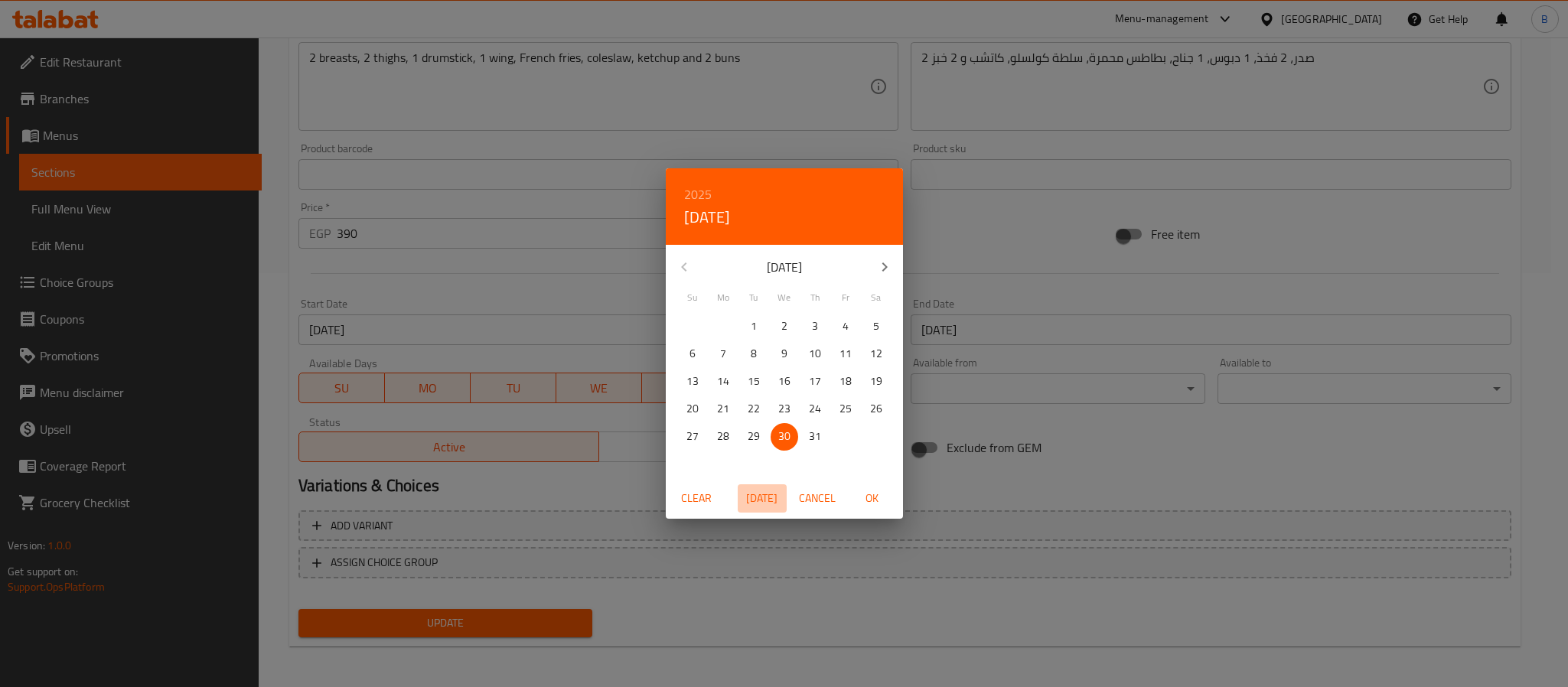
click at [751, 490] on span "Today" at bounding box center [762, 498] width 37 height 19
click at [866, 495] on span "OK" at bounding box center [872, 498] width 37 height 19
type input "[DATE]"
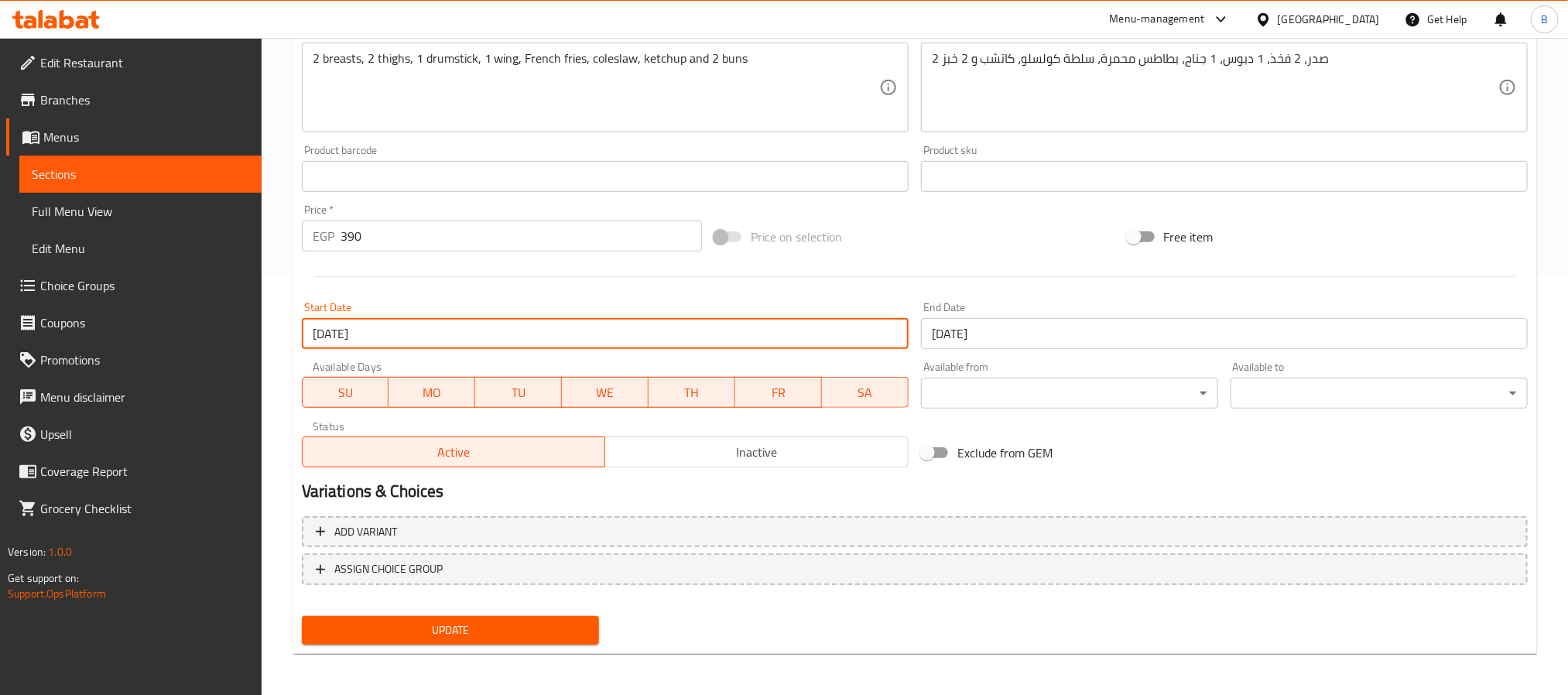
click at [458, 637] on span "Update" at bounding box center [450, 631] width 272 height 19
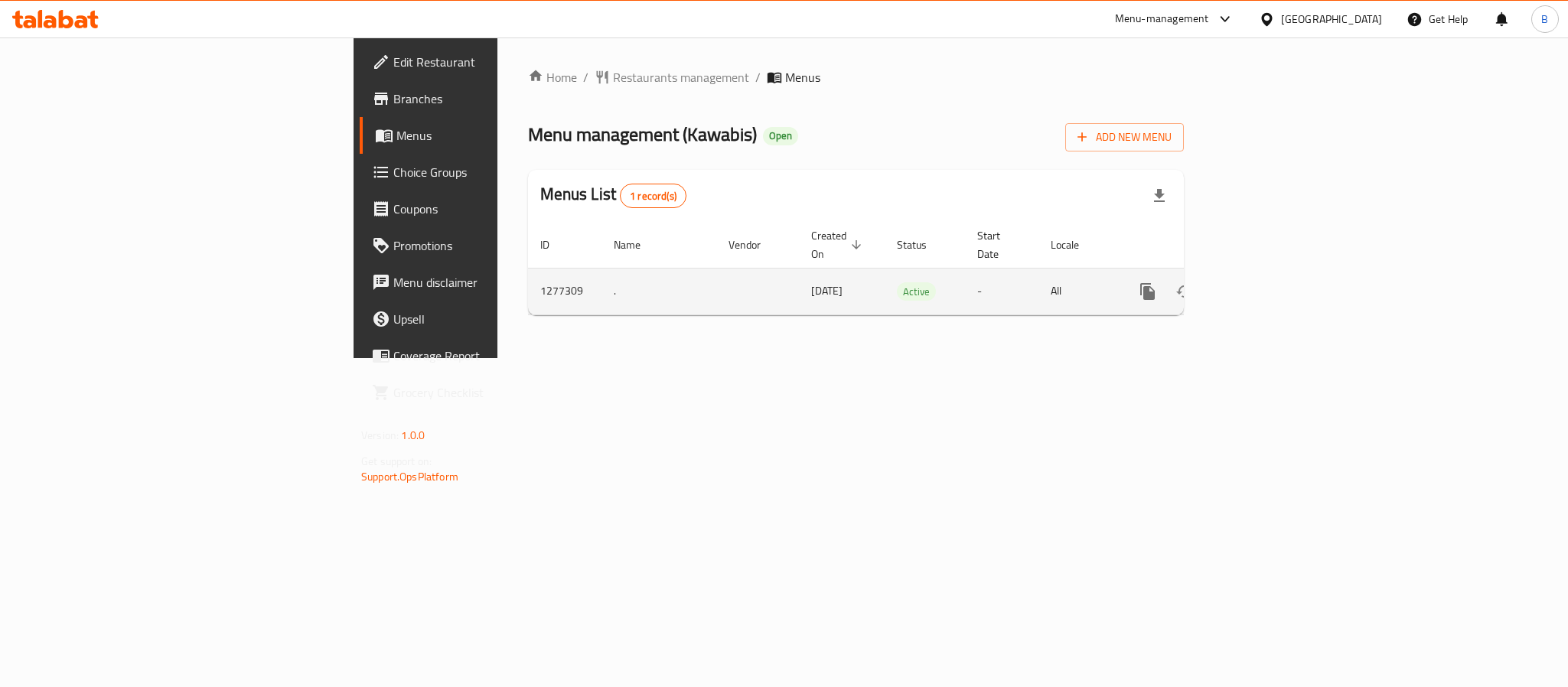
click at [1268, 282] on icon "enhanced table" at bounding box center [1258, 291] width 18 height 18
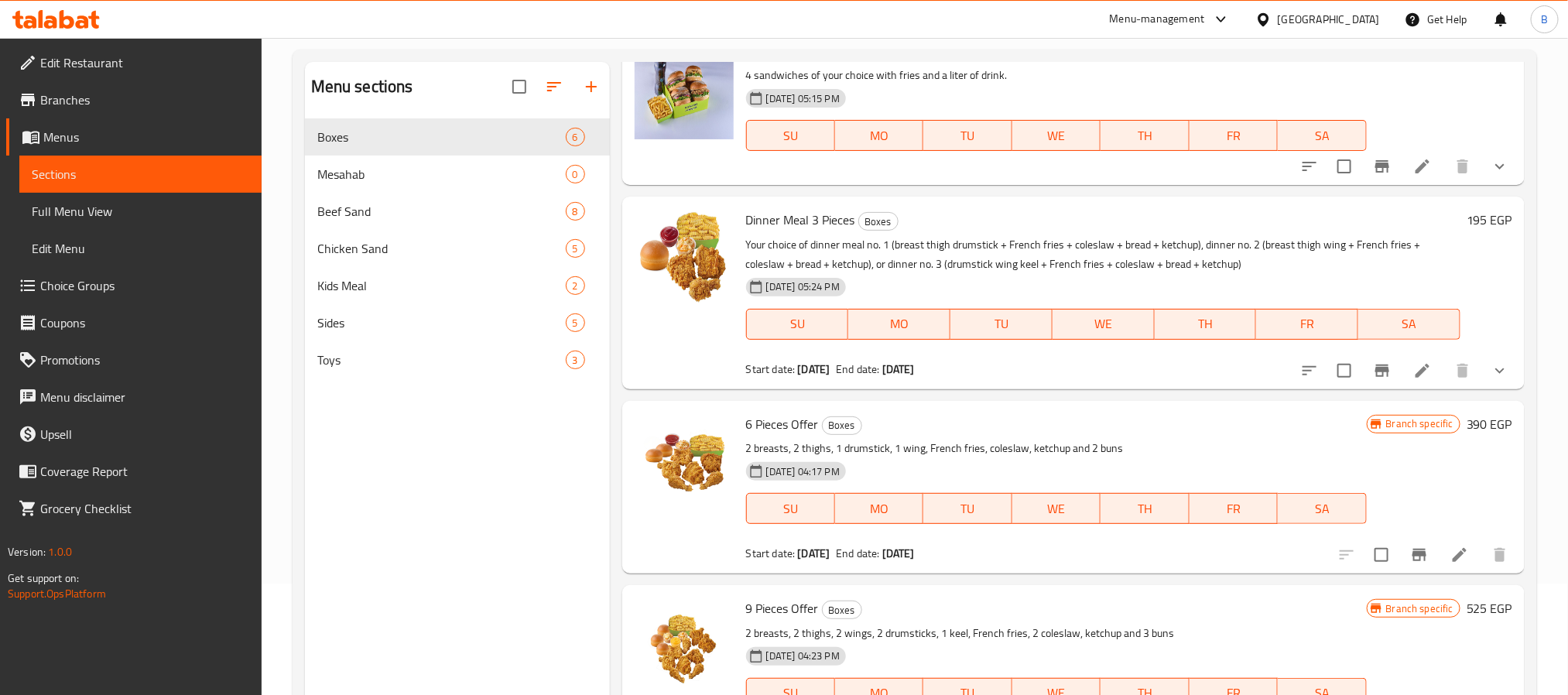
scroll to position [217, 0]
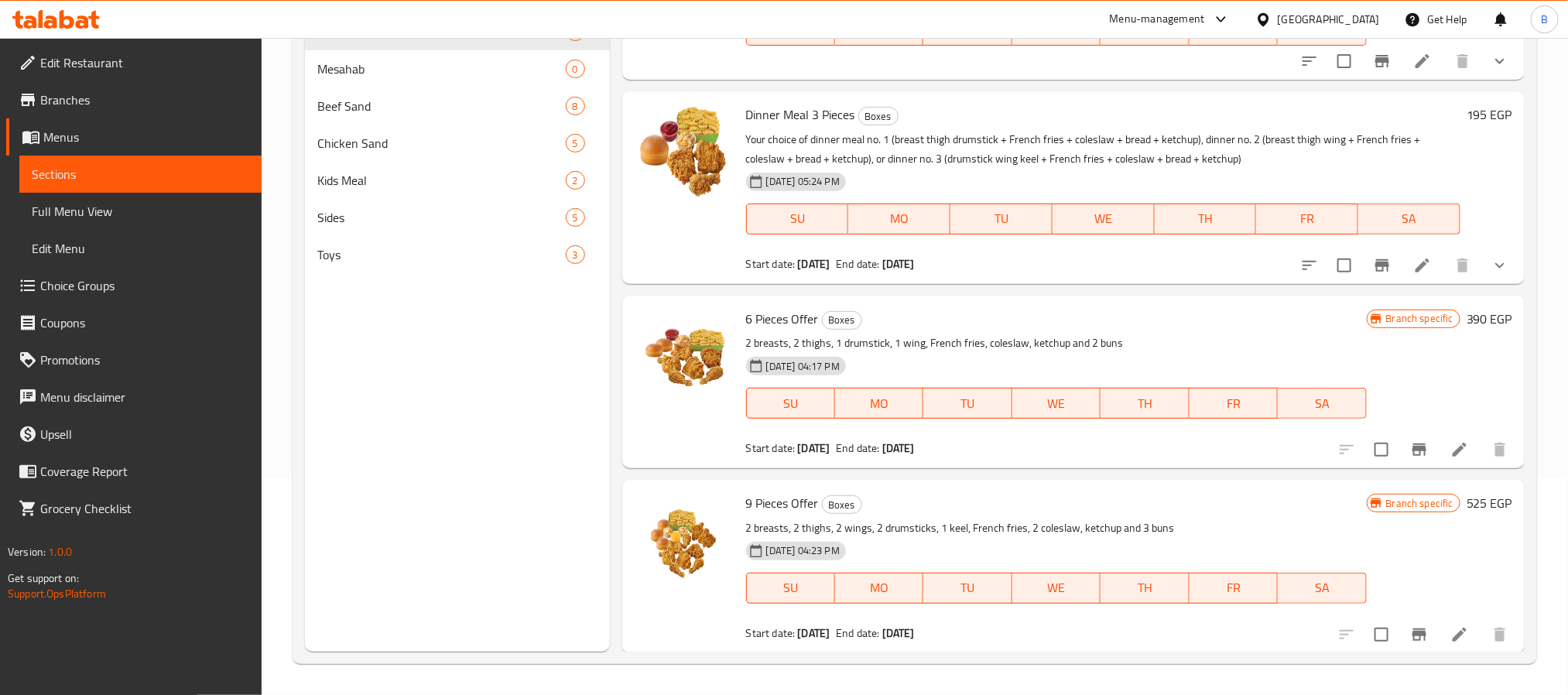
click at [1431, 431] on div at bounding box center [1423, 450] width 191 height 37
click at [1450, 444] on icon at bounding box center [1459, 450] width 18 height 18
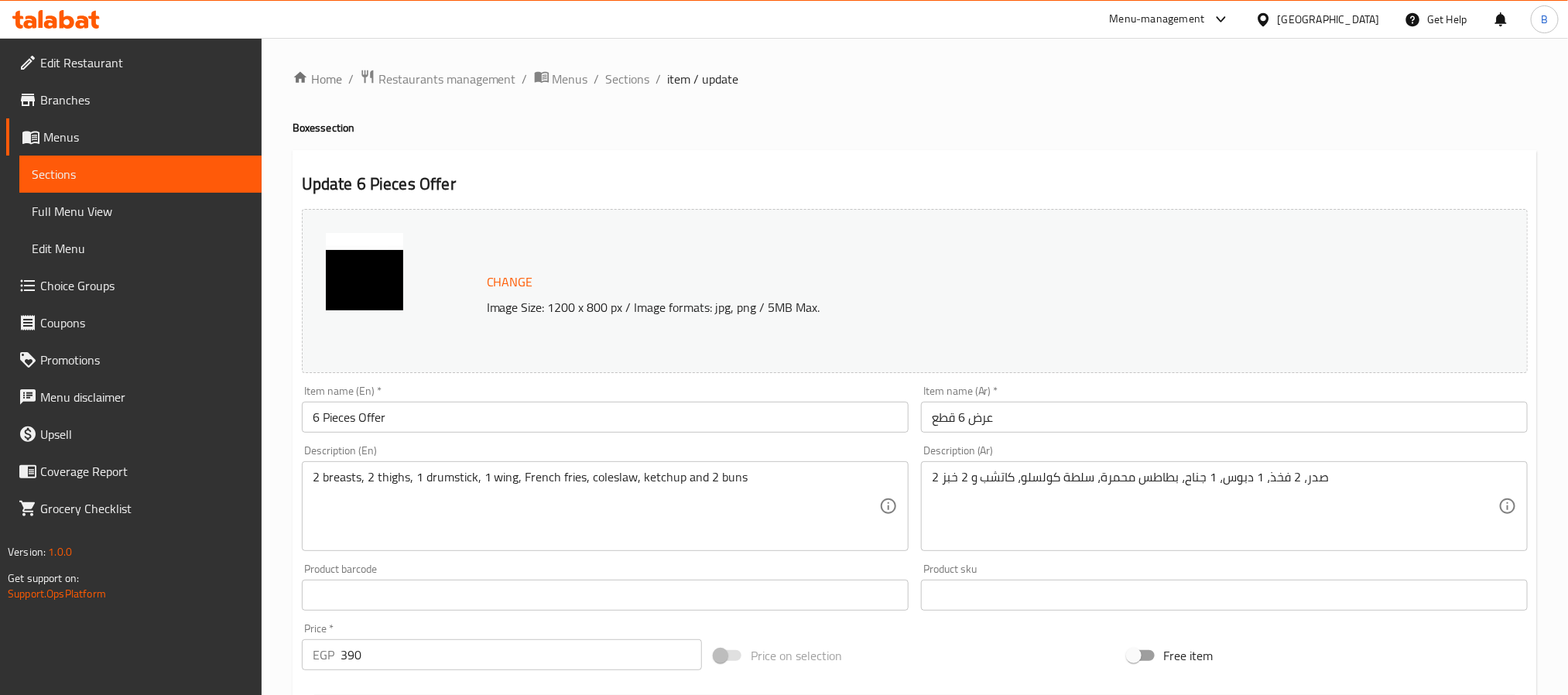
click at [806, 138] on div "Home / Restaurants management / Menus / Sections / item / update Boxes section …" at bounding box center [915, 577] width 1244 height 1016
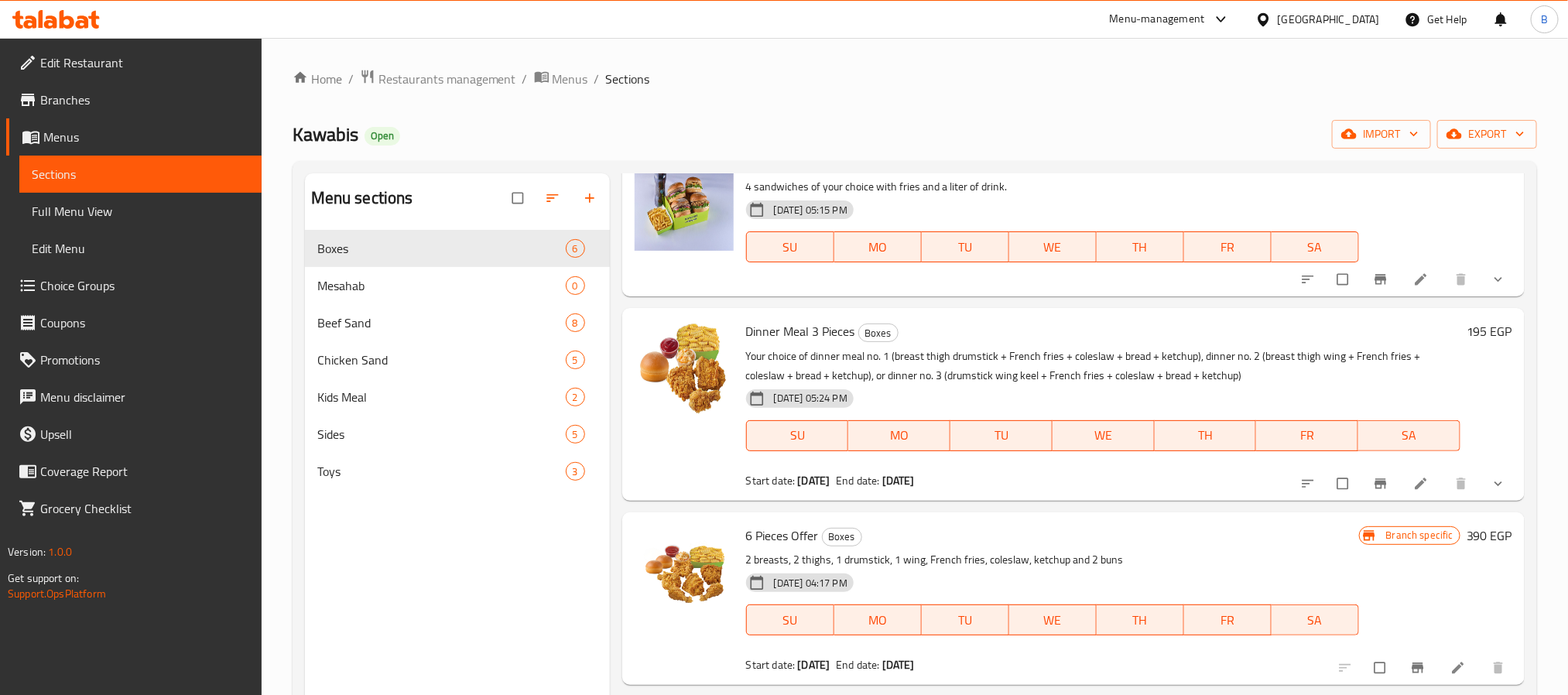
scroll to position [217, 0]
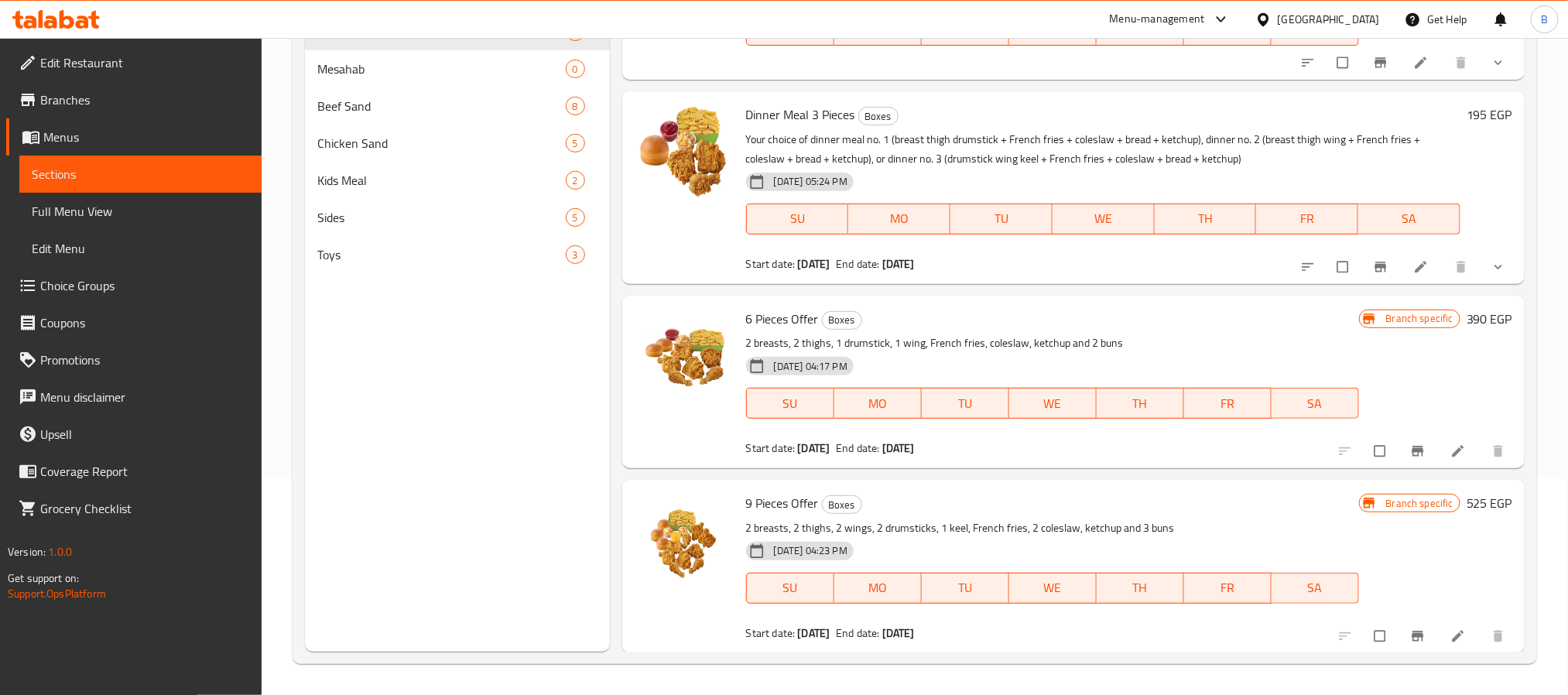
click at [778, 492] on span "9 Pieces Offer" at bounding box center [782, 503] width 73 height 23
copy h6 "9 Pieces Offer"
click at [1450, 634] on icon at bounding box center [1458, 636] width 16 height 16
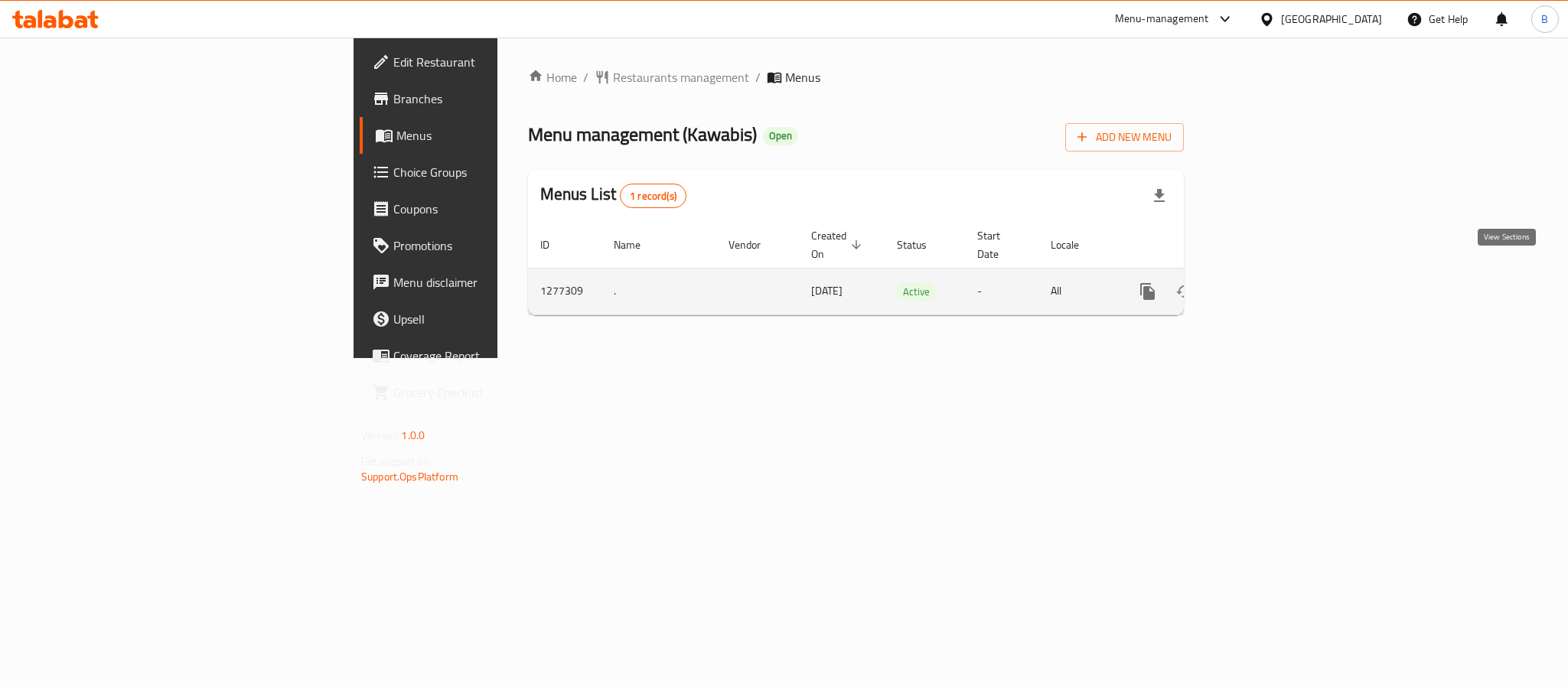
click at [1277, 282] on link "enhanced table" at bounding box center [1258, 291] width 37 height 37
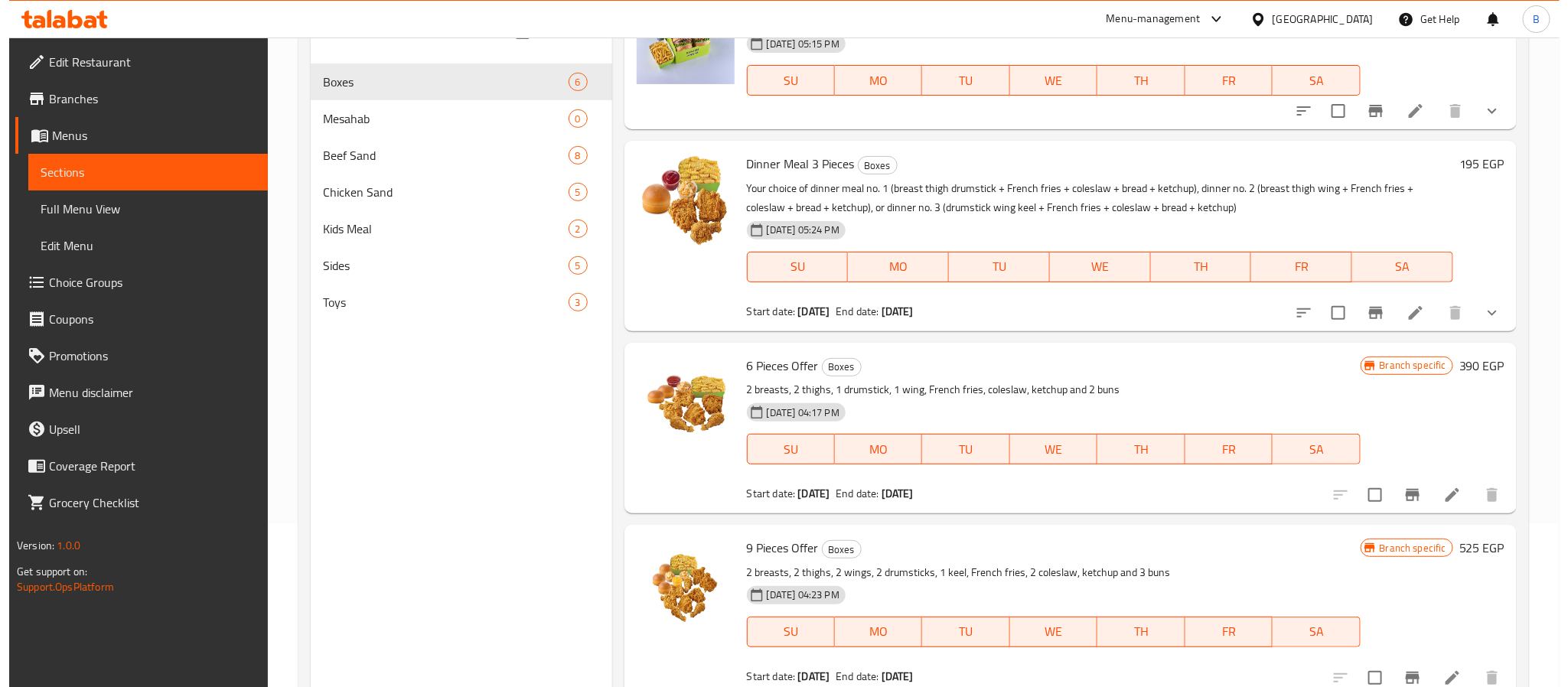
scroll to position [214, 0]
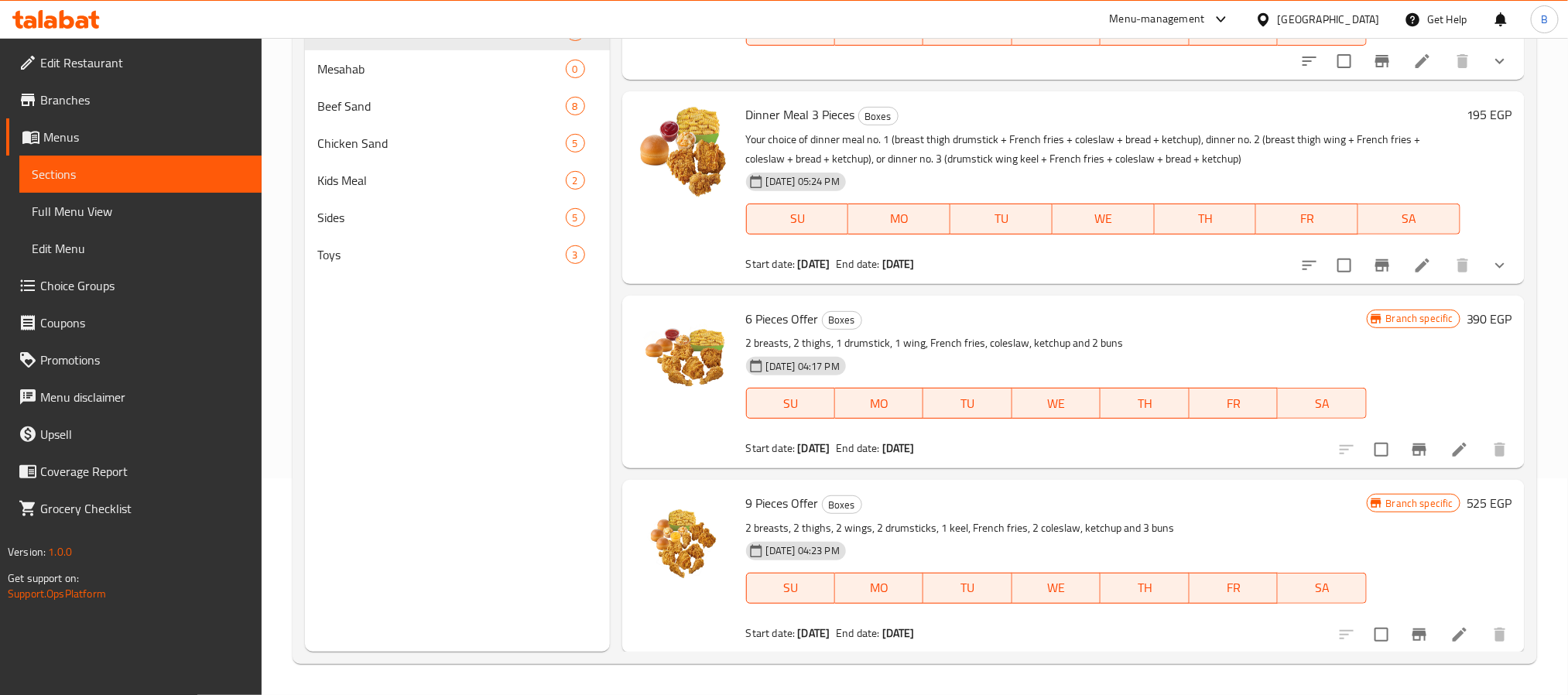
click at [716, 450] on div at bounding box center [684, 382] width 112 height 161
click at [1401, 461] on button "Branch-specific-item" at bounding box center [1419, 450] width 37 height 37
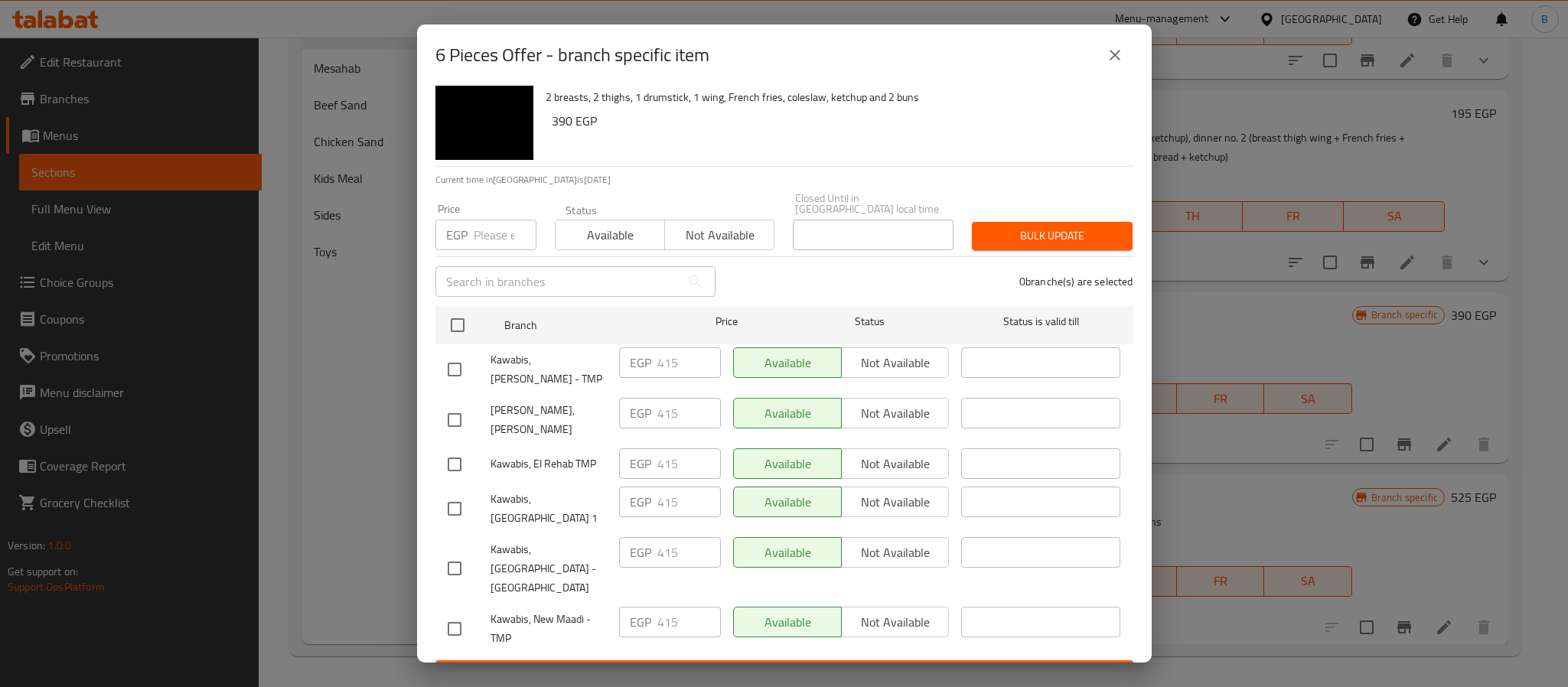
scroll to position [38, 0]
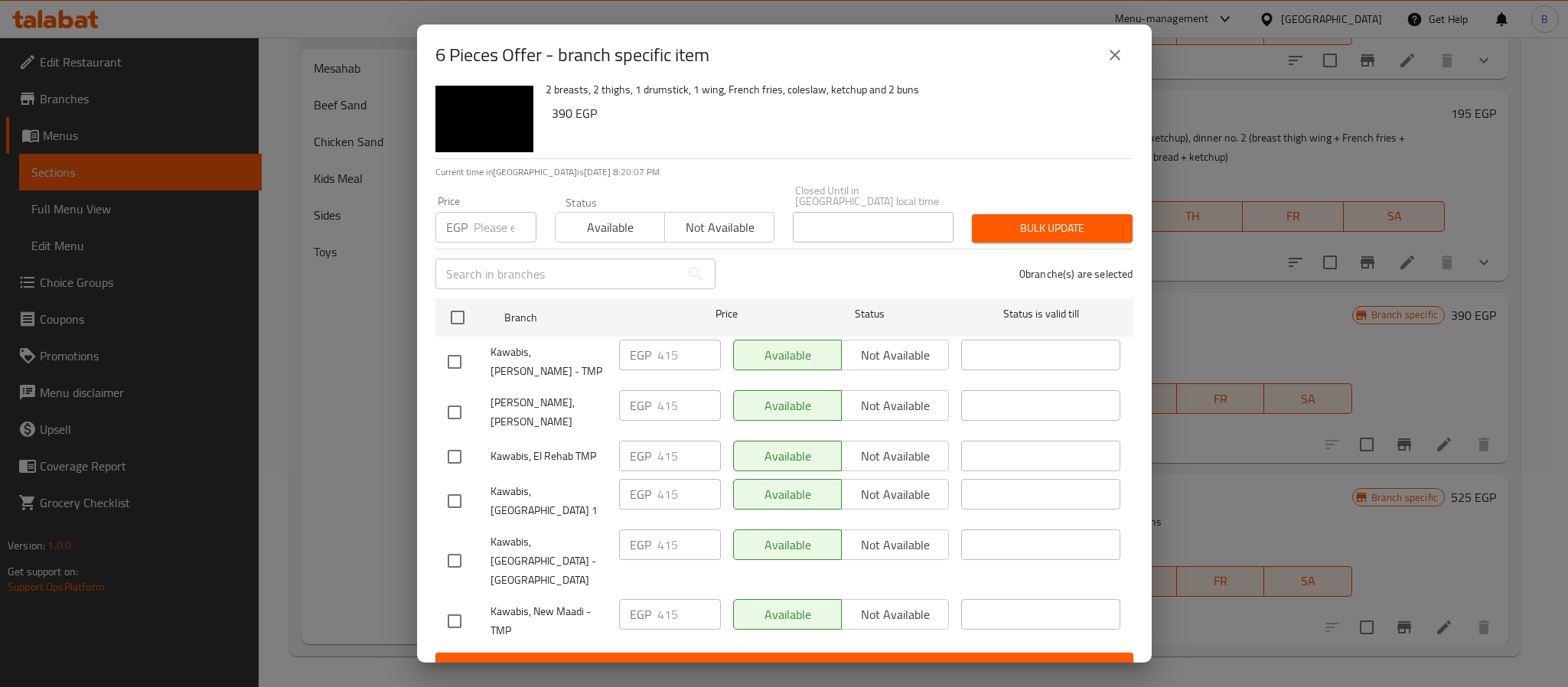
click at [1394, 489] on div "6 Pieces Offer - branch specific item 6 Pieces Offer 2 breasts, 2 thighs, 1 dru…" at bounding box center [784, 344] width 1568 height 687
click at [1367, 622] on div "6 Pieces Offer - branch specific item 6 Pieces Offer 2 breasts, 2 thighs, 1 dru…" at bounding box center [784, 344] width 1568 height 687
click at [1112, 67] on button "close" at bounding box center [1115, 55] width 37 height 37
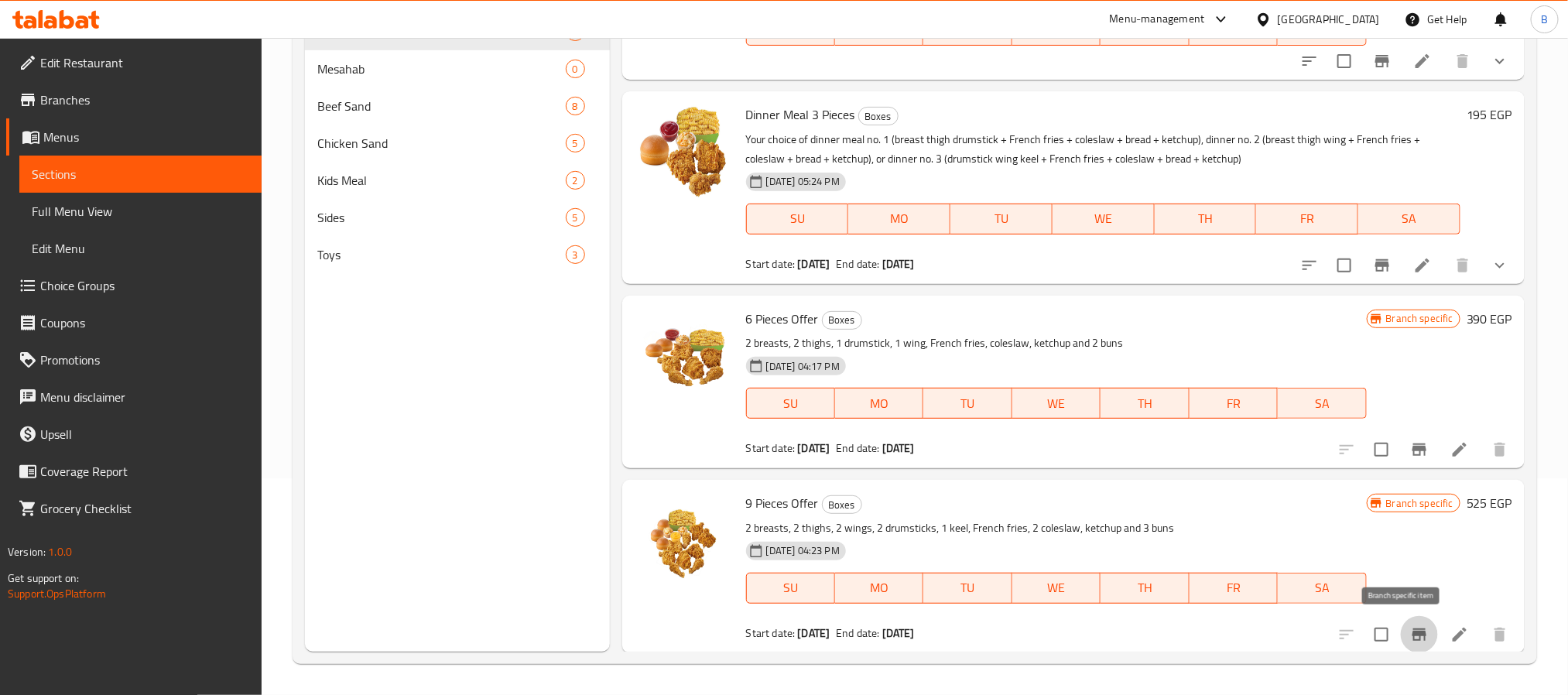
click at [1412, 640] on icon "Branch-specific-item" at bounding box center [1419, 635] width 14 height 13
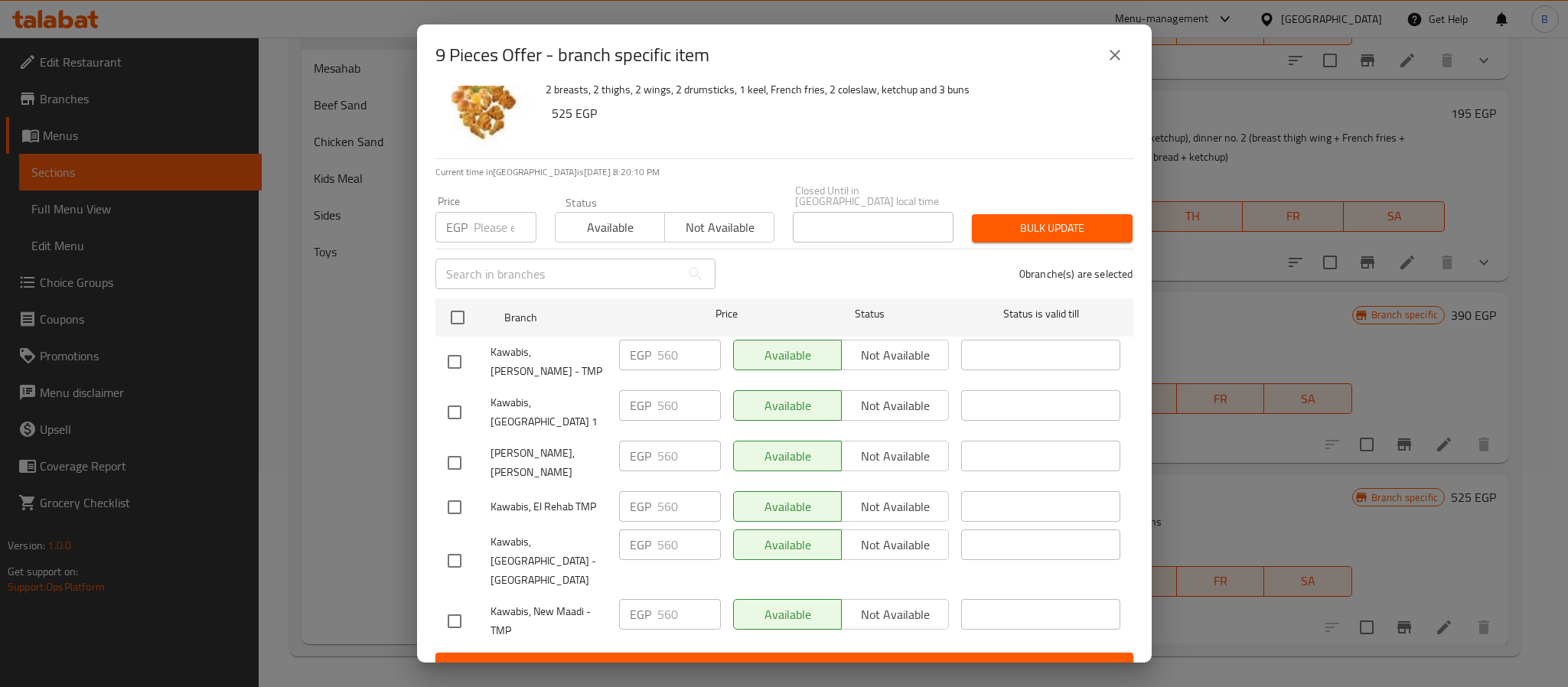
click at [1109, 58] on icon "close" at bounding box center [1115, 55] width 18 height 18
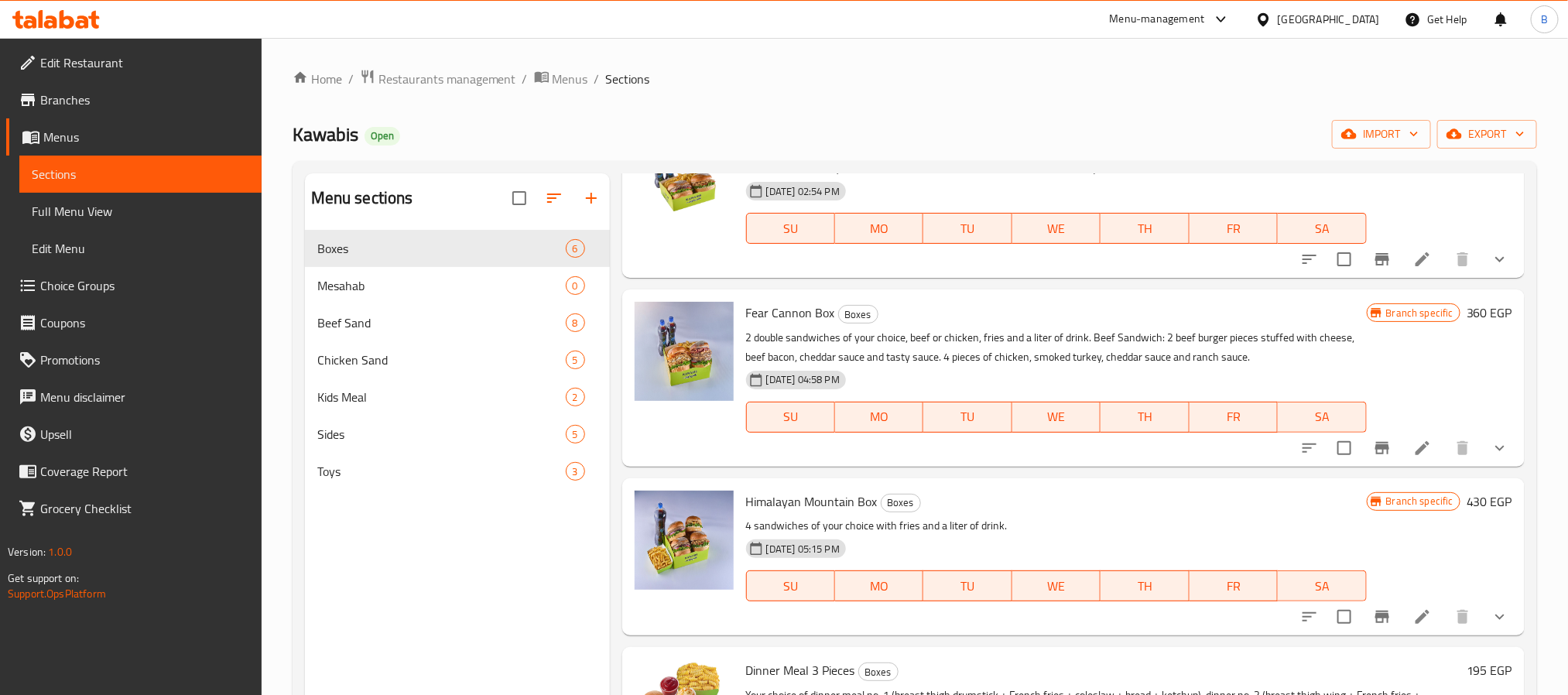
scroll to position [0, 0]
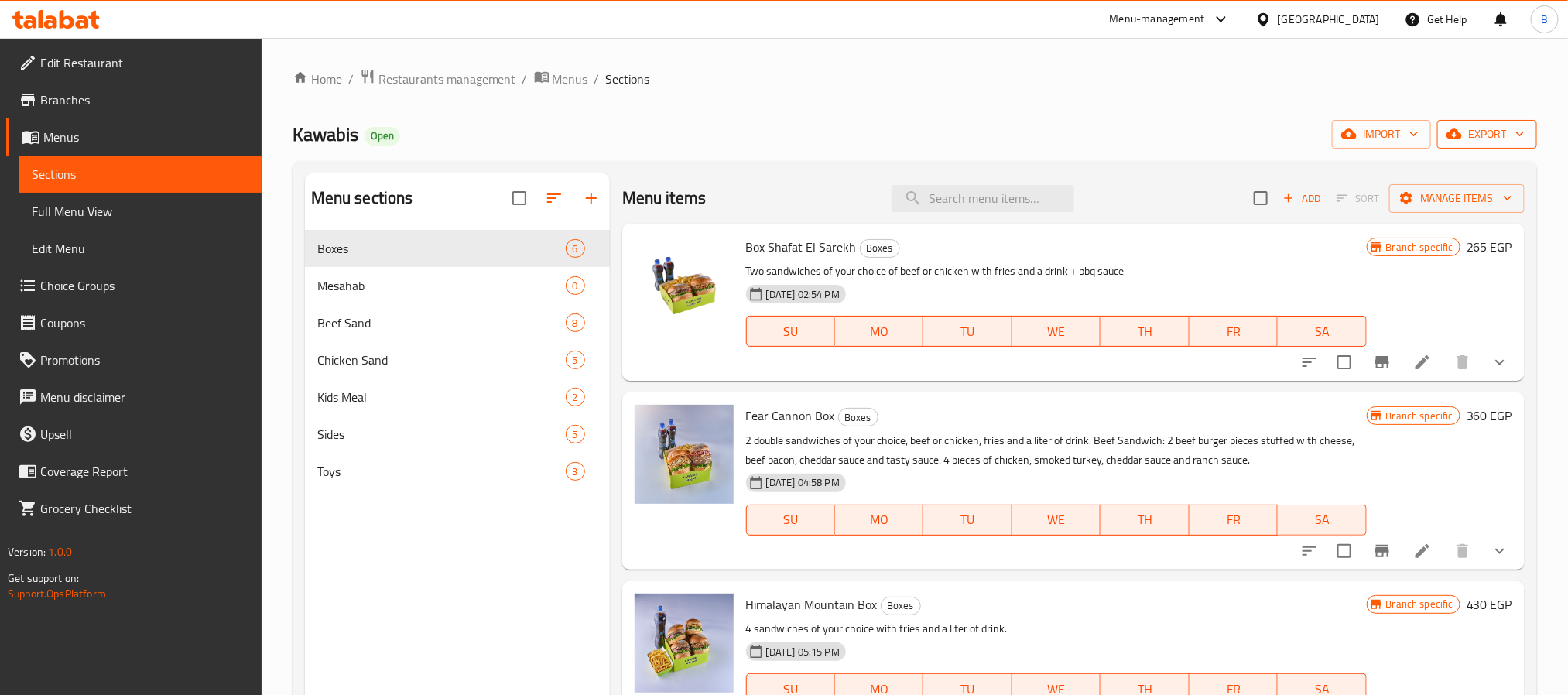
click at [1464, 131] on span "export" at bounding box center [1487, 135] width 75 height 19
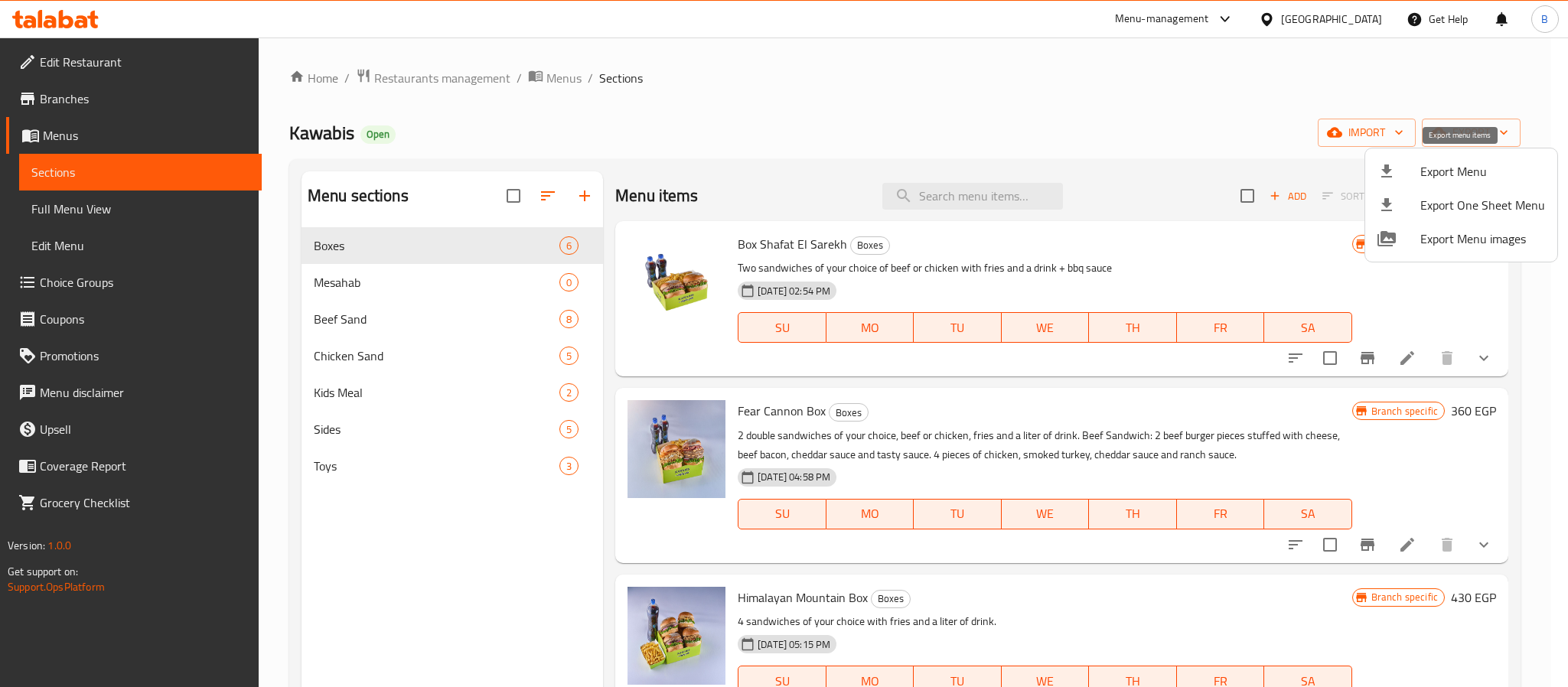
click at [1429, 177] on span "Export Menu" at bounding box center [1483, 171] width 124 height 18
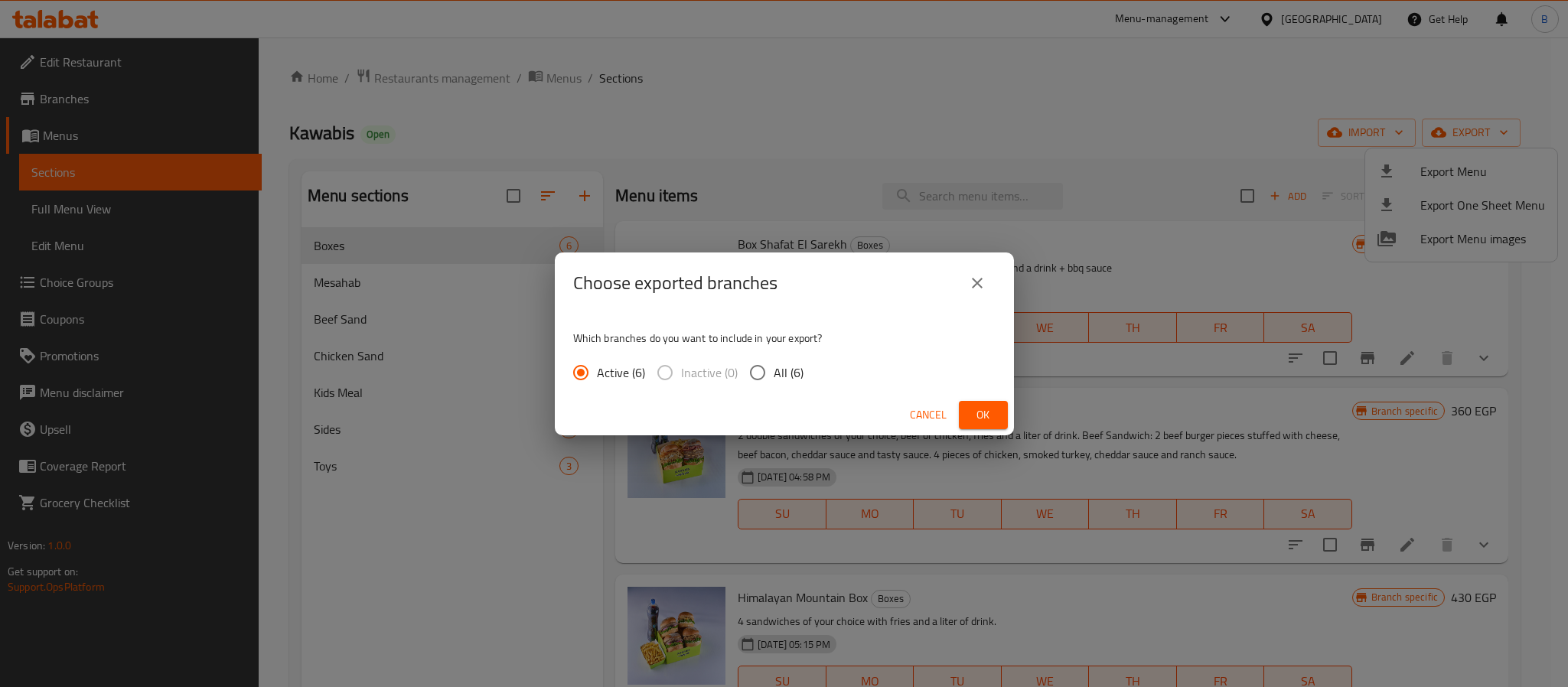
click at [761, 361] on input "All (6)" at bounding box center [757, 372] width 32 height 32
radio input "true"
click at [997, 414] on button "Ok" at bounding box center [984, 415] width 49 height 28
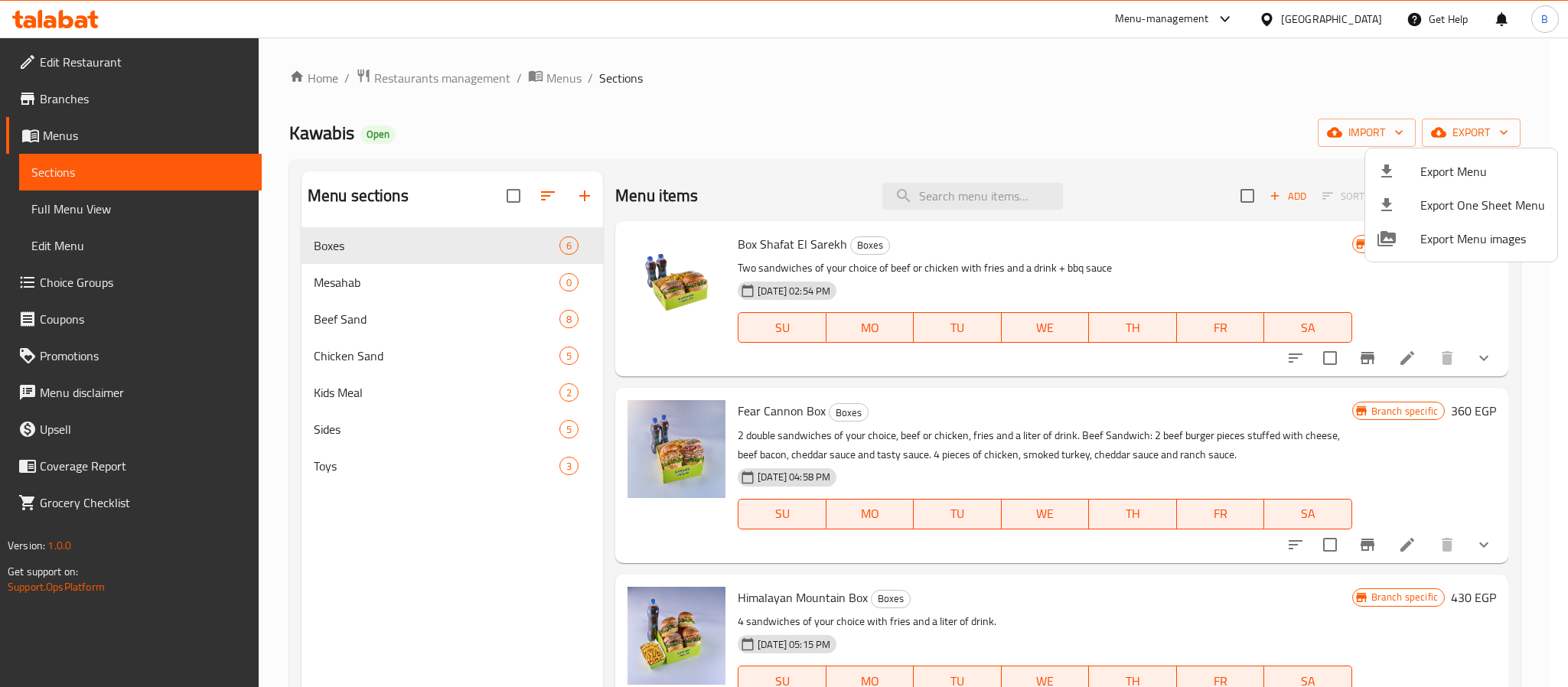
click at [1006, 124] on div at bounding box center [784, 344] width 1568 height 687
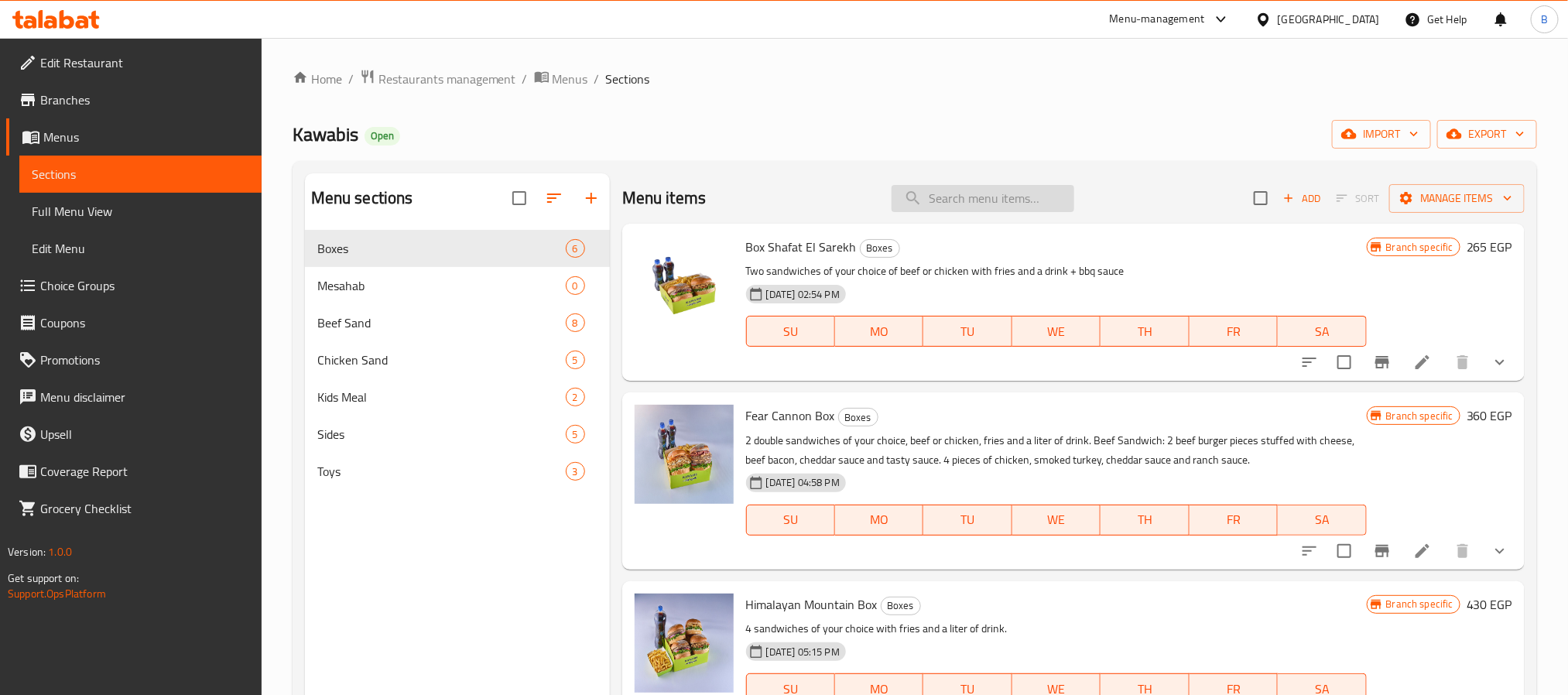
click at [1017, 198] on input "search" at bounding box center [983, 199] width 183 height 27
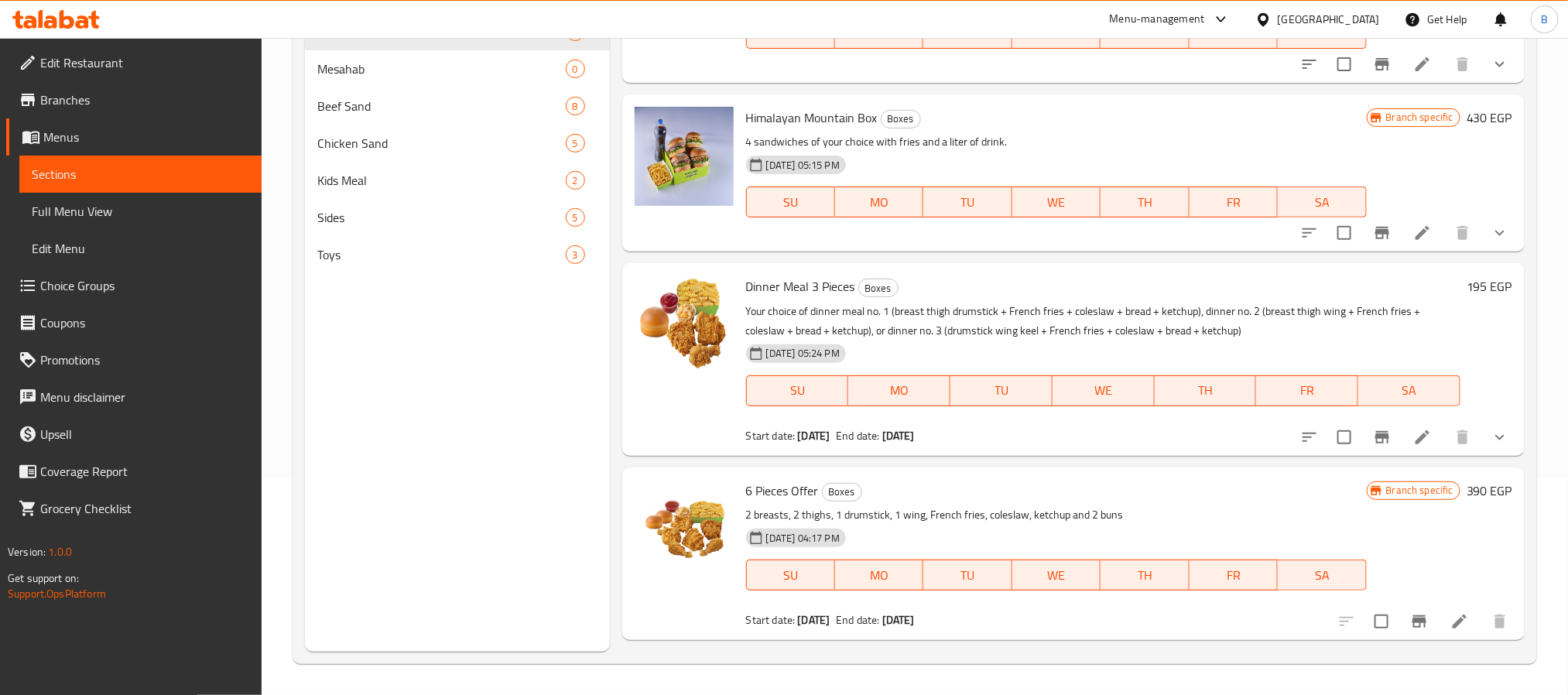
scroll to position [442, 0]
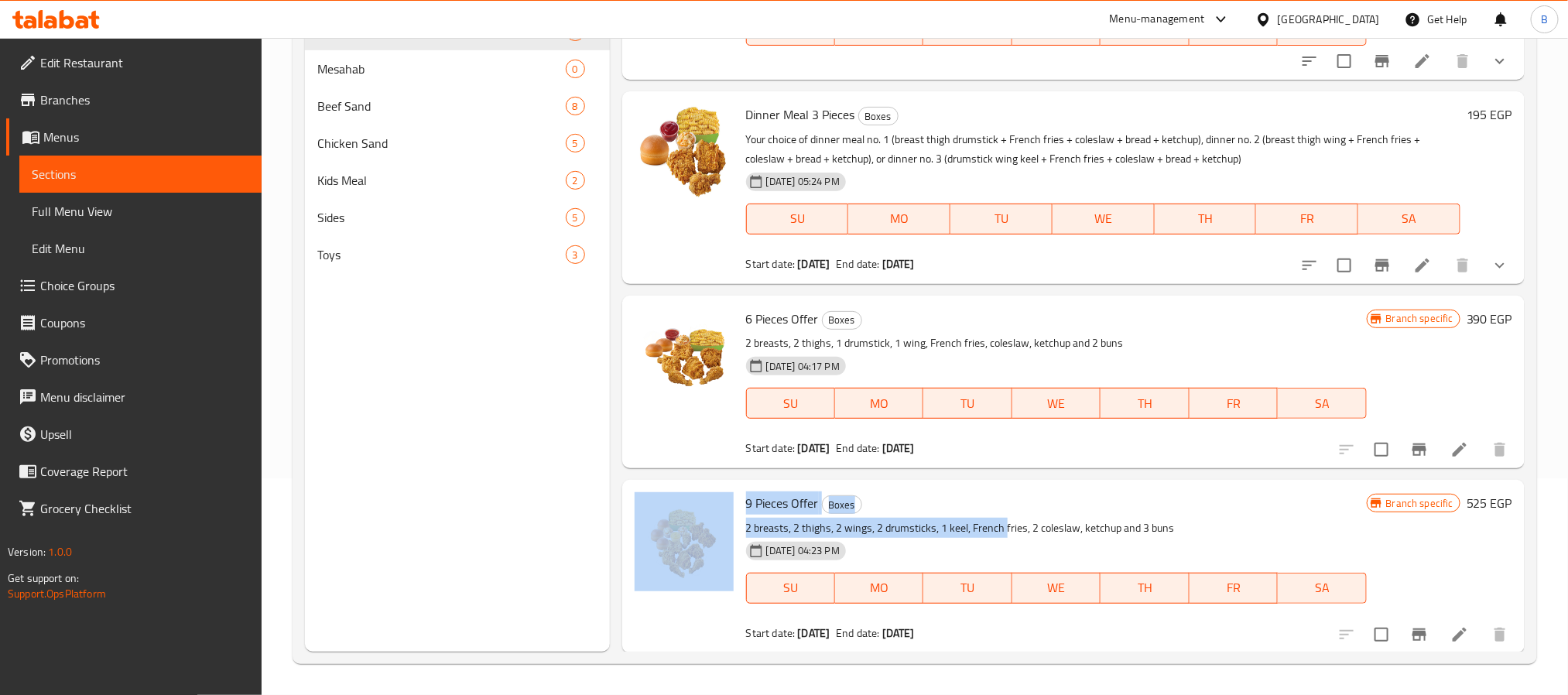
drag, startPoint x: 1003, startPoint y: 535, endPoint x: 737, endPoint y: 496, distance: 268.8
click at [737, 496] on div "9 Pieces Offer Boxes 2 breasts, 2 thighs, 2 wings, 2 drumsticks, 1 keel, French…" at bounding box center [1073, 566] width 890 height 161
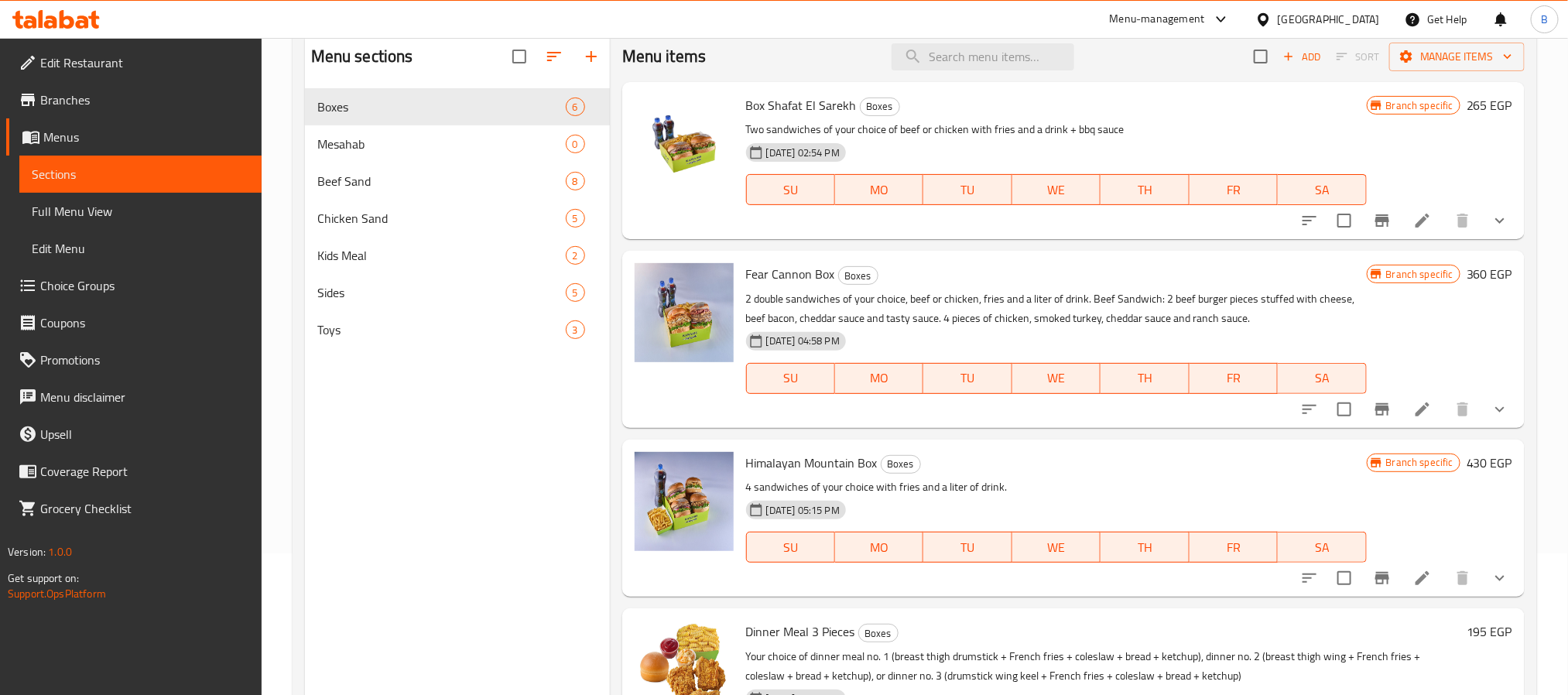
scroll to position [101, 0]
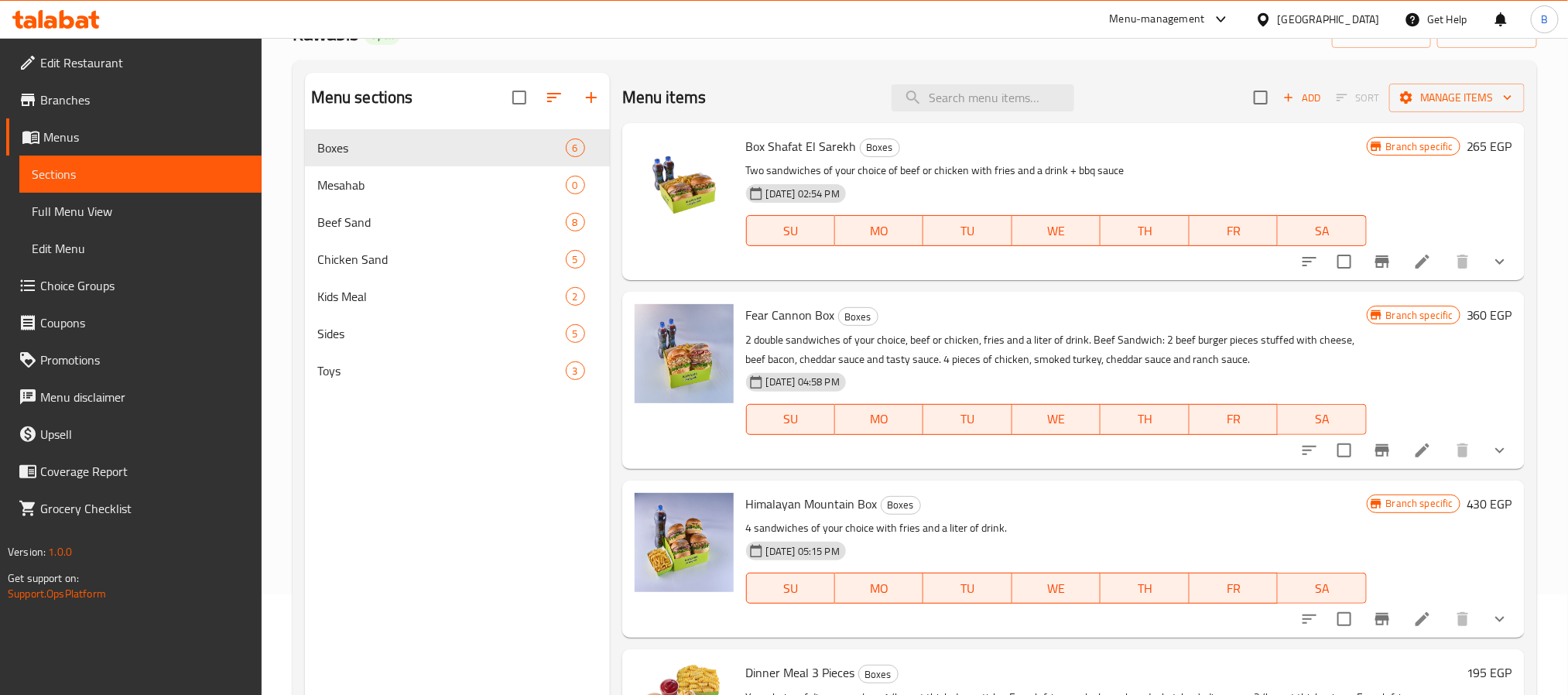
click at [156, 103] on span "Branches" at bounding box center [145, 99] width 209 height 18
